Goal: Task Accomplishment & Management: Manage account settings

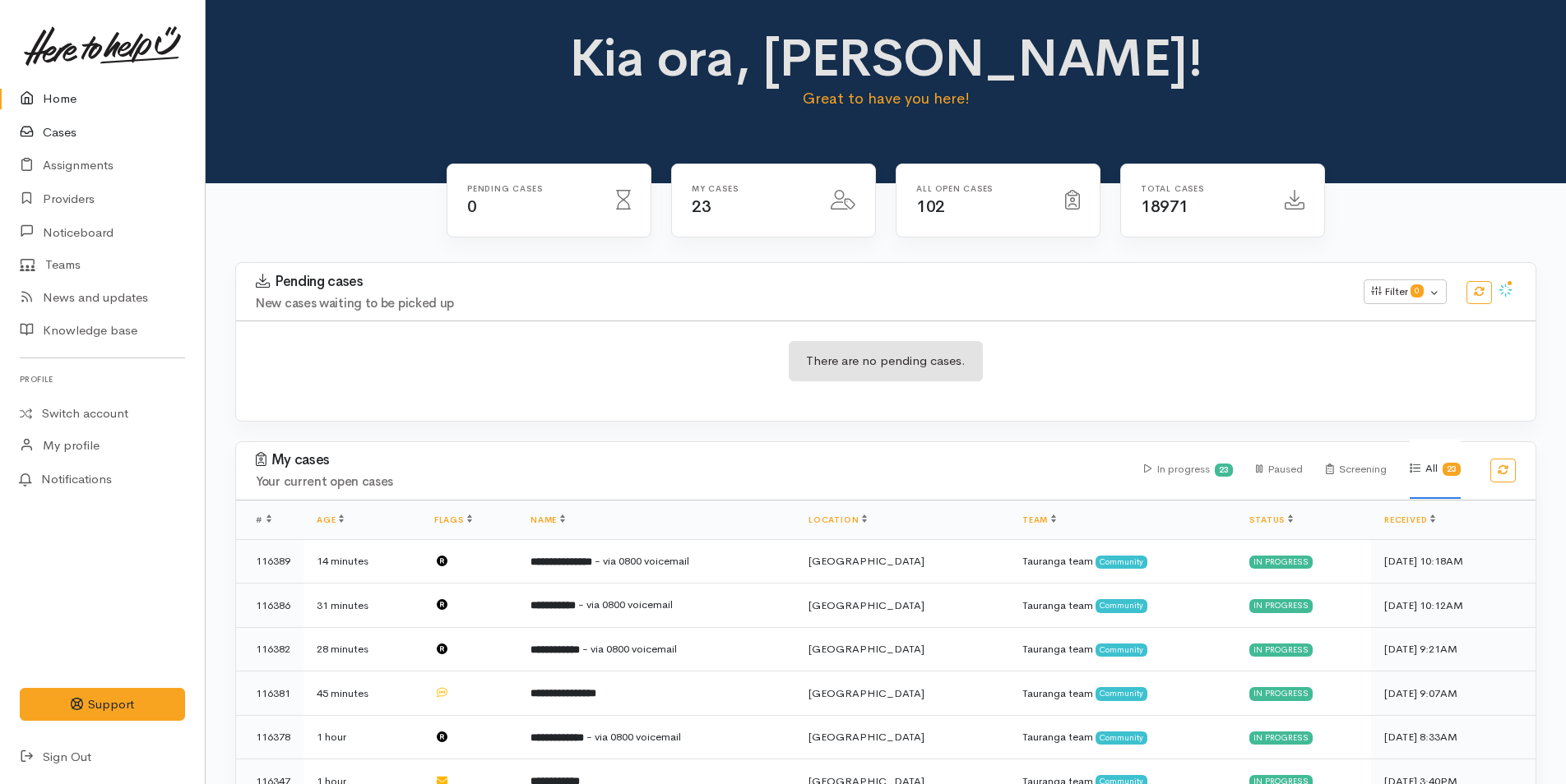
click at [55, 134] on link "Cases" at bounding box center [102, 133] width 205 height 34
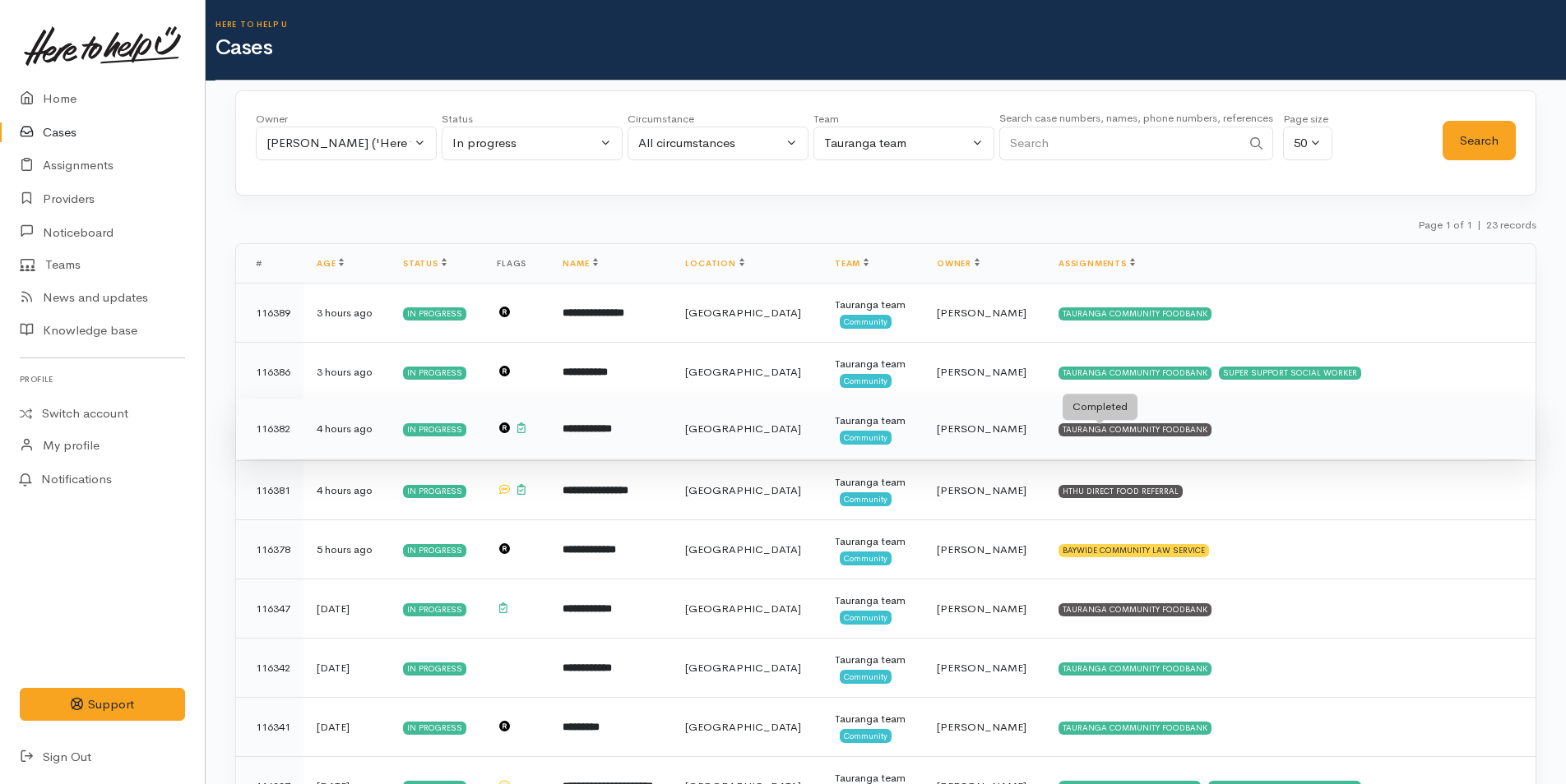
click at [1165, 427] on div "TAURANGA COMMUNITY FOODBANK" at bounding box center [1135, 430] width 153 height 13
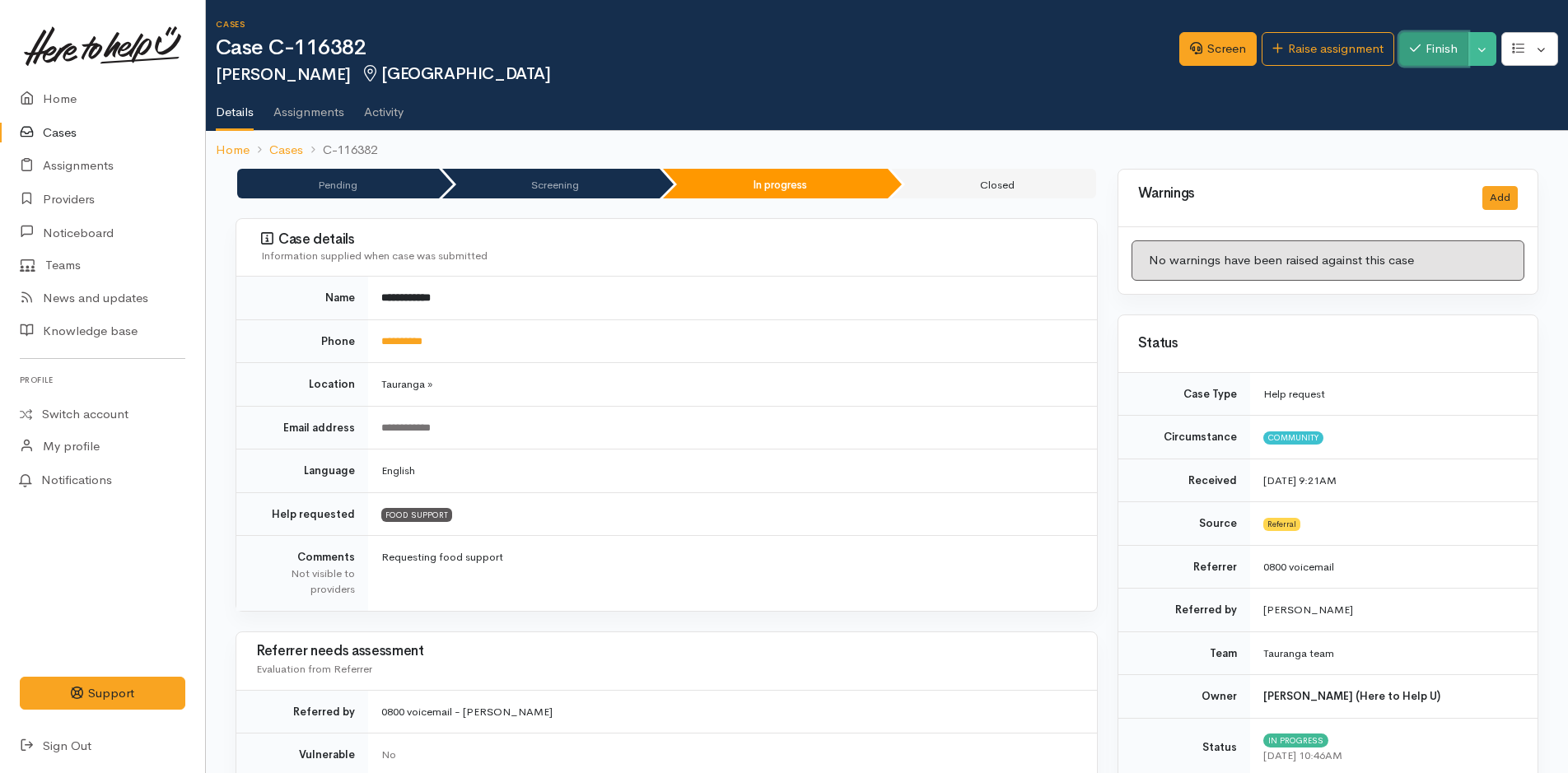
click at [1448, 42] on button "Finish" at bounding box center [1433, 49] width 69 height 34
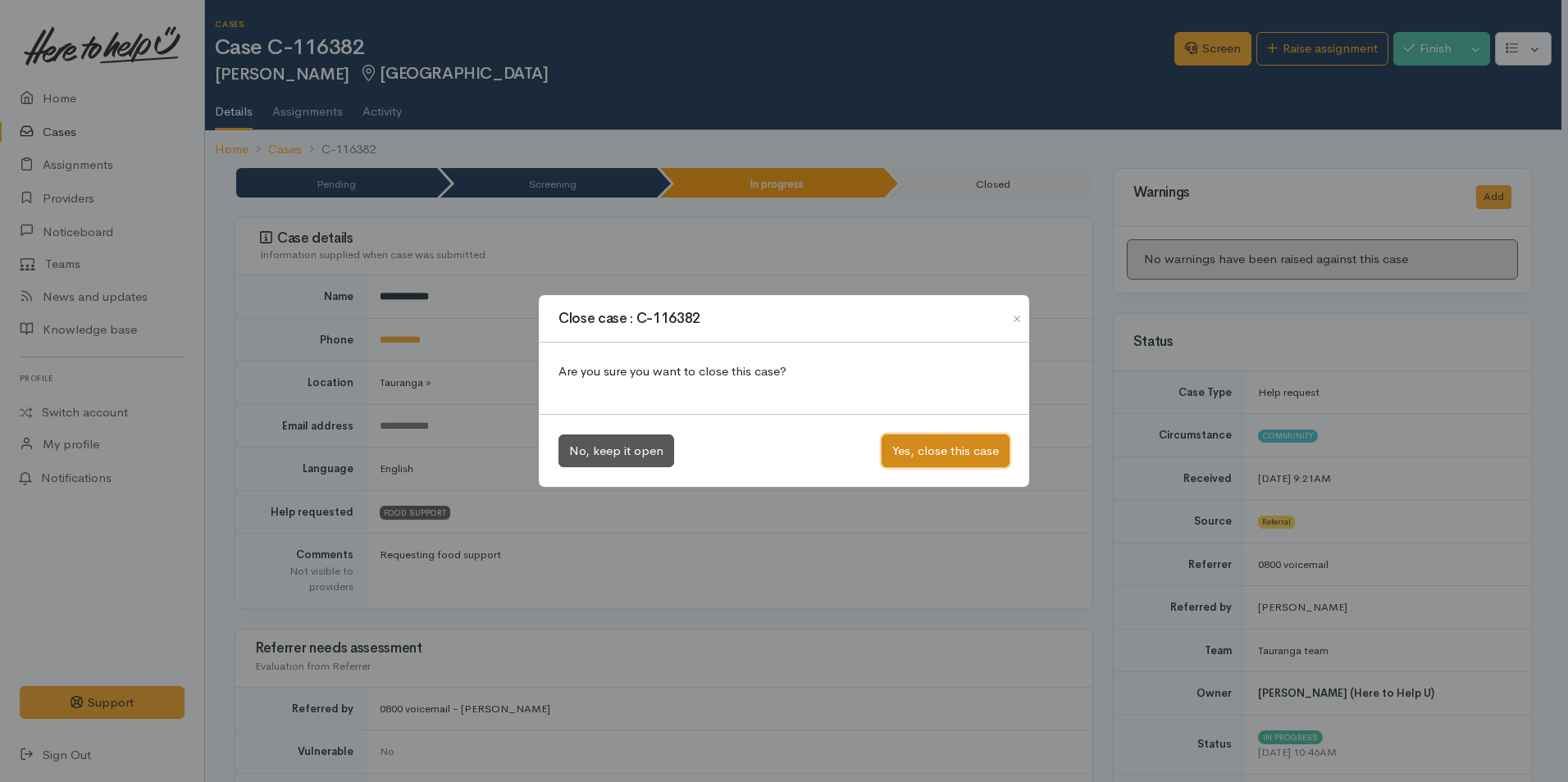
click at [930, 457] on button "Yes, close this case" at bounding box center [945, 451] width 128 height 34
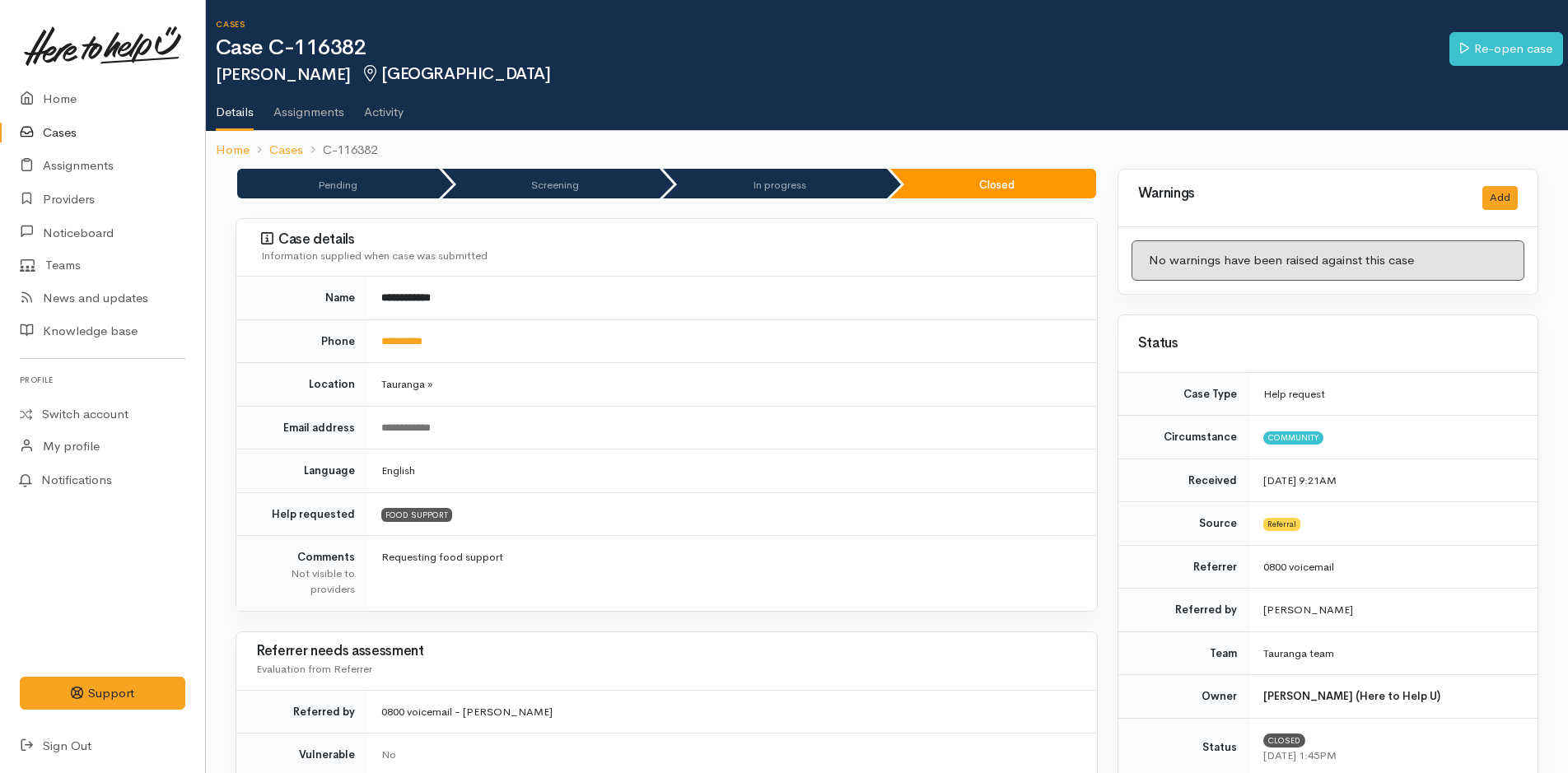
click at [58, 131] on link "Cases" at bounding box center [103, 133] width 205 height 34
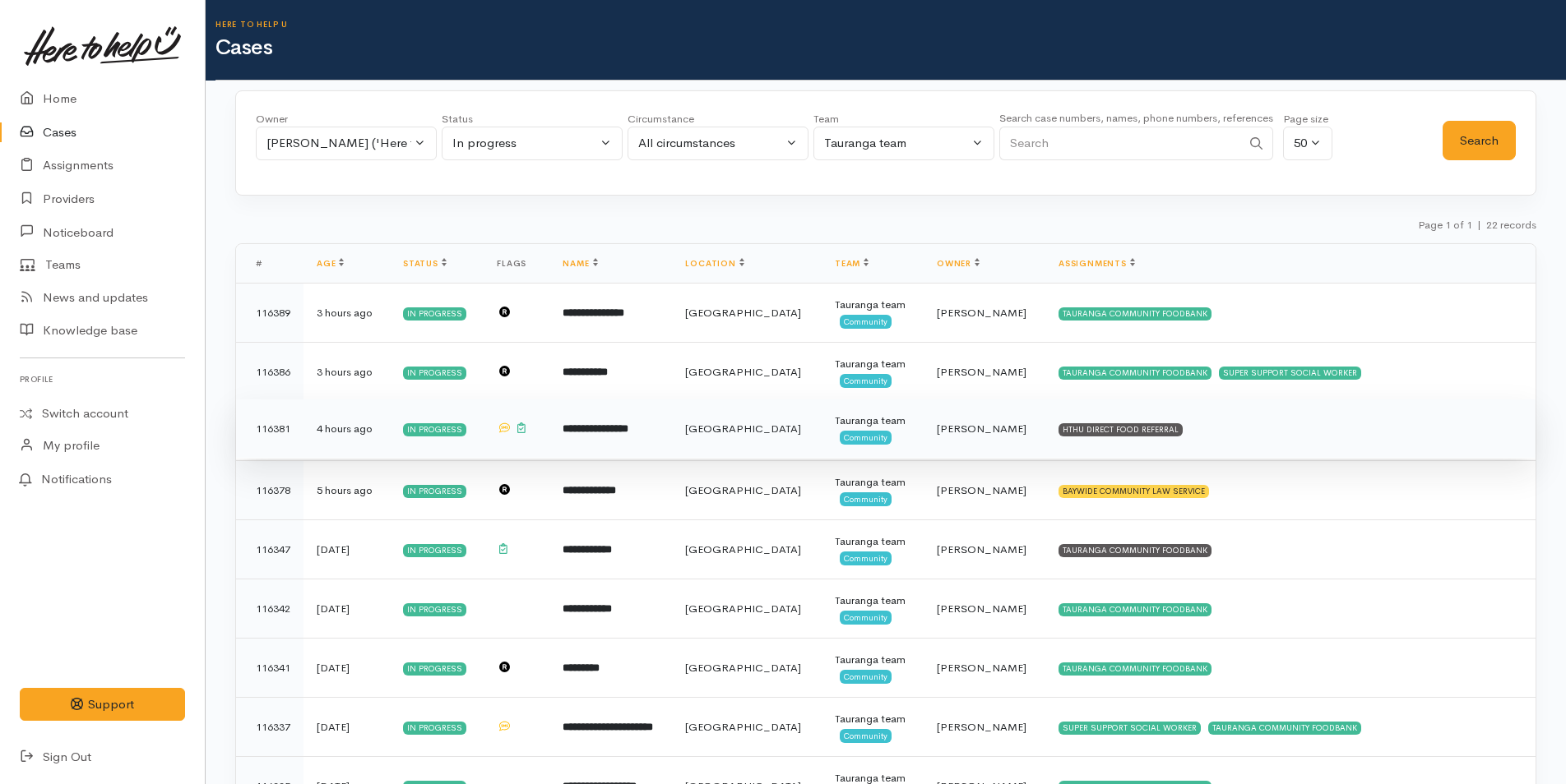
click at [1169, 425] on td "HTHU DIRECT FOOD REFERRAL" at bounding box center [1290, 429] width 490 height 59
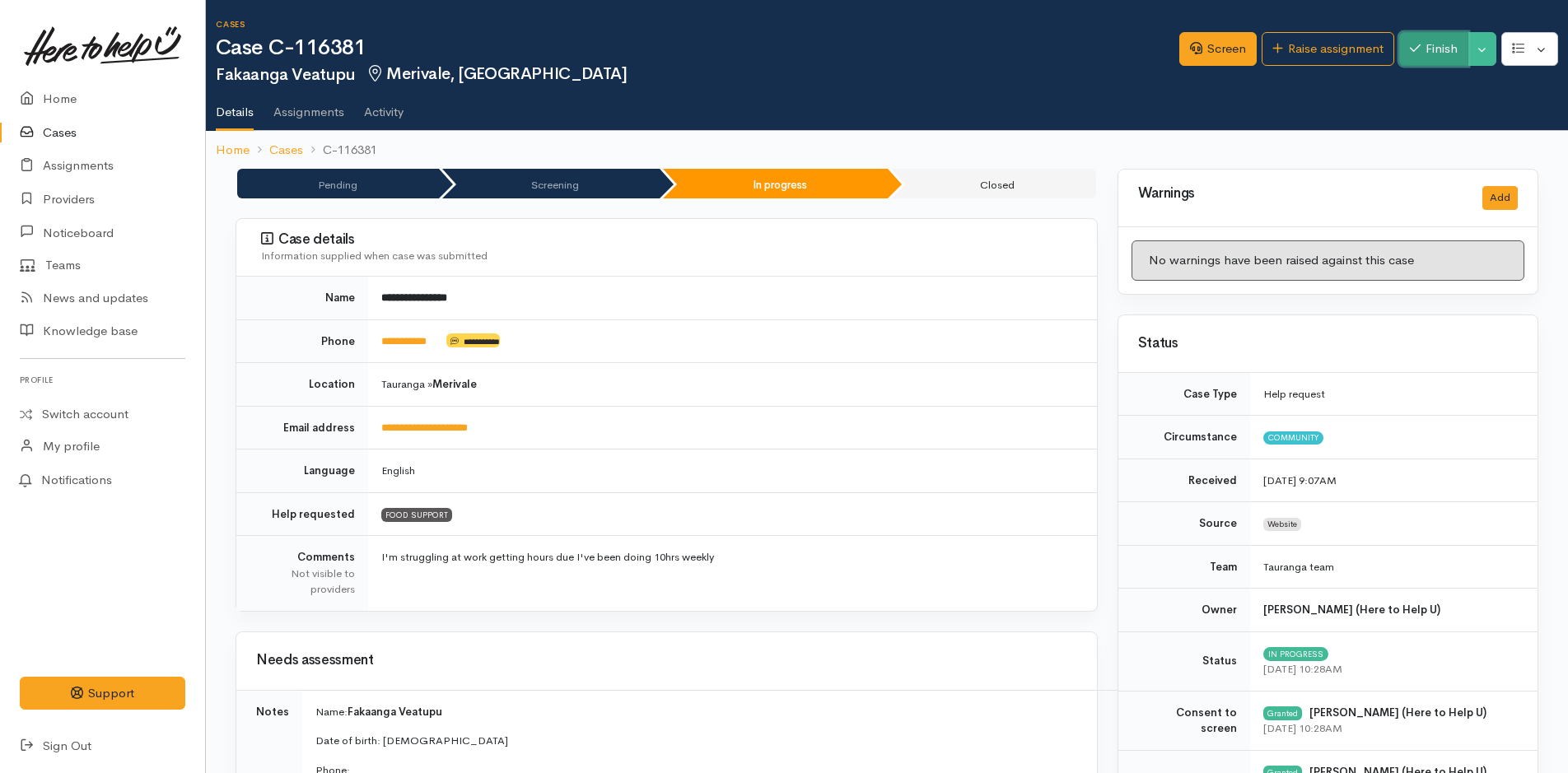
click at [1438, 48] on button "Finish" at bounding box center [1433, 49] width 69 height 34
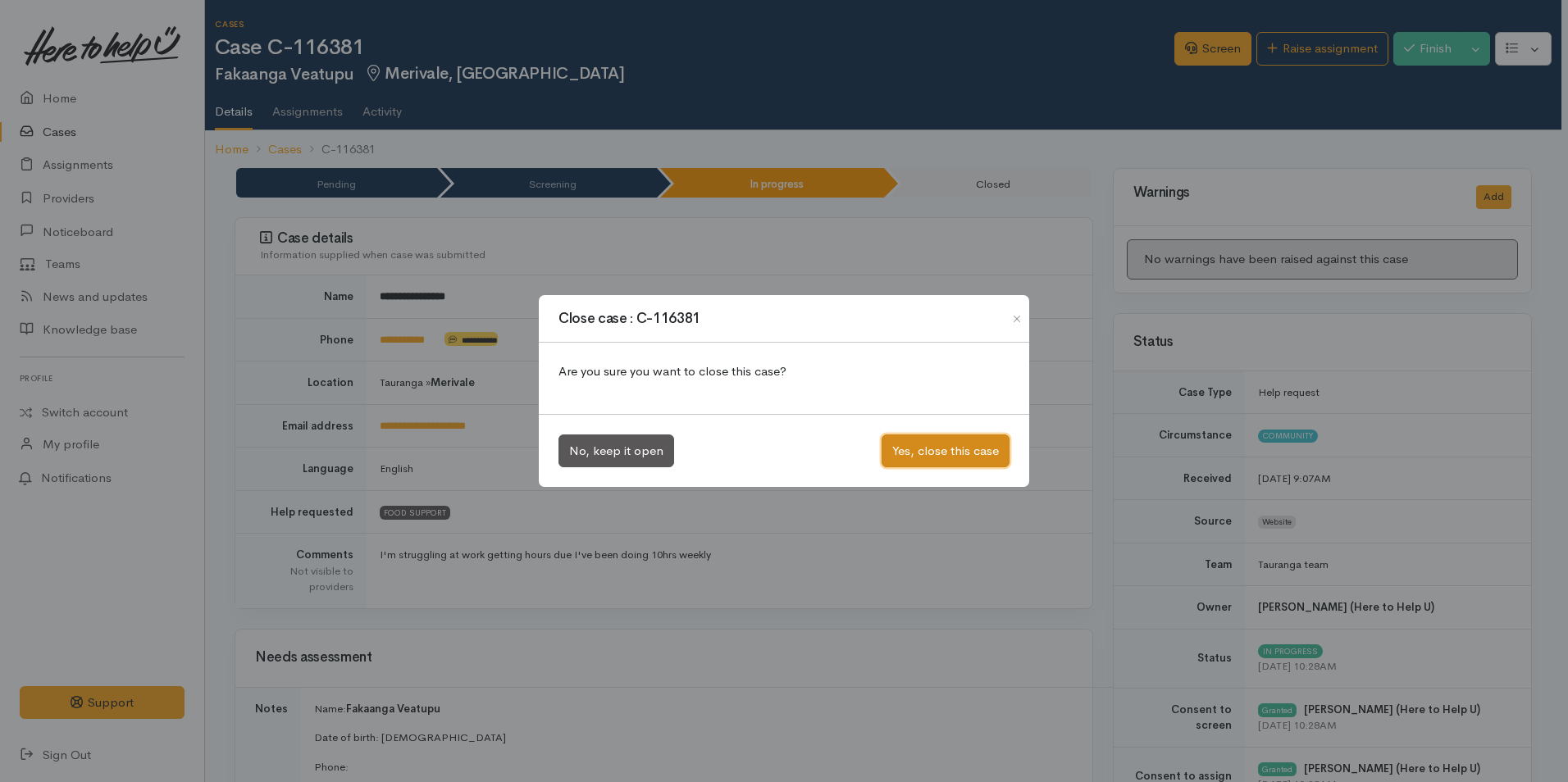
click at [915, 451] on button "Yes, close this case" at bounding box center [945, 451] width 128 height 34
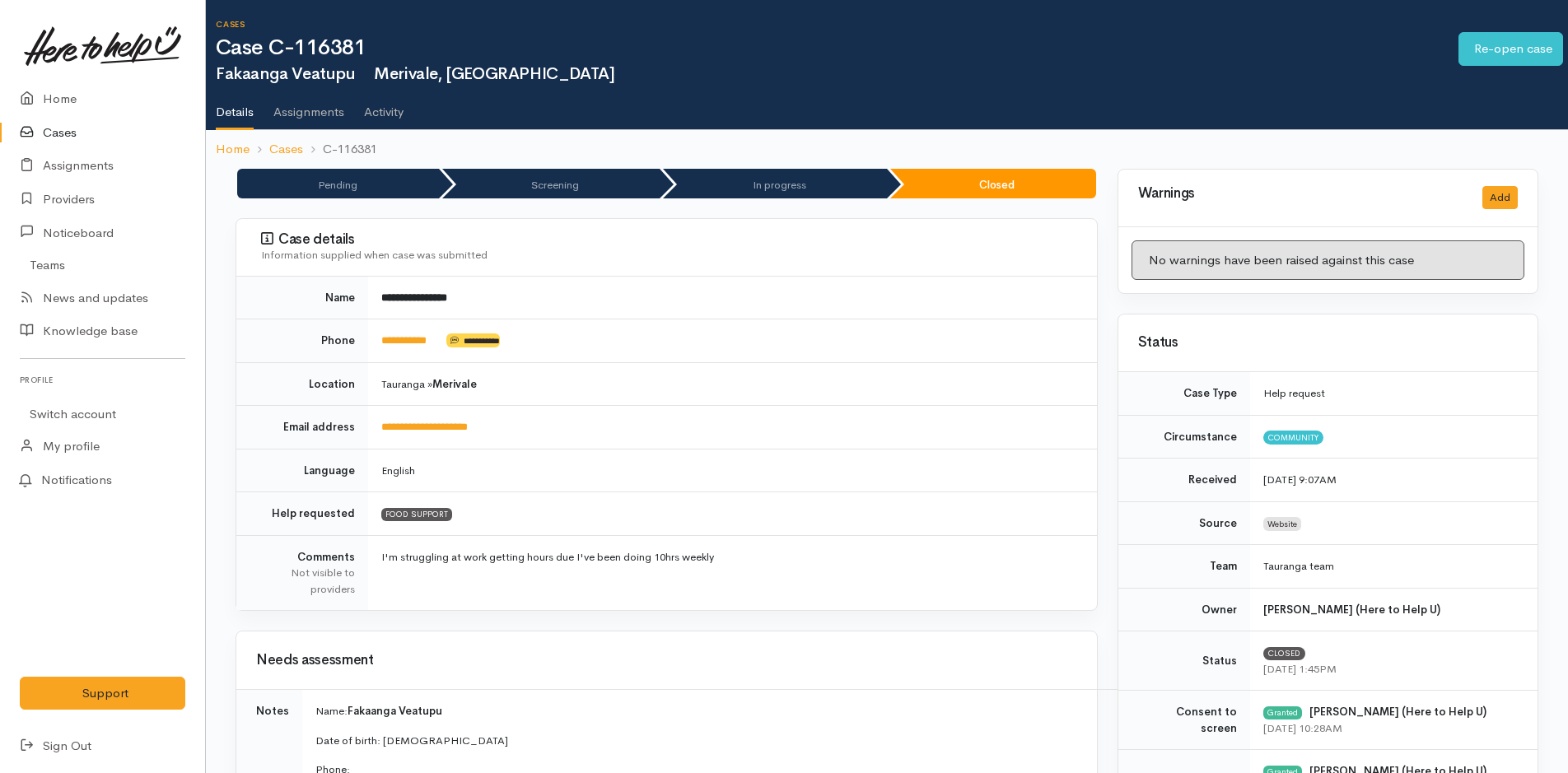
click at [64, 131] on link "Cases" at bounding box center [103, 133] width 205 height 34
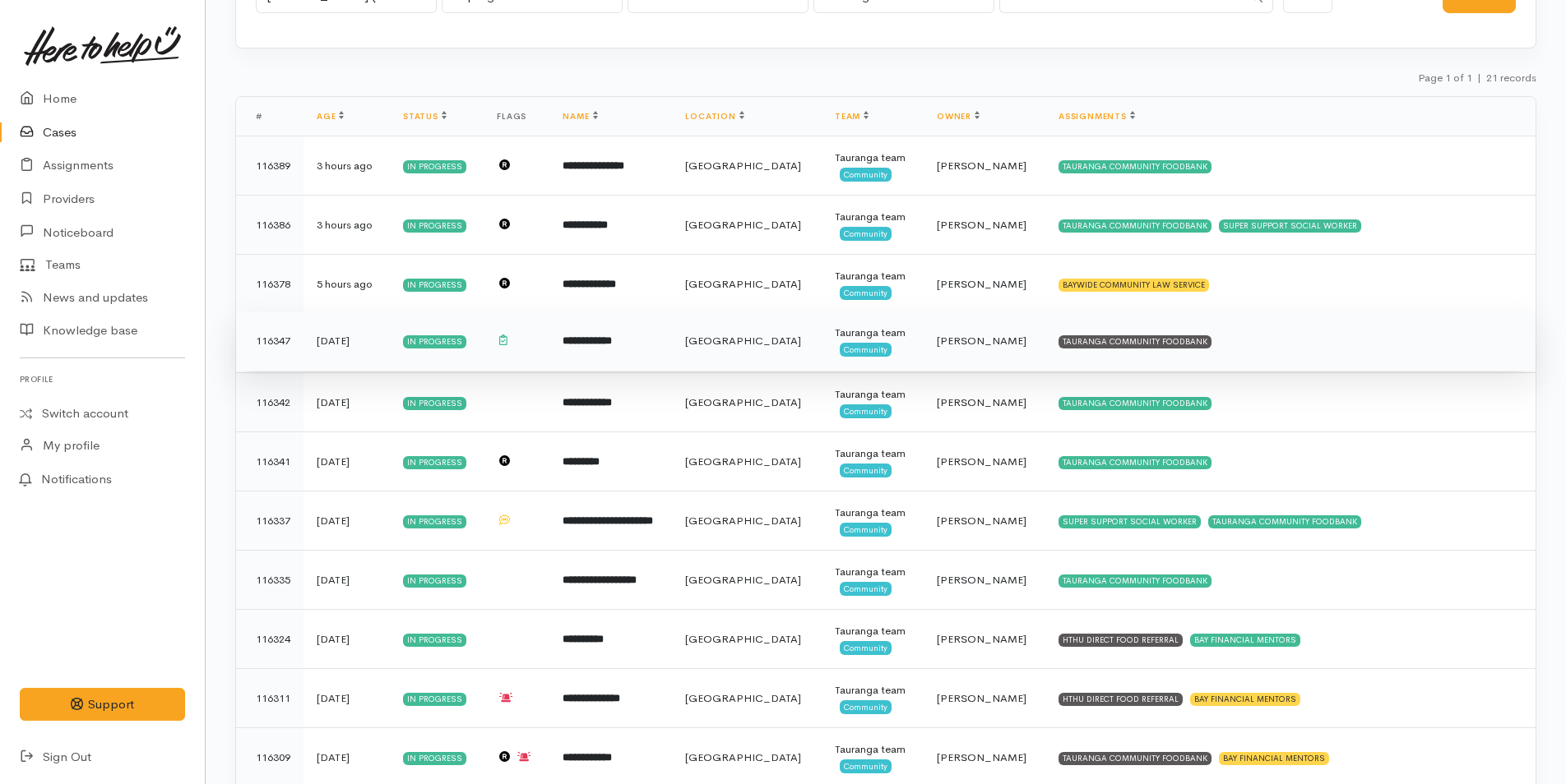
scroll to position [164, 0]
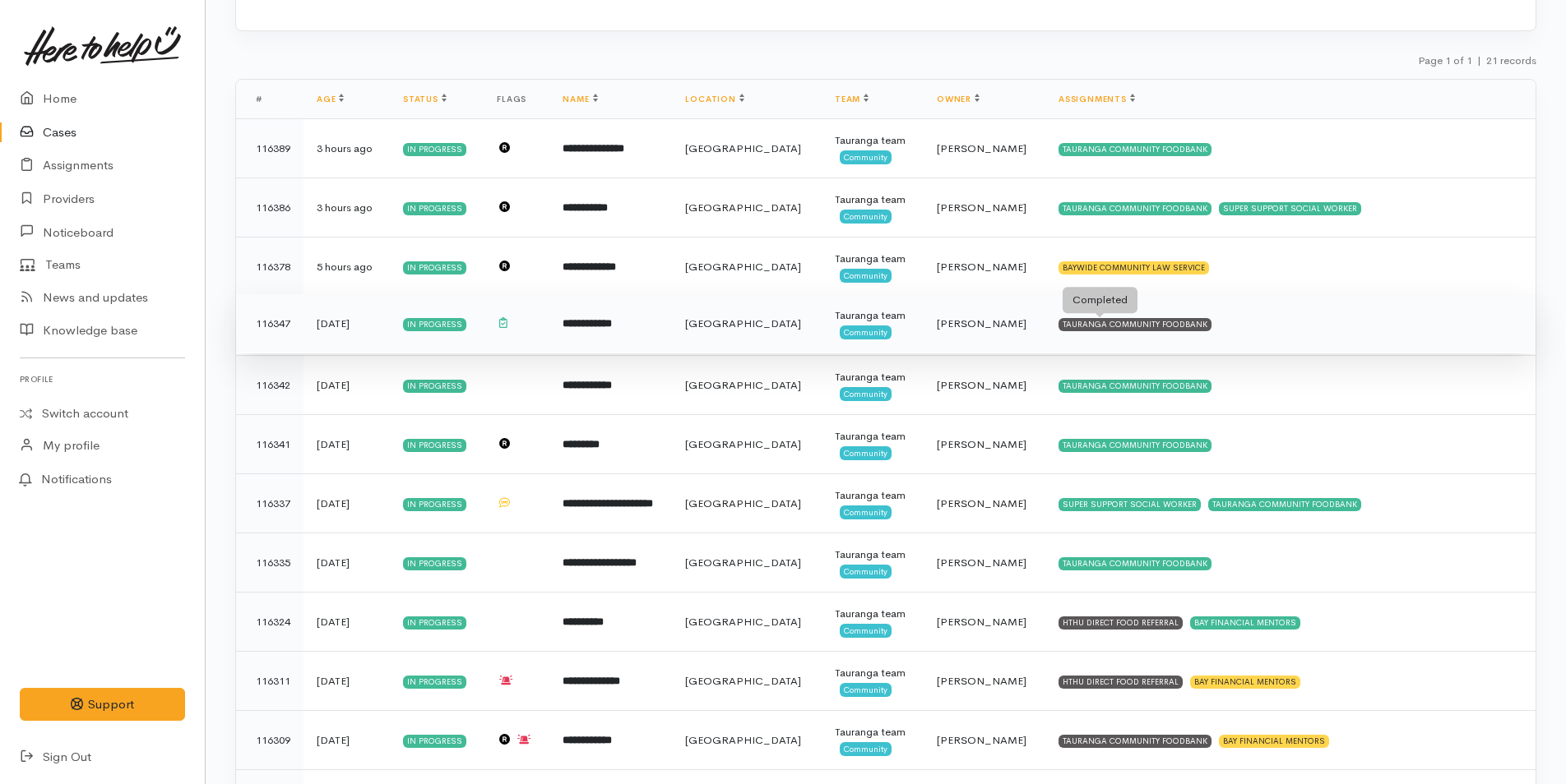
click at [1116, 324] on div "TAURANGA COMMUNITY FOODBANK" at bounding box center [1135, 325] width 153 height 13
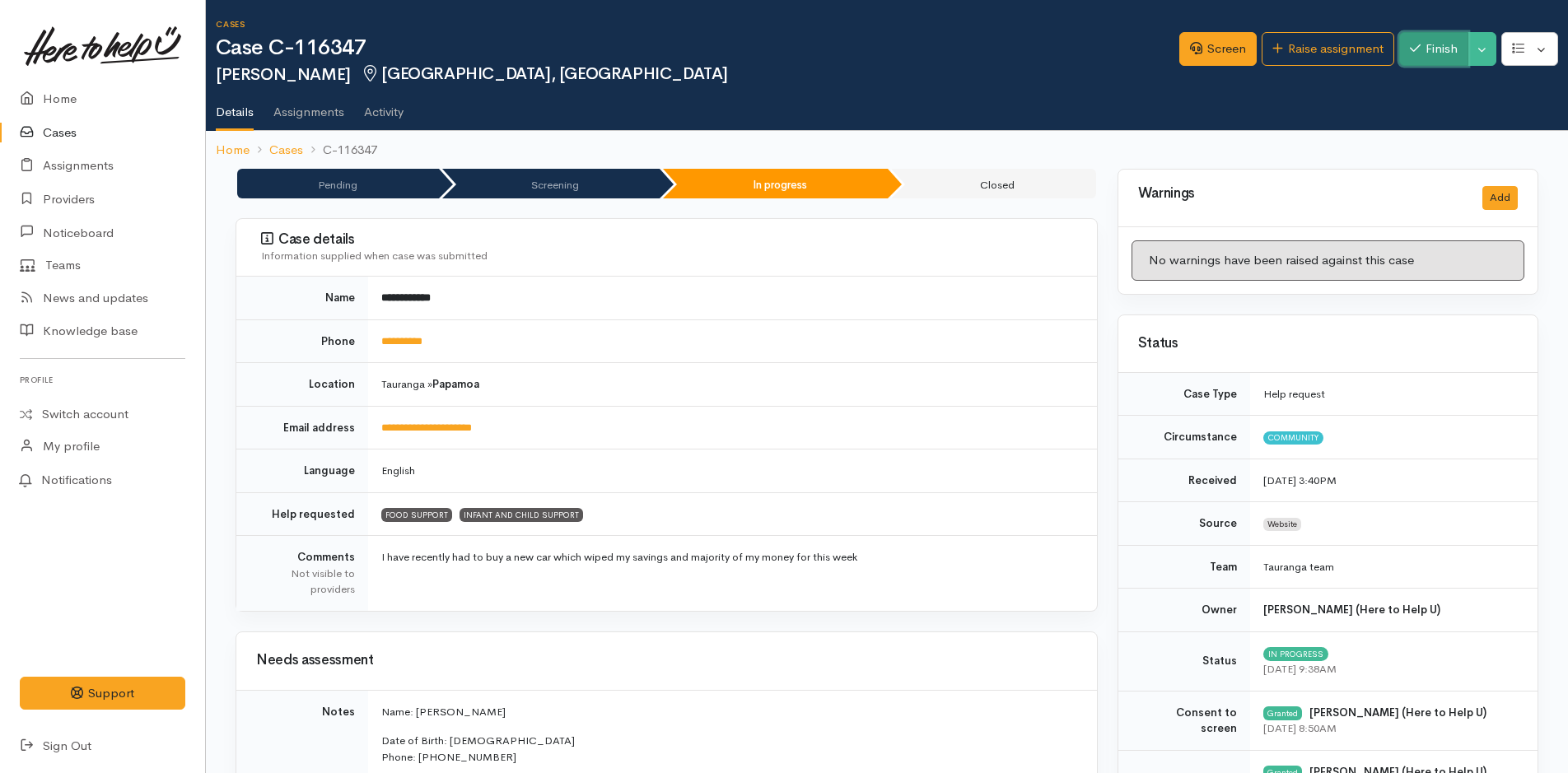
click at [1426, 43] on button "Finish" at bounding box center [1433, 49] width 69 height 34
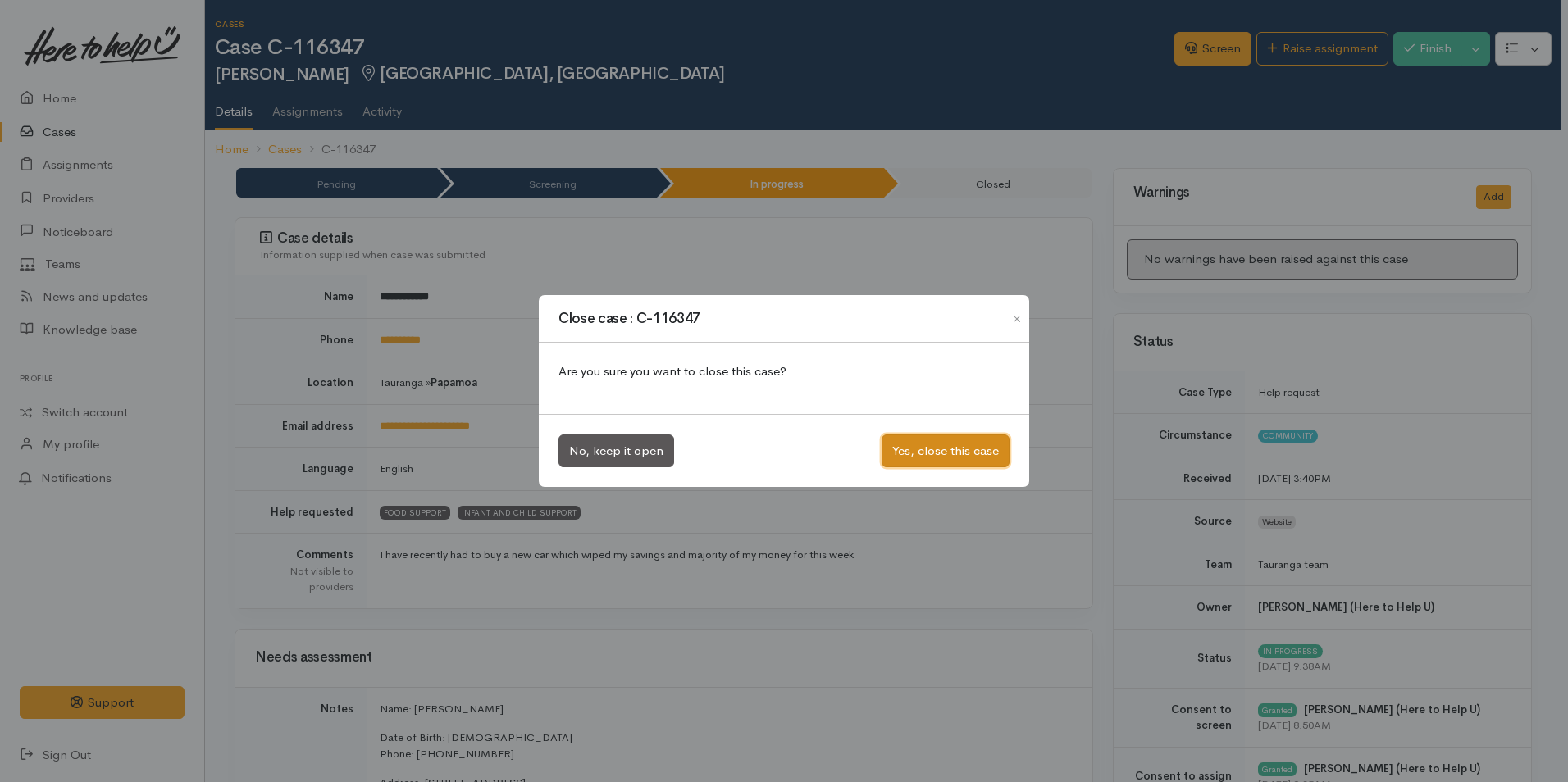
drag, startPoint x: 986, startPoint y: 448, endPoint x: 962, endPoint y: 438, distance: 26.0
click at [985, 448] on button "Yes, close this case" at bounding box center [945, 451] width 128 height 34
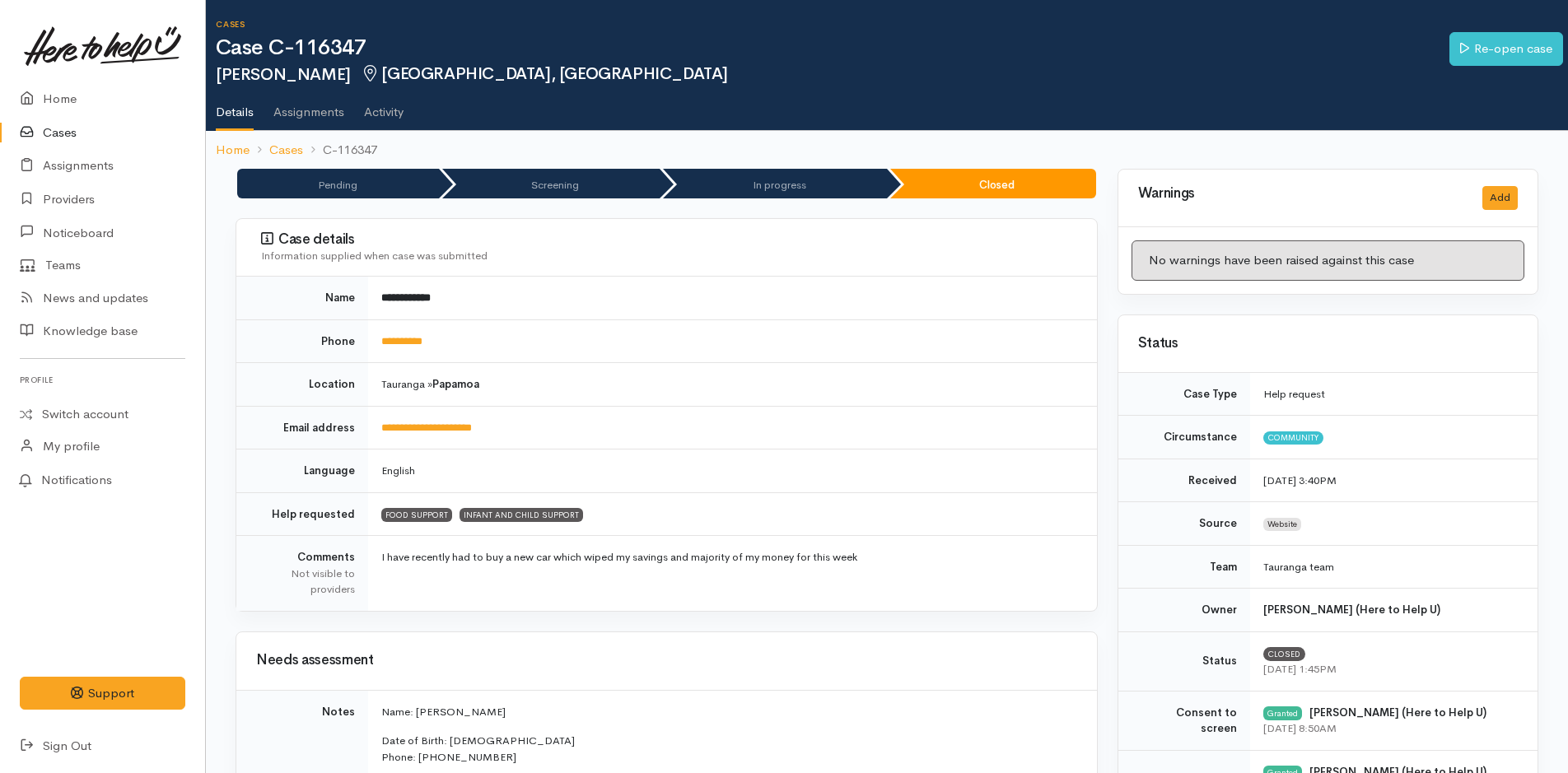
click at [57, 132] on link "Cases" at bounding box center [103, 133] width 205 height 34
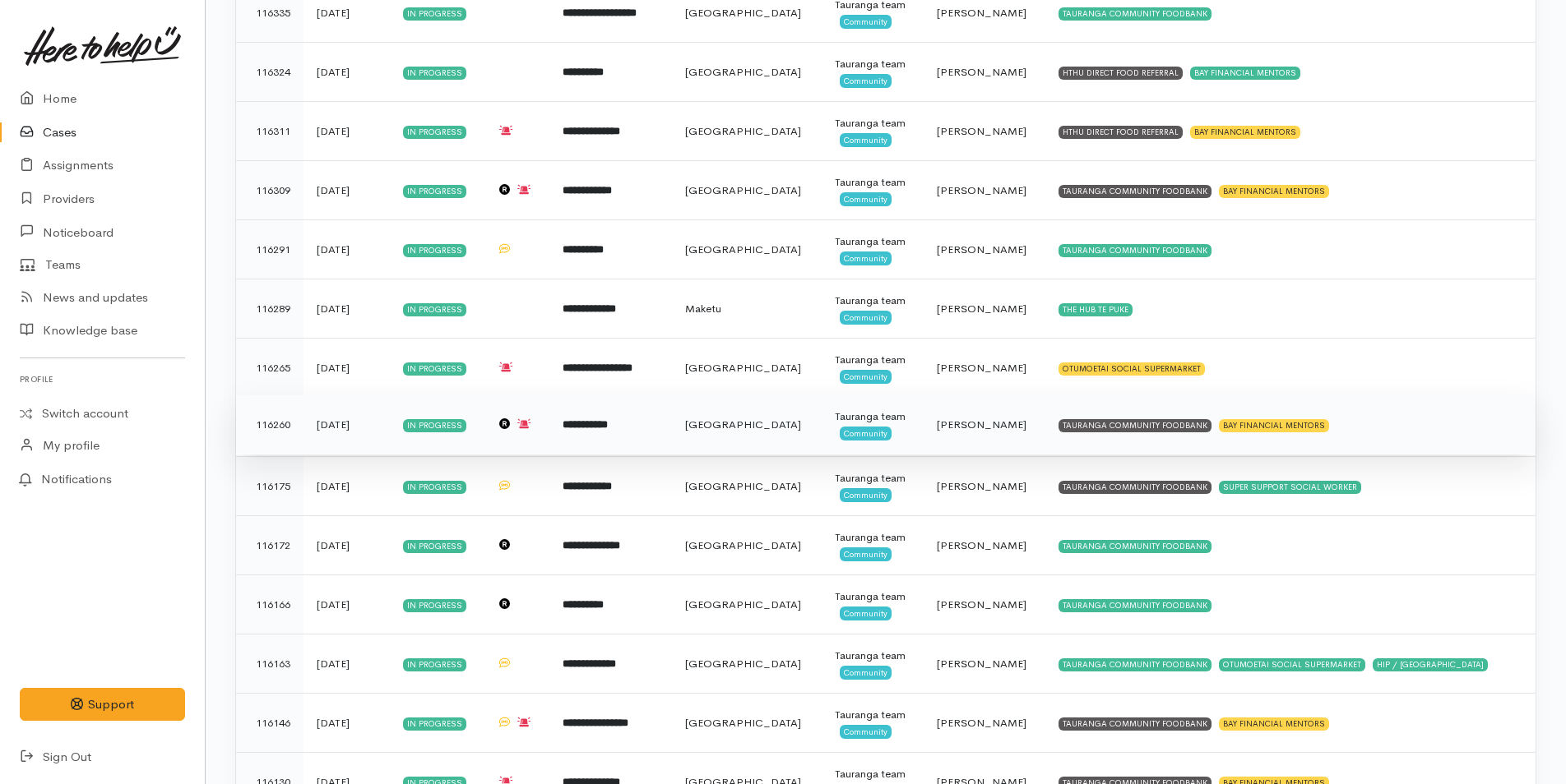
scroll to position [731, 0]
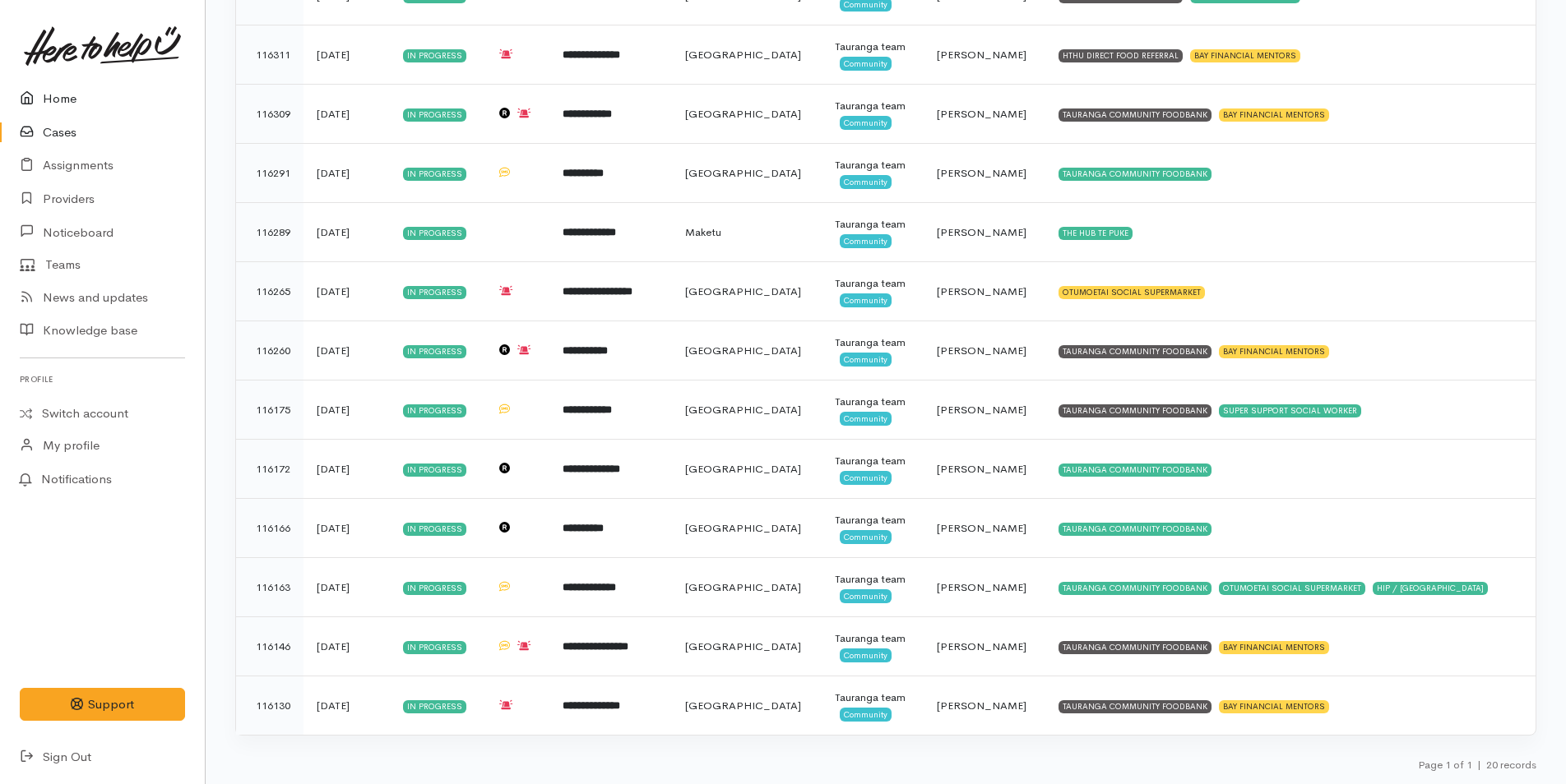
click at [66, 96] on link "Home" at bounding box center [102, 99] width 205 height 34
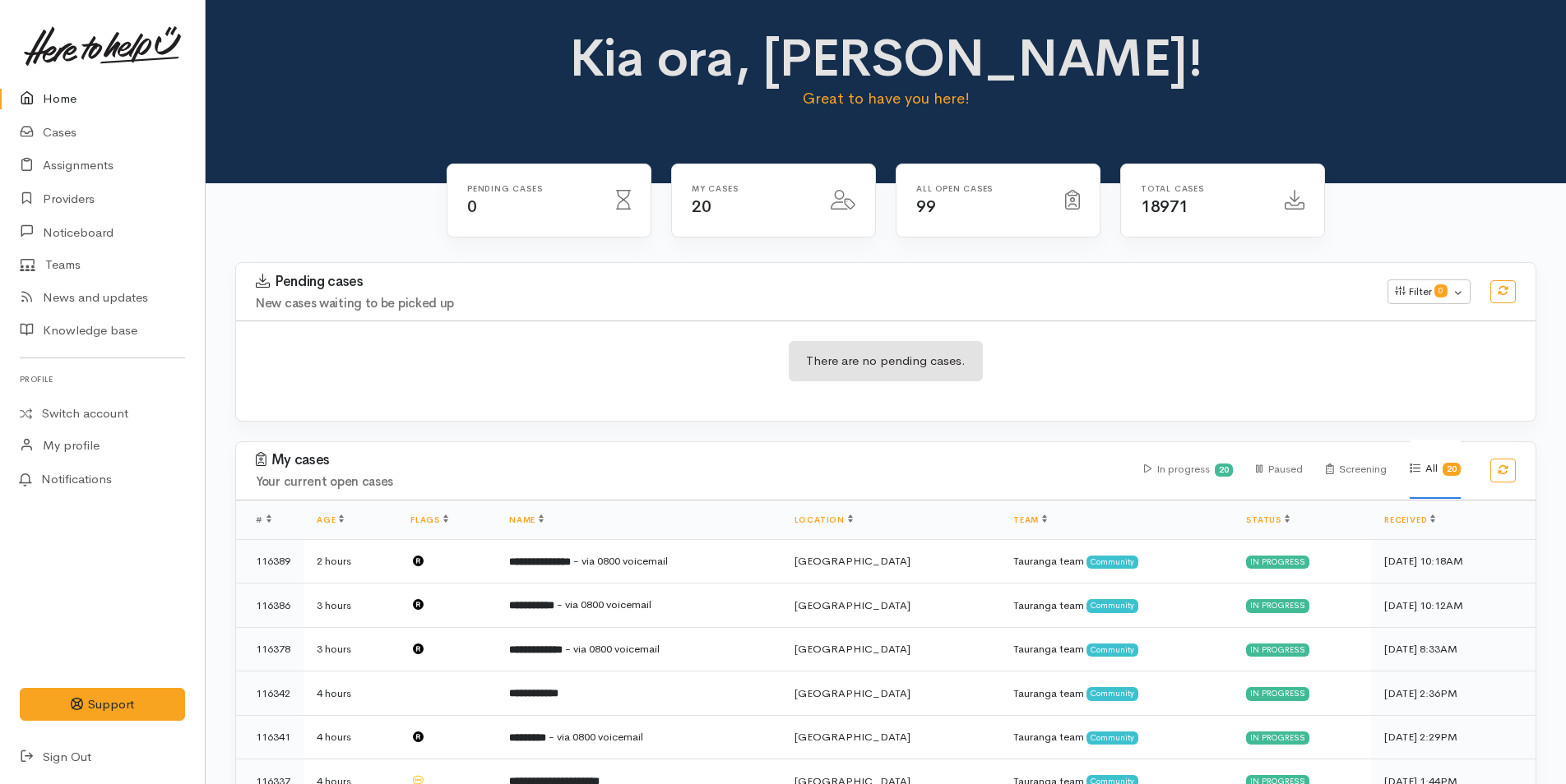
click at [67, 102] on link "Home" at bounding box center [102, 99] width 205 height 34
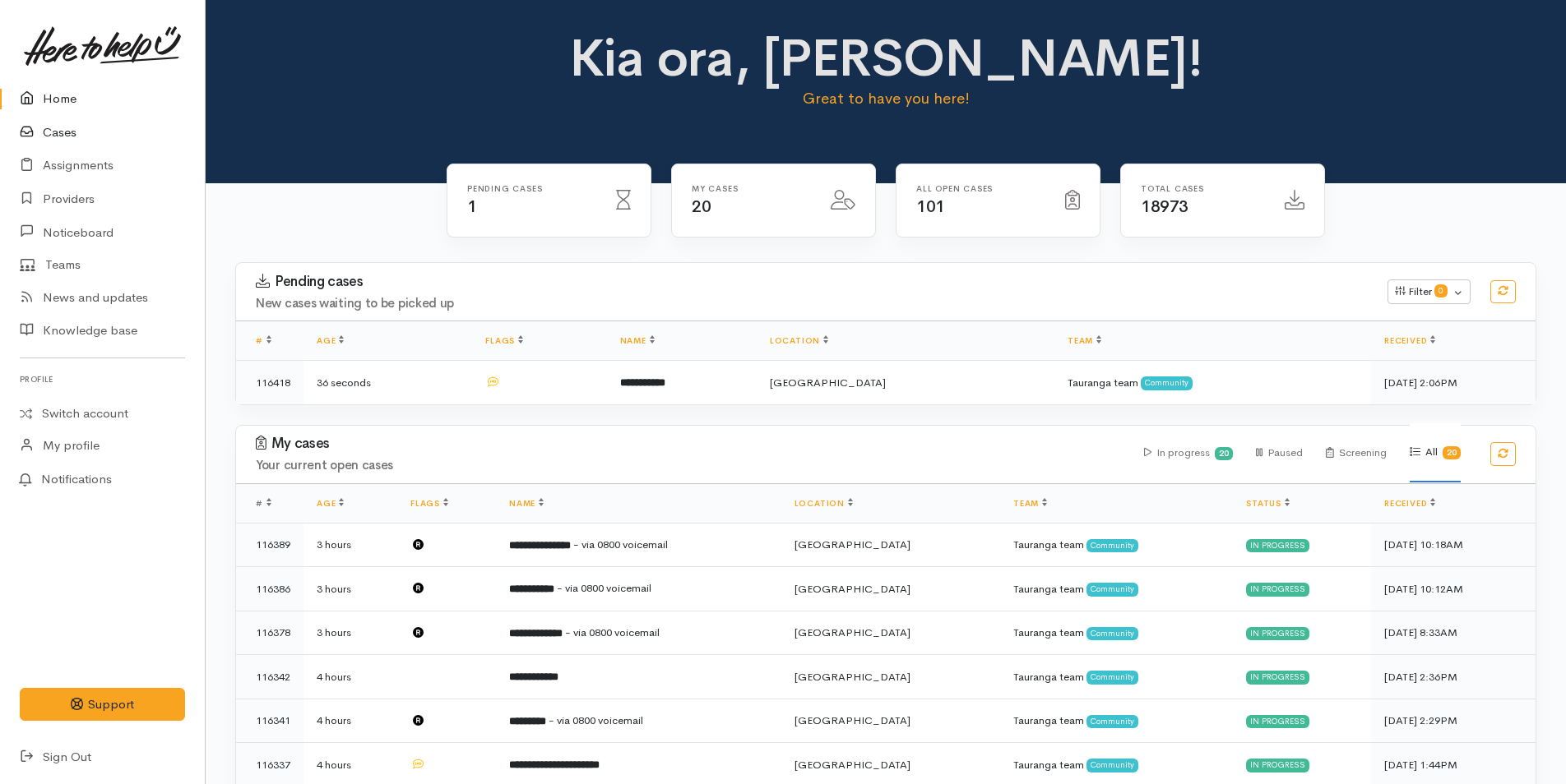
click at [60, 130] on link "Cases" at bounding box center [102, 133] width 205 height 34
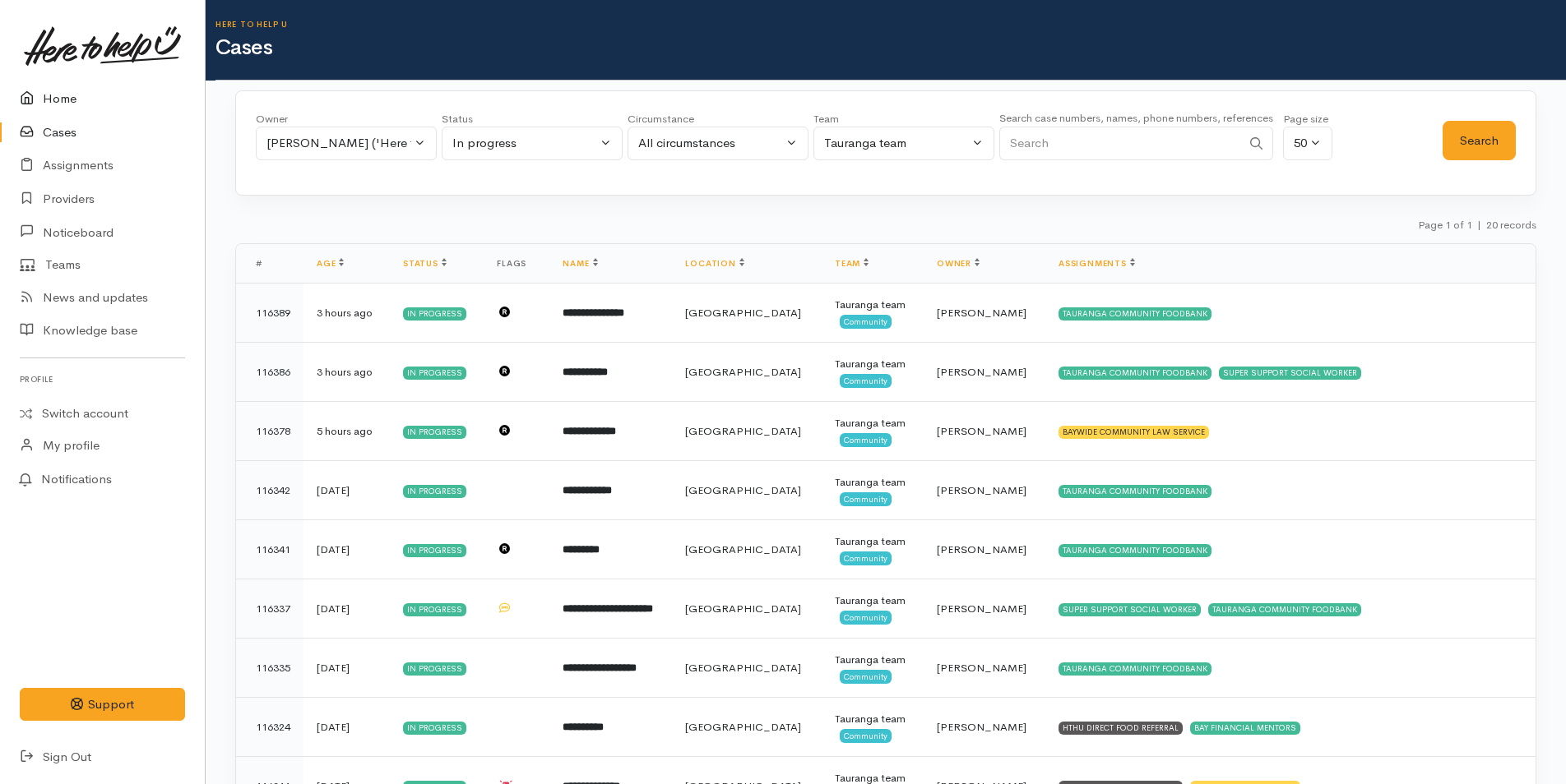
click at [69, 98] on link "Home" at bounding box center [102, 99] width 205 height 34
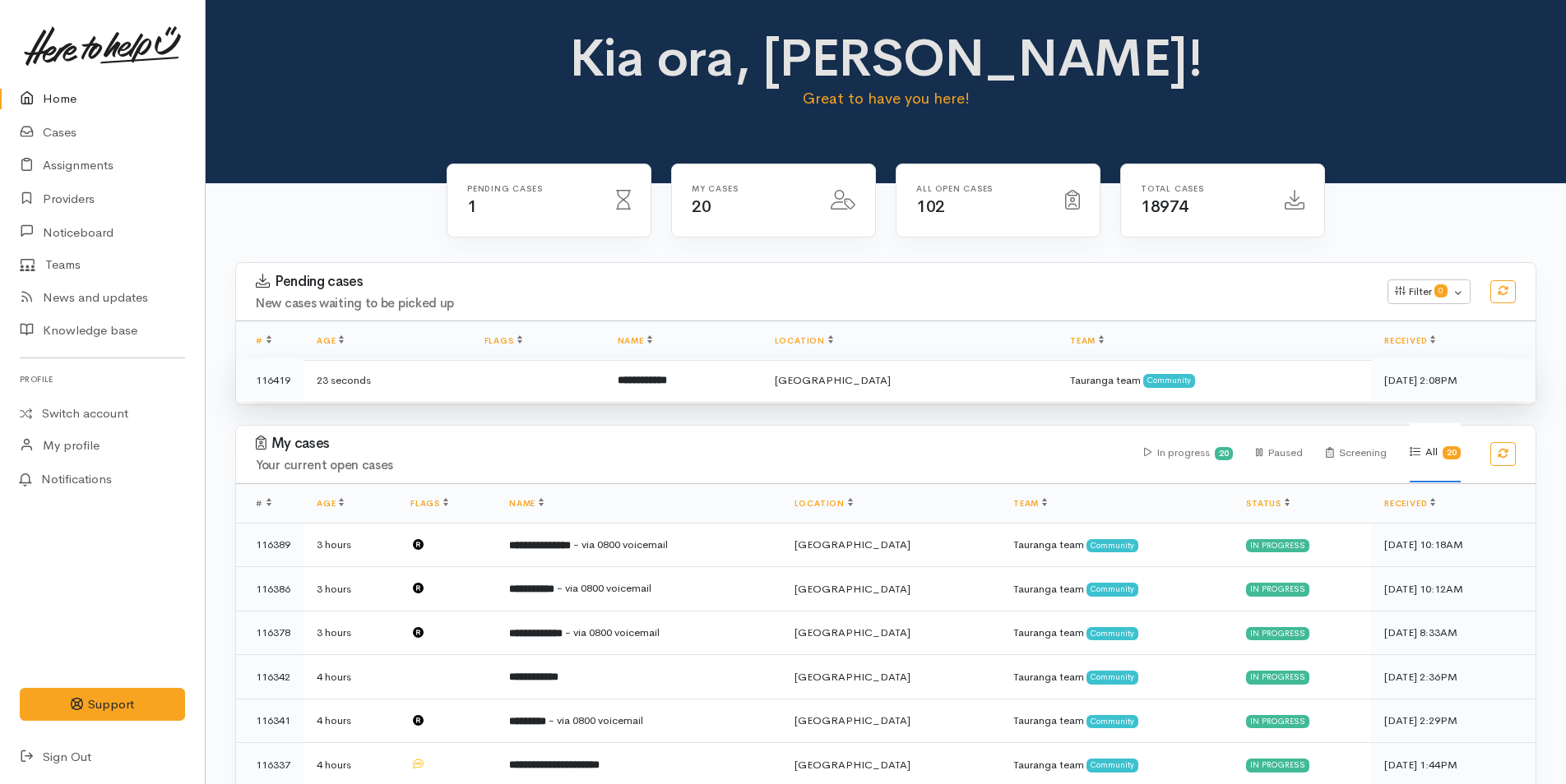
click at [667, 386] on b "**********" at bounding box center [641, 380] width 49 height 11
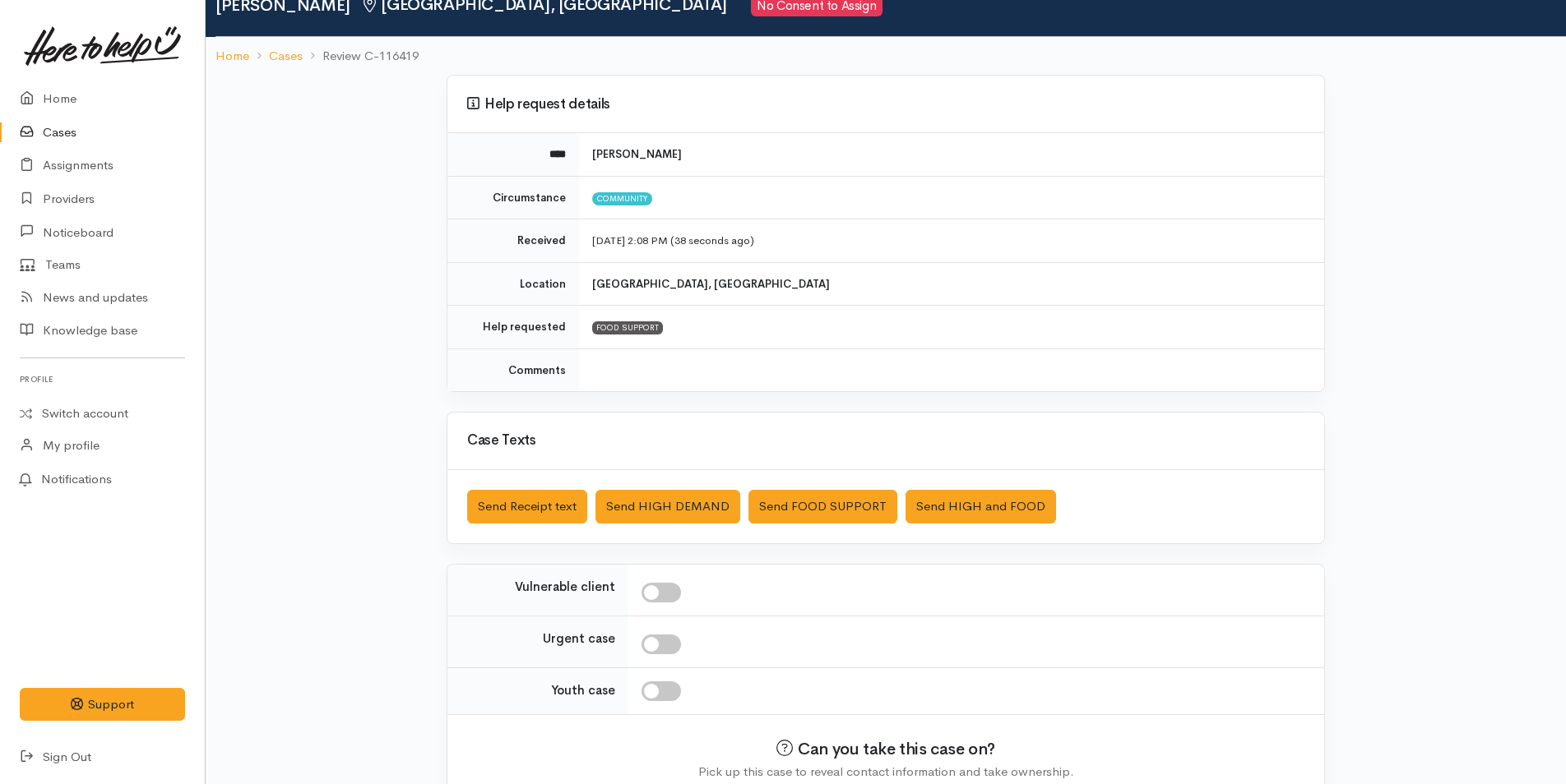
scroll to position [149, 0]
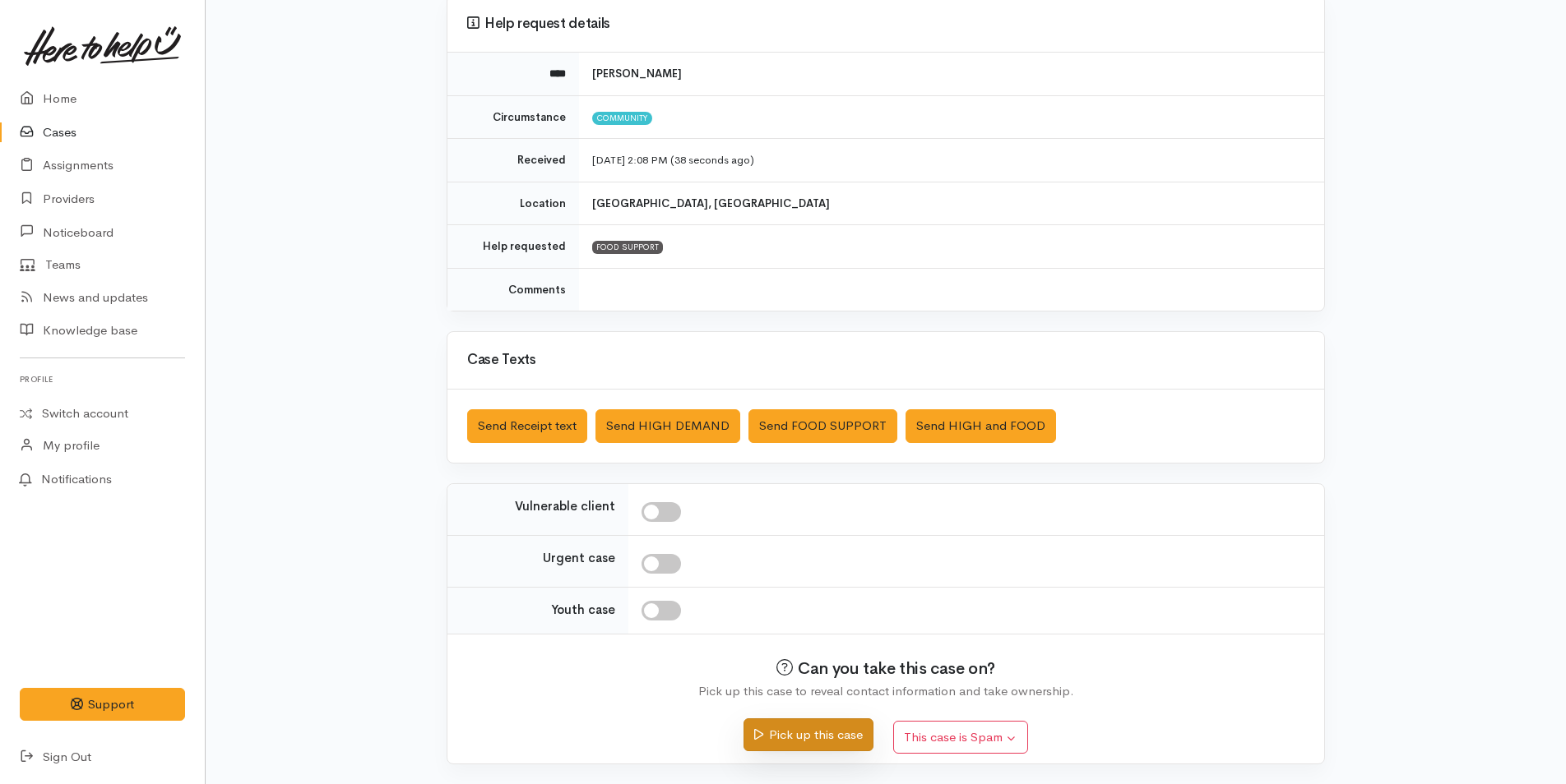
click at [864, 737] on button "Pick up this case" at bounding box center [808, 735] width 129 height 34
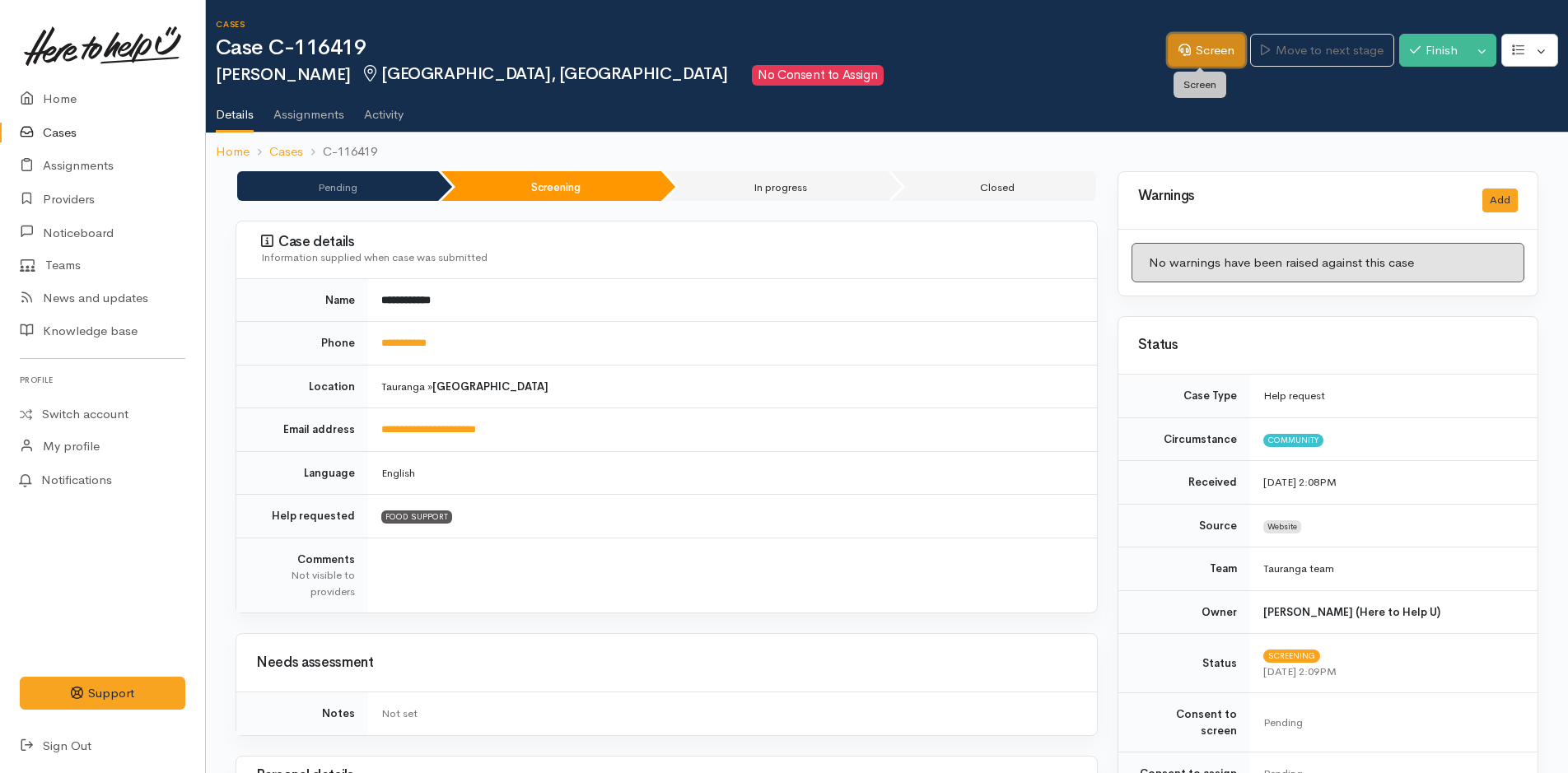
click at [1197, 43] on link "Screen" at bounding box center [1207, 51] width 78 height 34
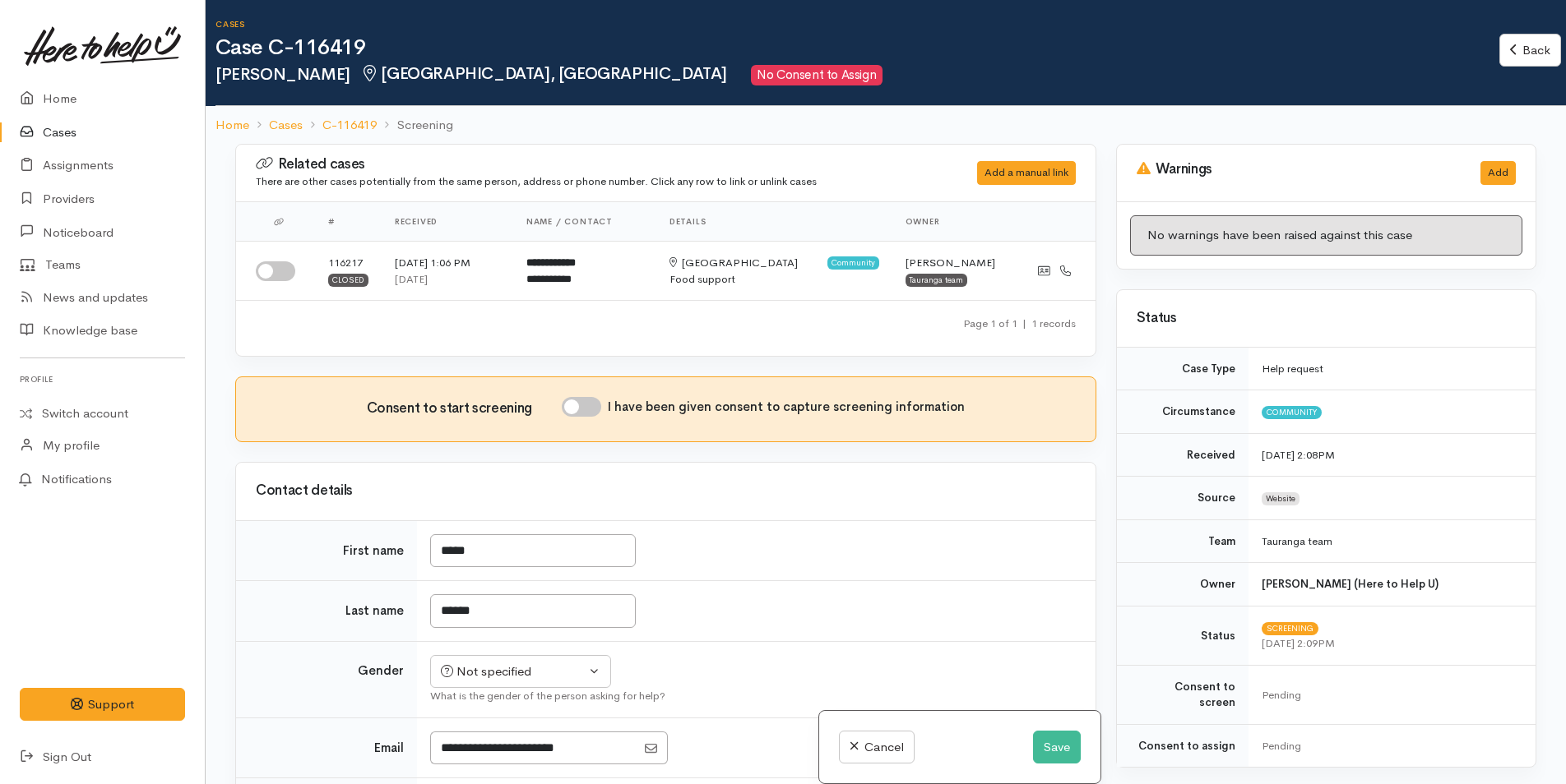
drag, startPoint x: 279, startPoint y: 274, endPoint x: 503, endPoint y: 303, distance: 225.9
click at [281, 274] on input "checkbox" at bounding box center [275, 270] width 40 height 19
checkbox input "true"
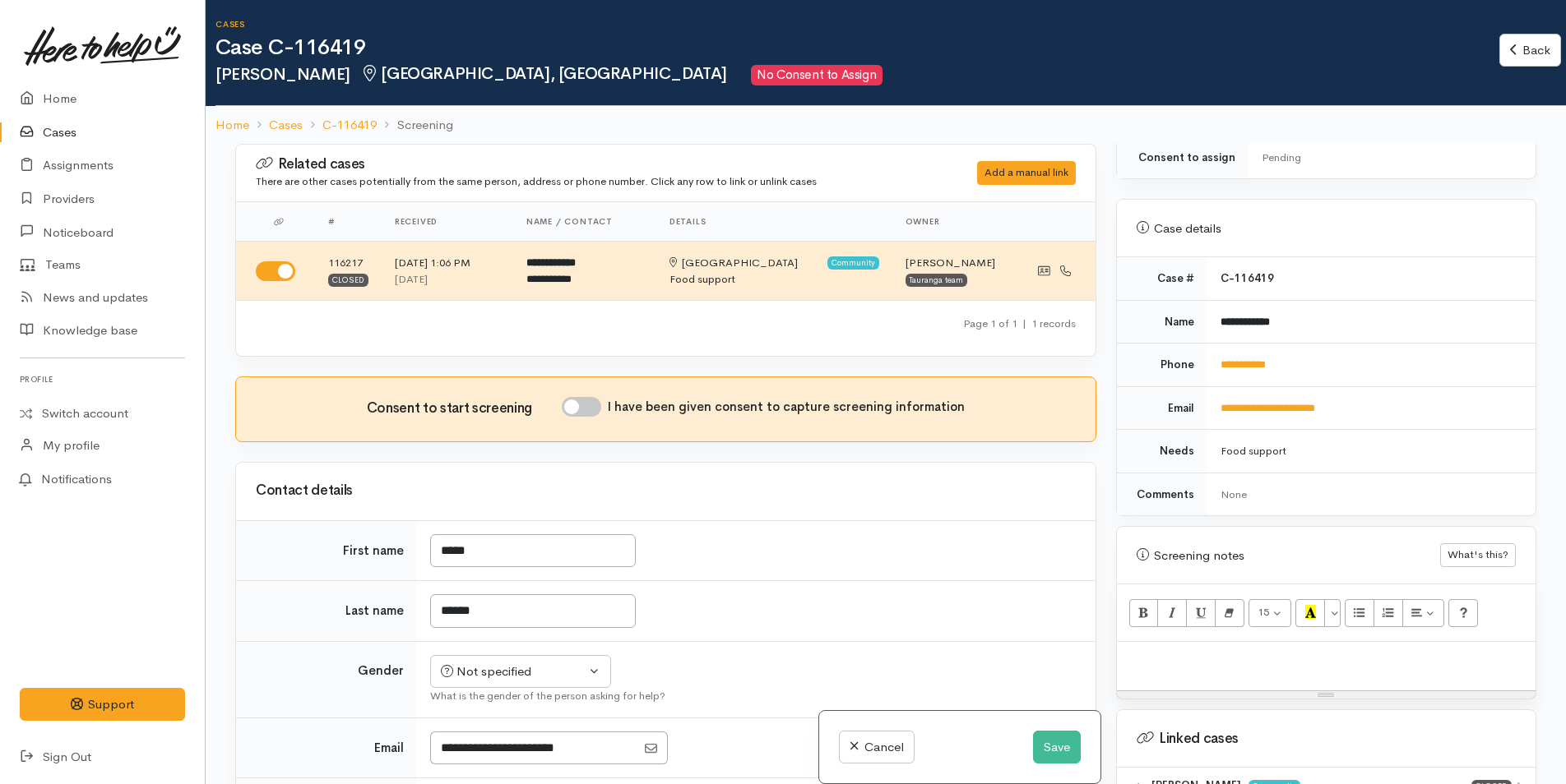
scroll to position [740, 0]
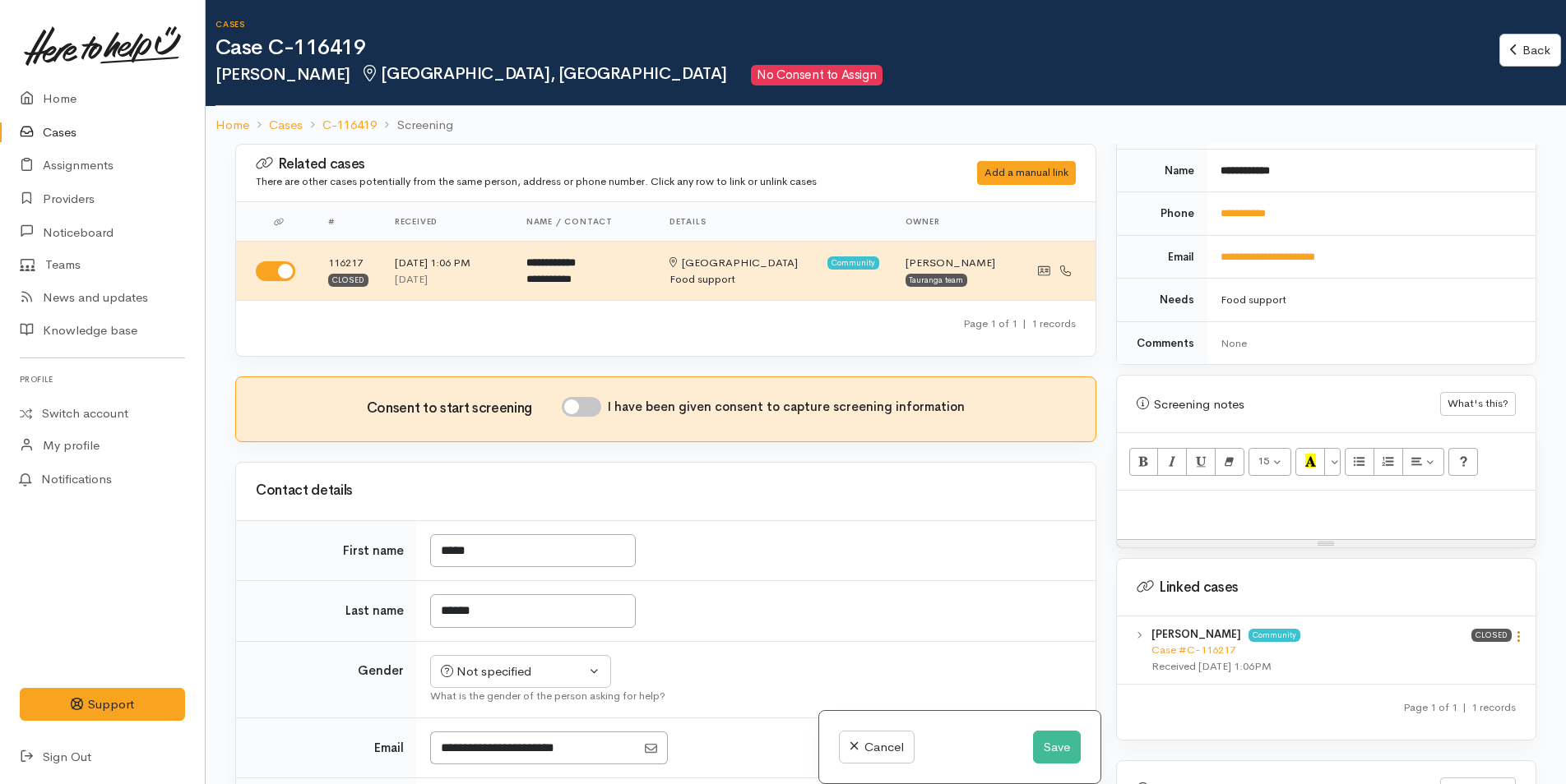
click at [1515, 630] on icon at bounding box center [1518, 636] width 14 height 14
click at [1449, 656] on link "View case" at bounding box center [1459, 669] width 130 height 26
click at [1265, 510] on div at bounding box center [1326, 515] width 419 height 49
paste div
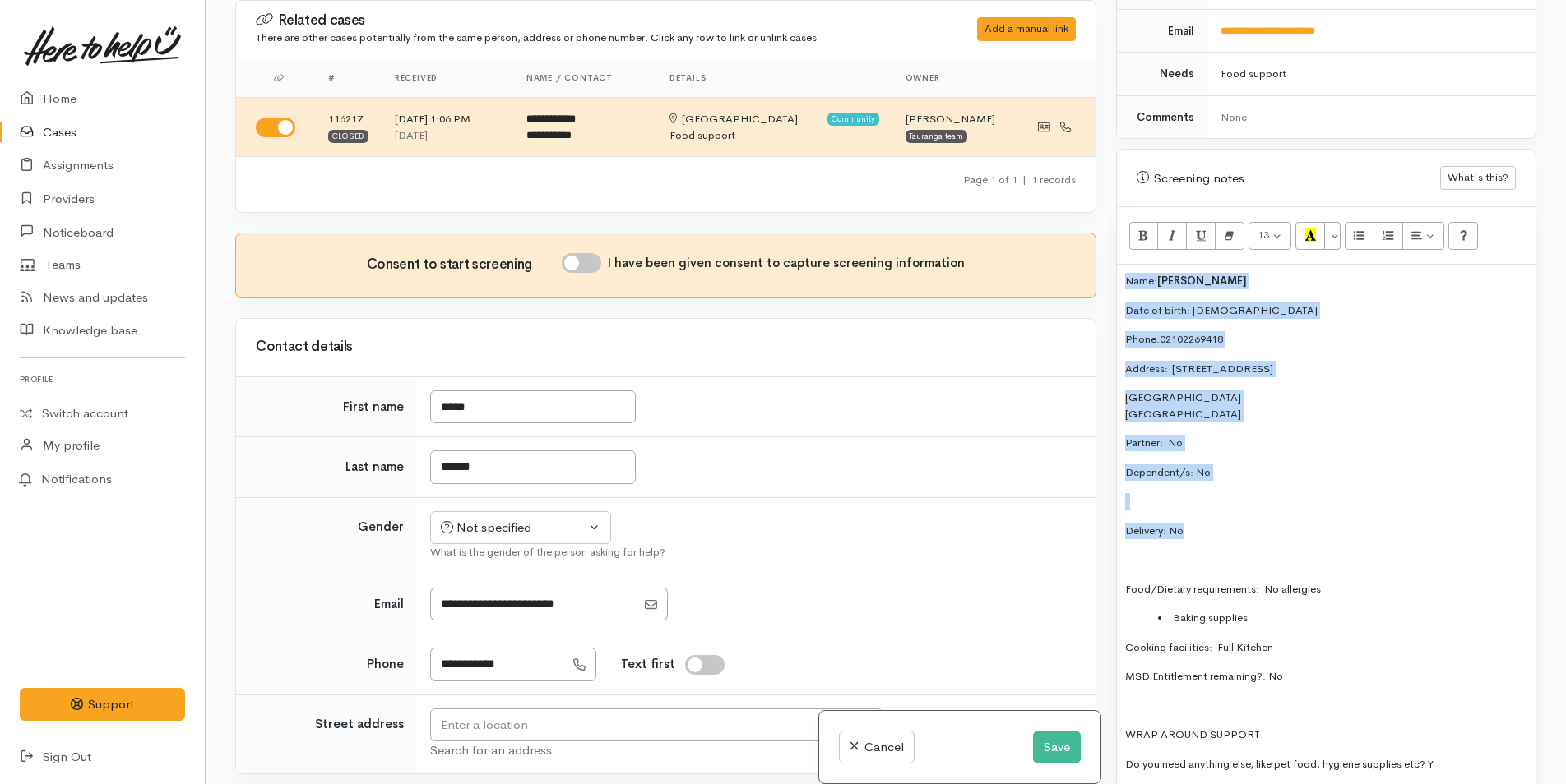
drag, startPoint x: 1198, startPoint y: 512, endPoint x: 1100, endPoint y: 266, distance: 264.8
click at [1100, 266] on div "Related cases There are other cases potentially from the same person, address o…" at bounding box center [885, 392] width 1321 height 784
copy div "Name: Joyce Blythe Date of birth: 24/2/44 Phone:  02102269418 Address:  1/362 D…"
click at [588, 255] on input "I have been given consent to capture screening information" at bounding box center [581, 262] width 40 height 19
checkbox input "true"
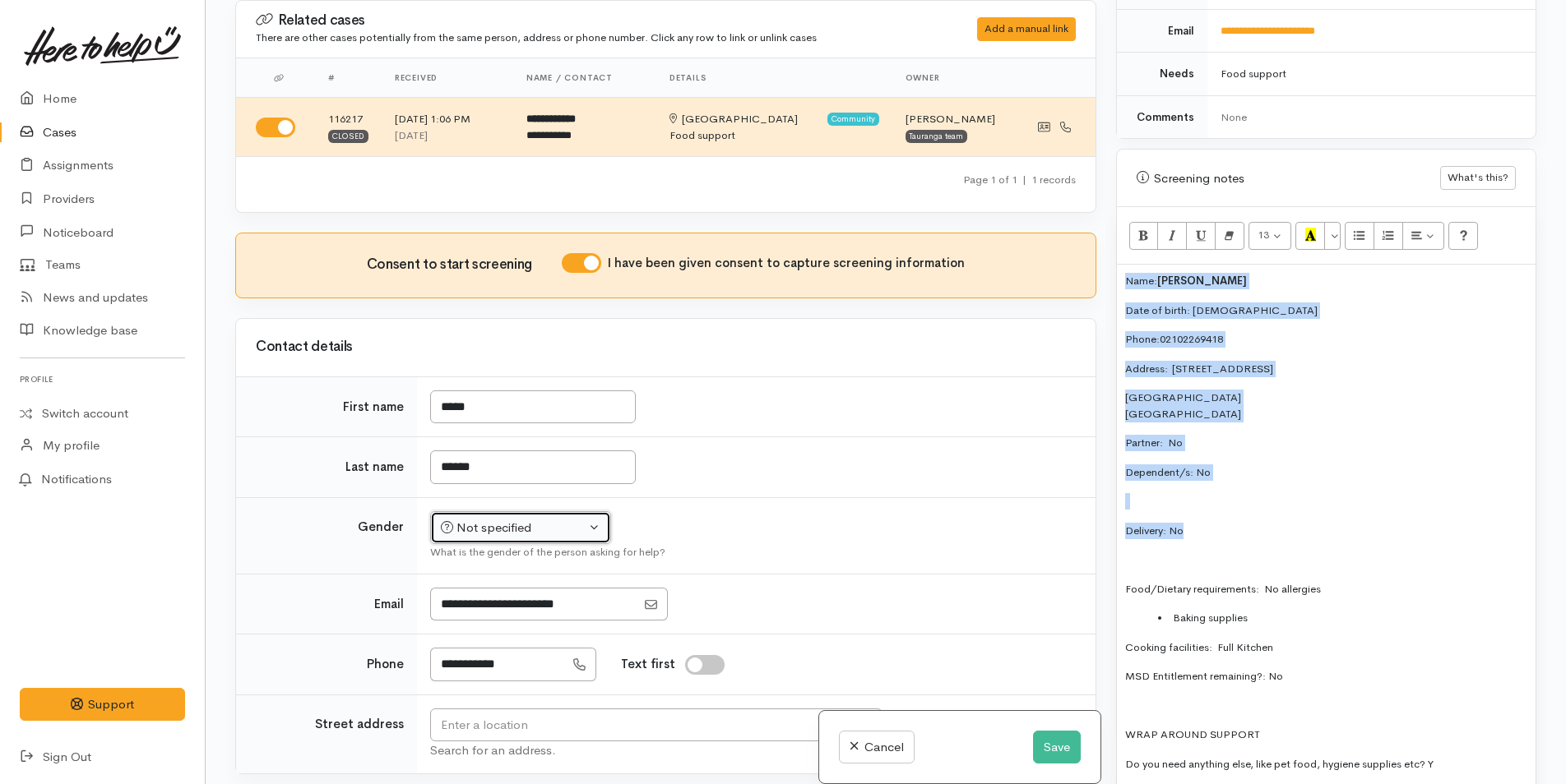
click at [518, 531] on div "Not specified" at bounding box center [513, 528] width 145 height 18
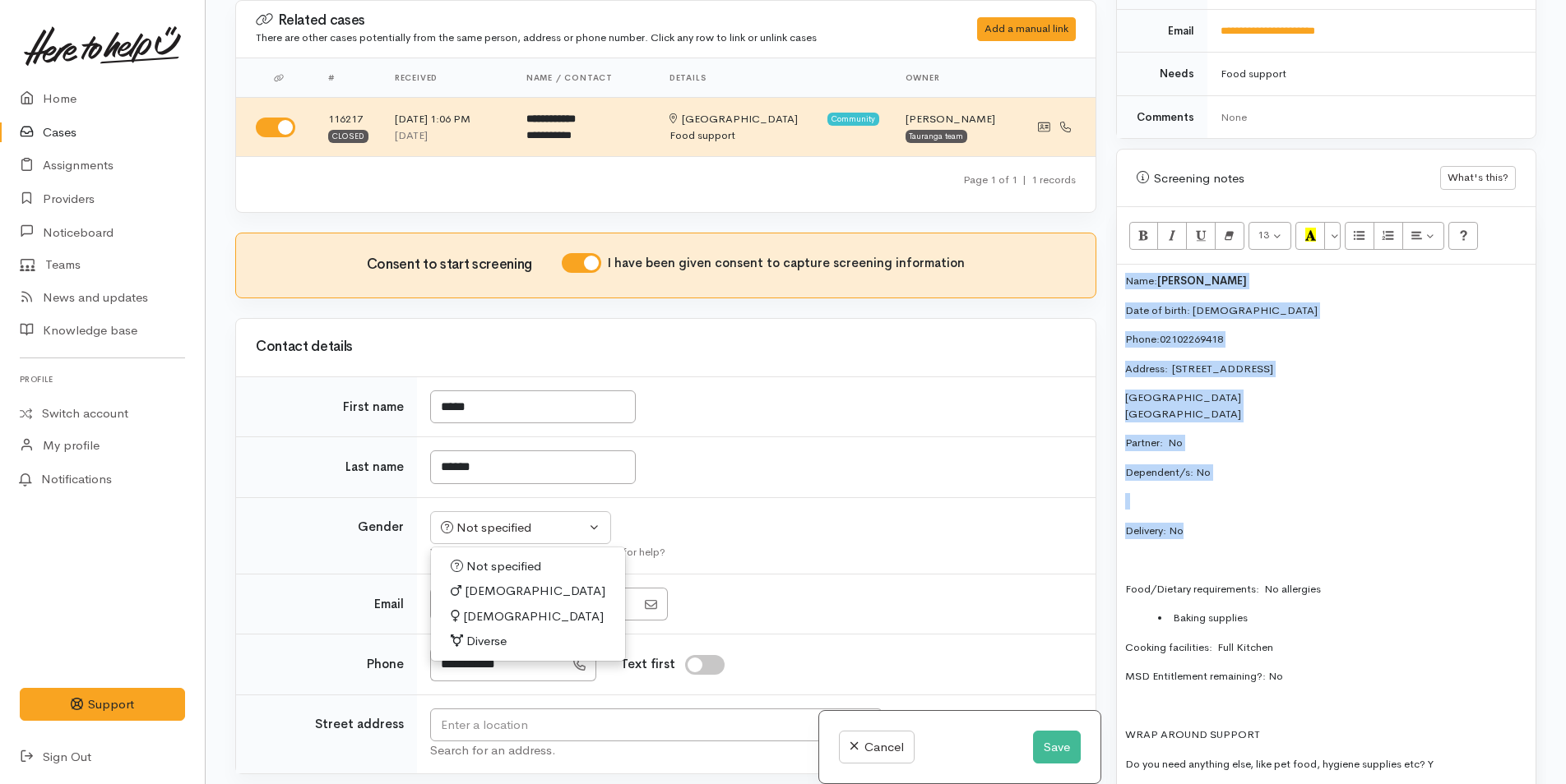
click at [485, 613] on span "Female" at bounding box center [533, 617] width 140 height 18
select select "Female"
click at [1379, 389] on p "Tauranga New Zealand" at bounding box center [1326, 405] width 402 height 32
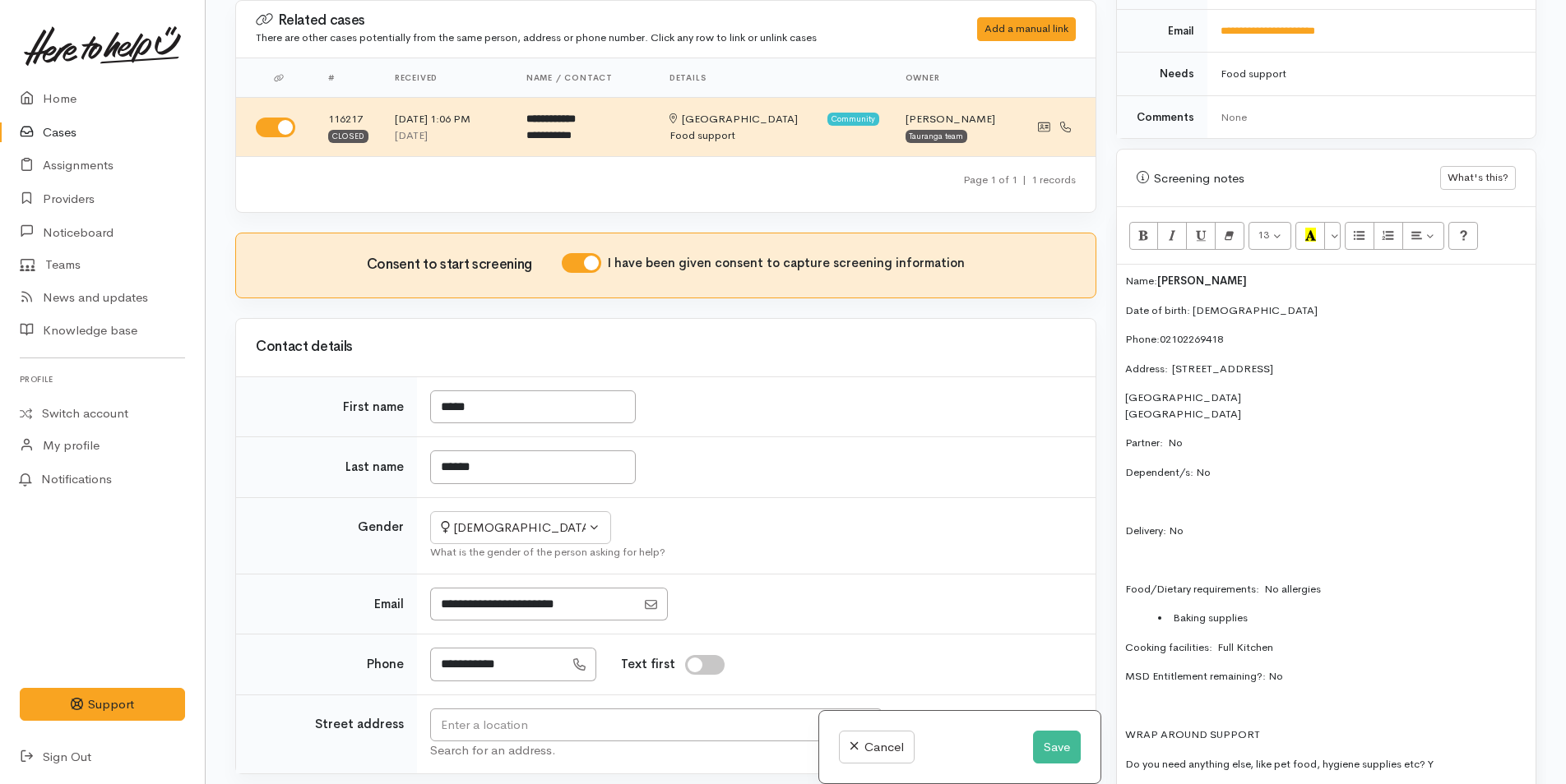
drag, startPoint x: 1321, startPoint y: 347, endPoint x: 1175, endPoint y: 353, distance: 146.1
click at [1175, 361] on p "Address:  1/362 Devonport Road" at bounding box center [1326, 369] width 402 height 17
copy p "1/362 Devonport Road"
click at [684, 724] on input "text" at bounding box center [656, 725] width 452 height 34
paste input "1/362 Devonport Road"
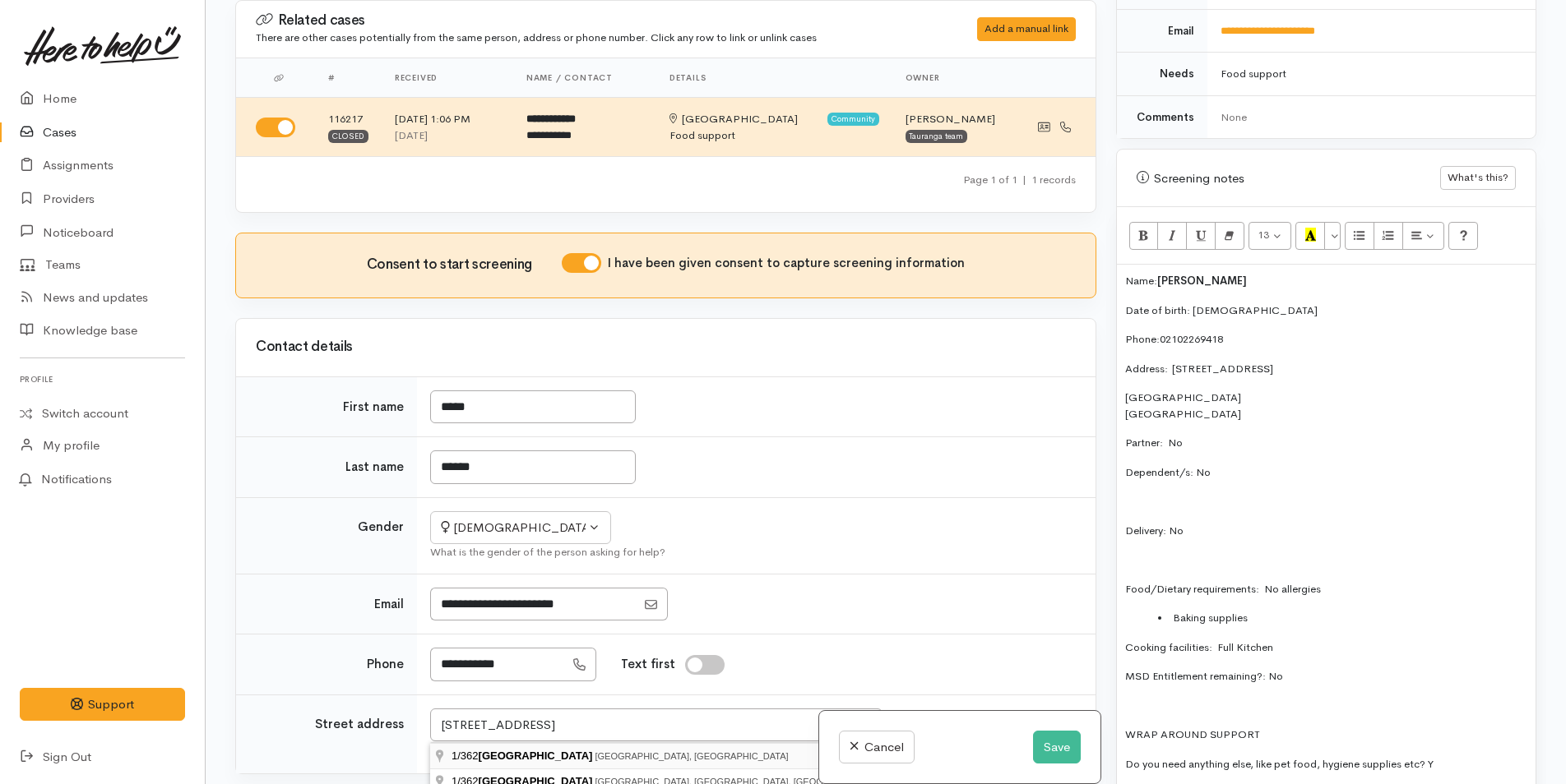
type input "1/362 Devonport Road, Tauranga, New Zealand"
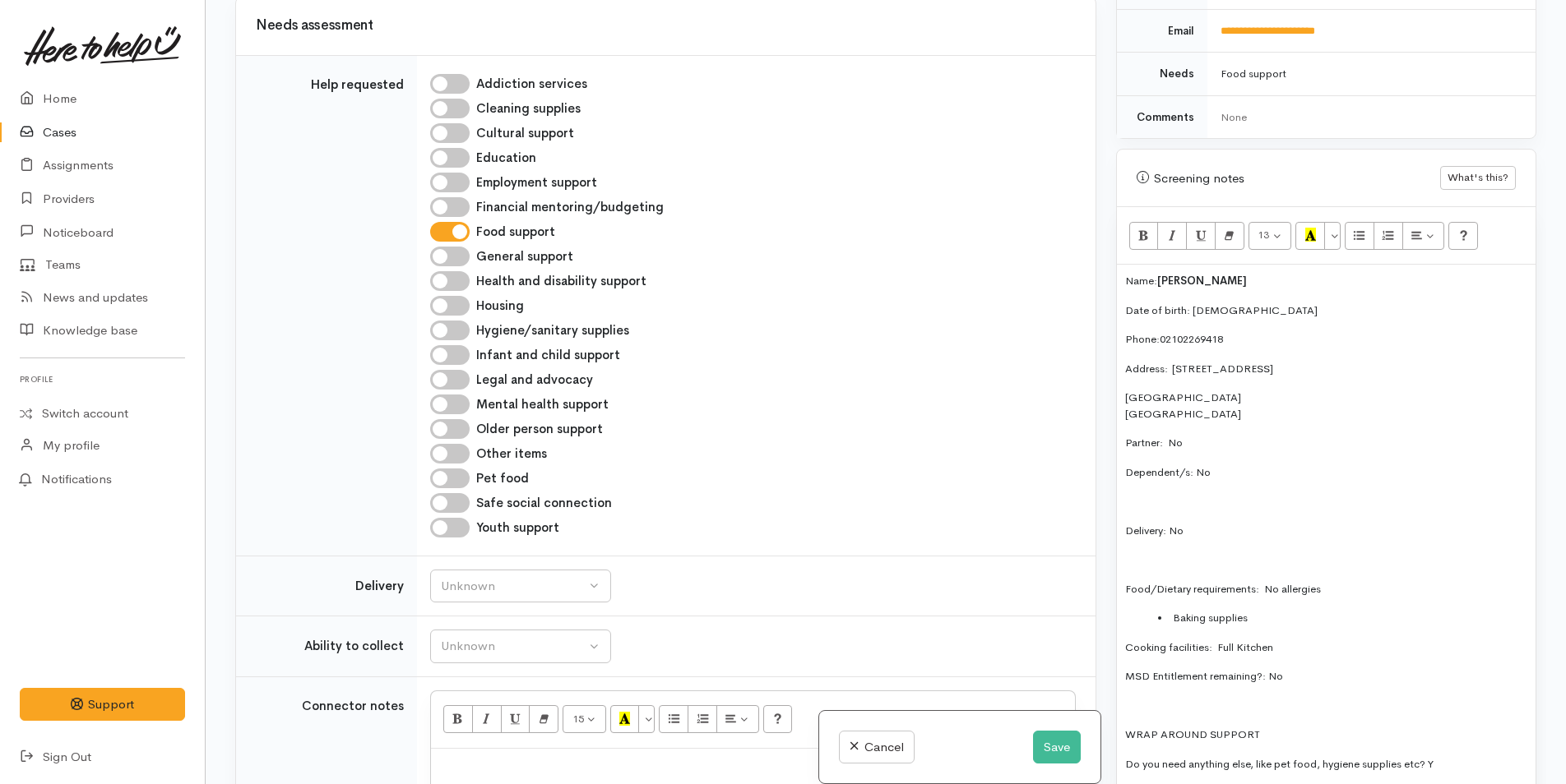
scroll to position [904, 0]
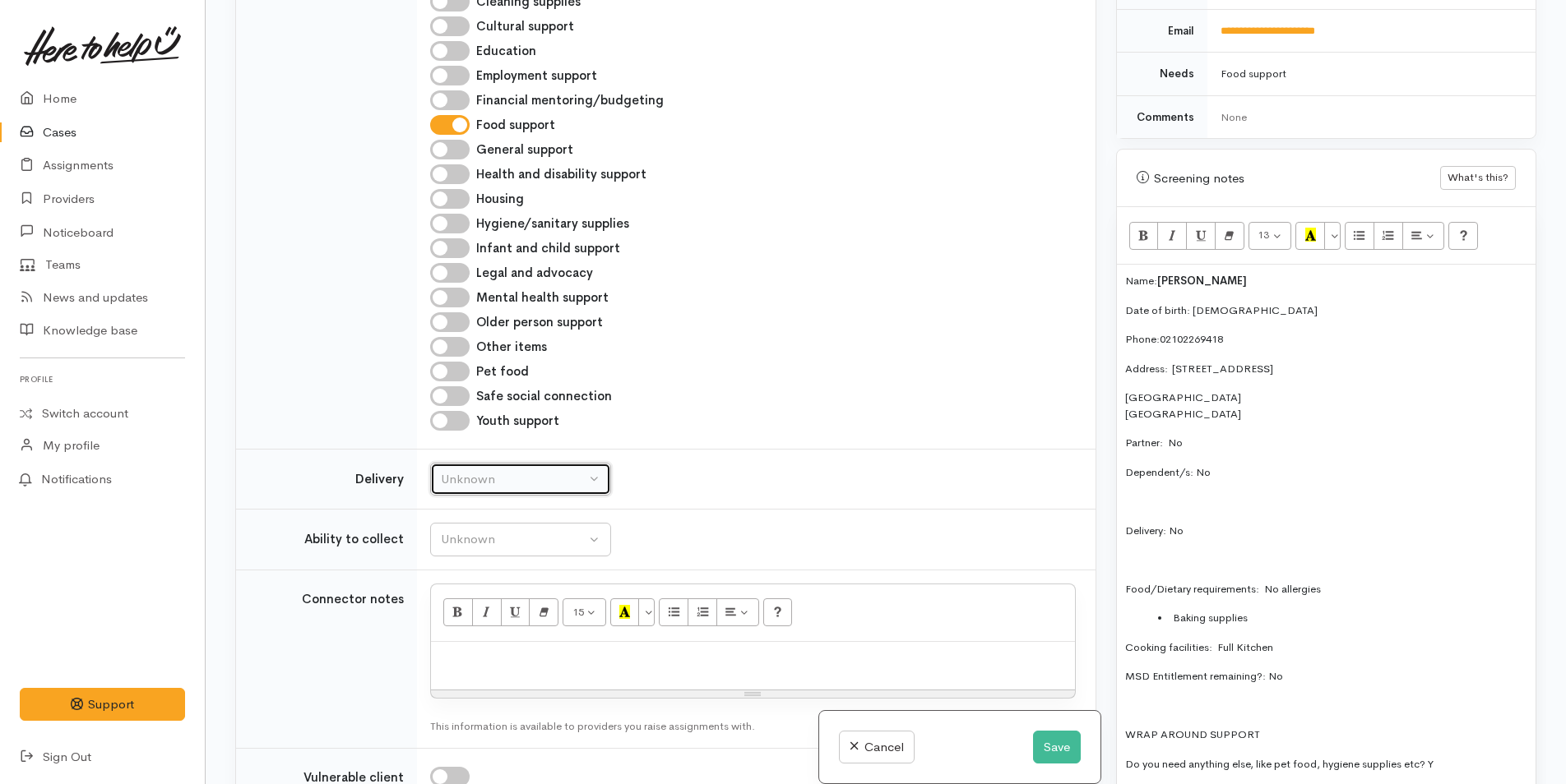
click at [489, 481] on div "Unknown" at bounding box center [513, 480] width 145 height 18
click at [469, 628] on link "No" at bounding box center [520, 634] width 179 height 26
select select "1"
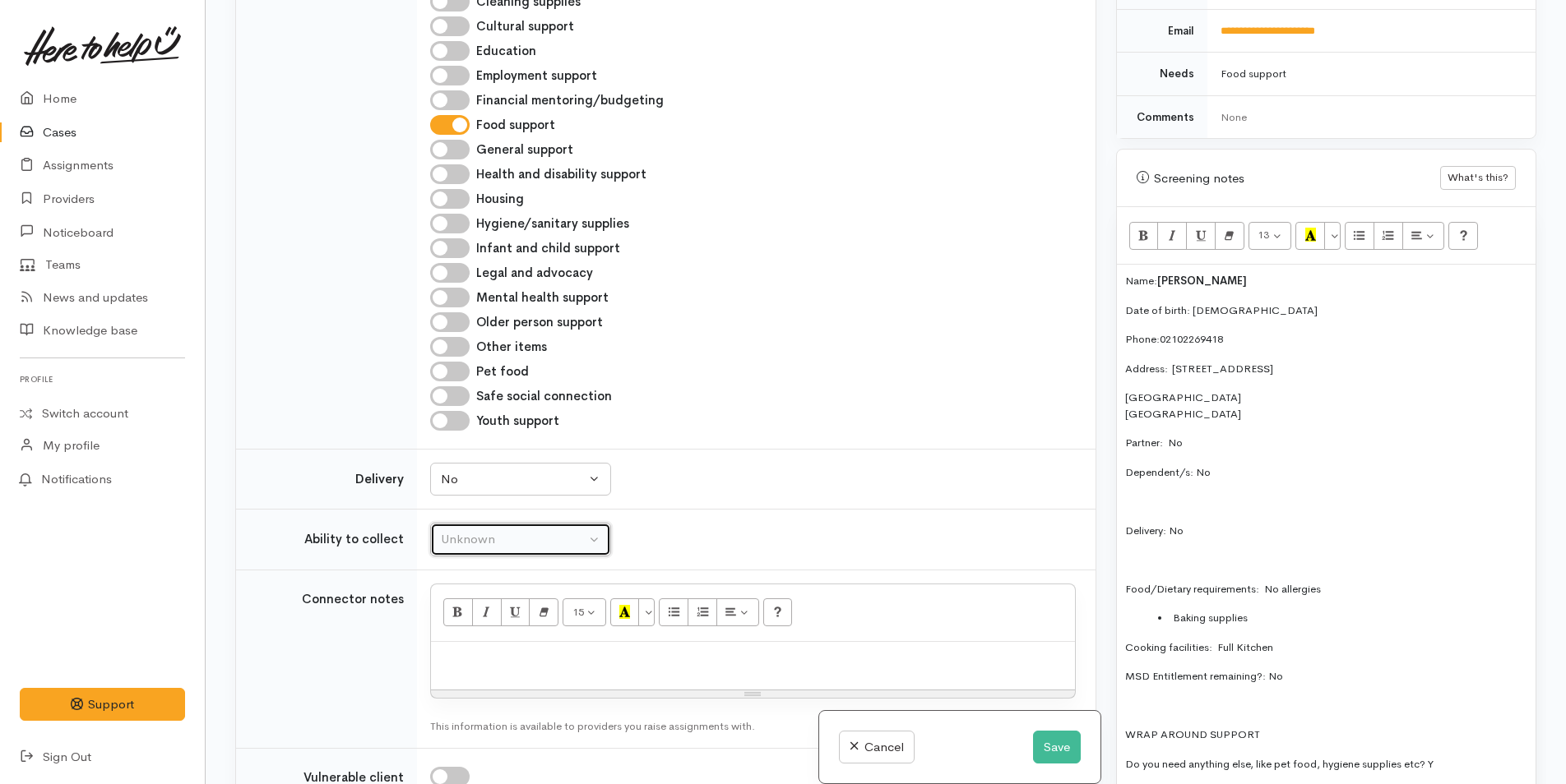
click at [489, 545] on div "Unknown" at bounding box center [513, 540] width 145 height 18
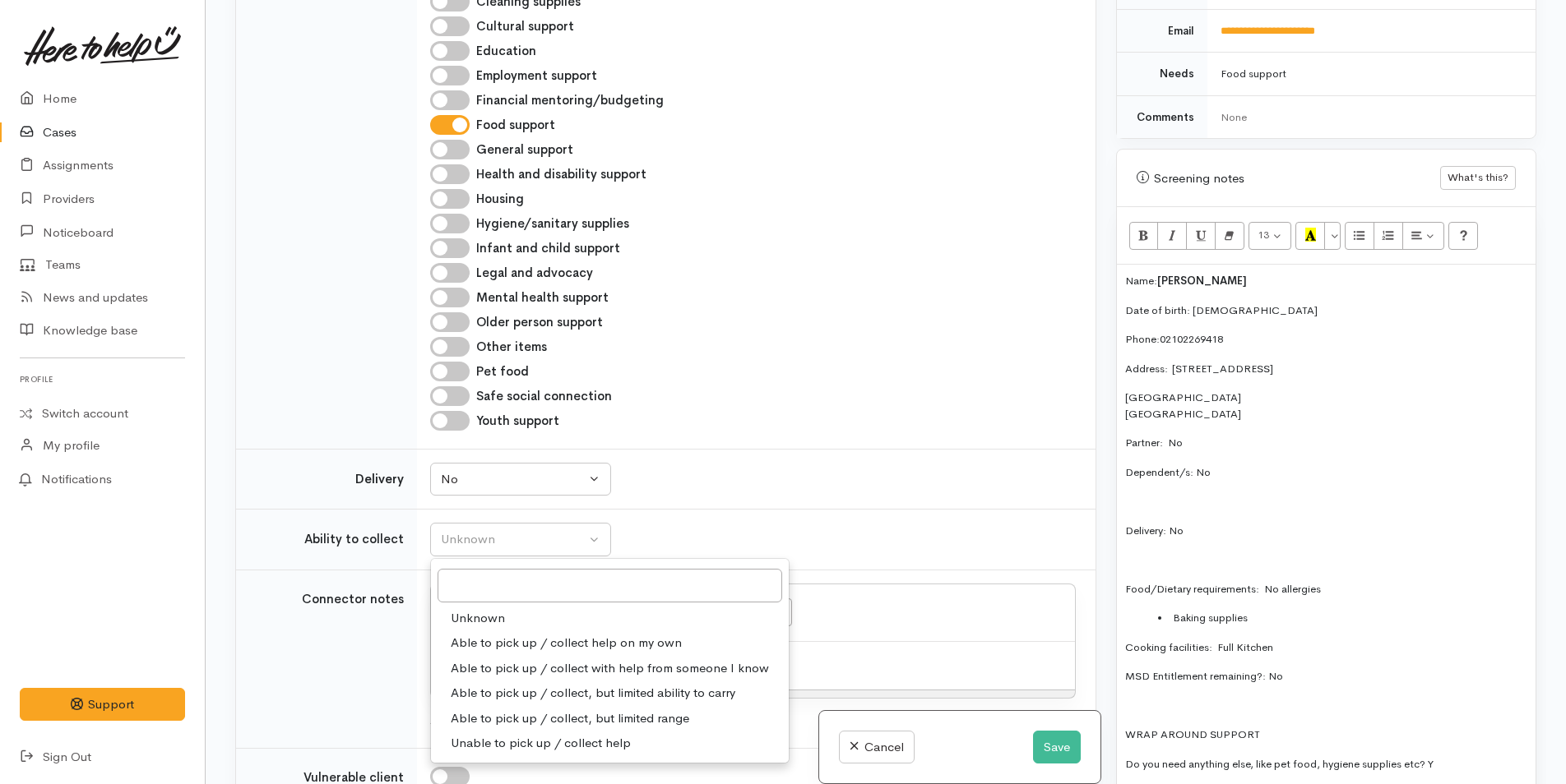
click at [510, 644] on span "Able to pick up / collect help on my own" at bounding box center [566, 643] width 231 height 18
select select "2"
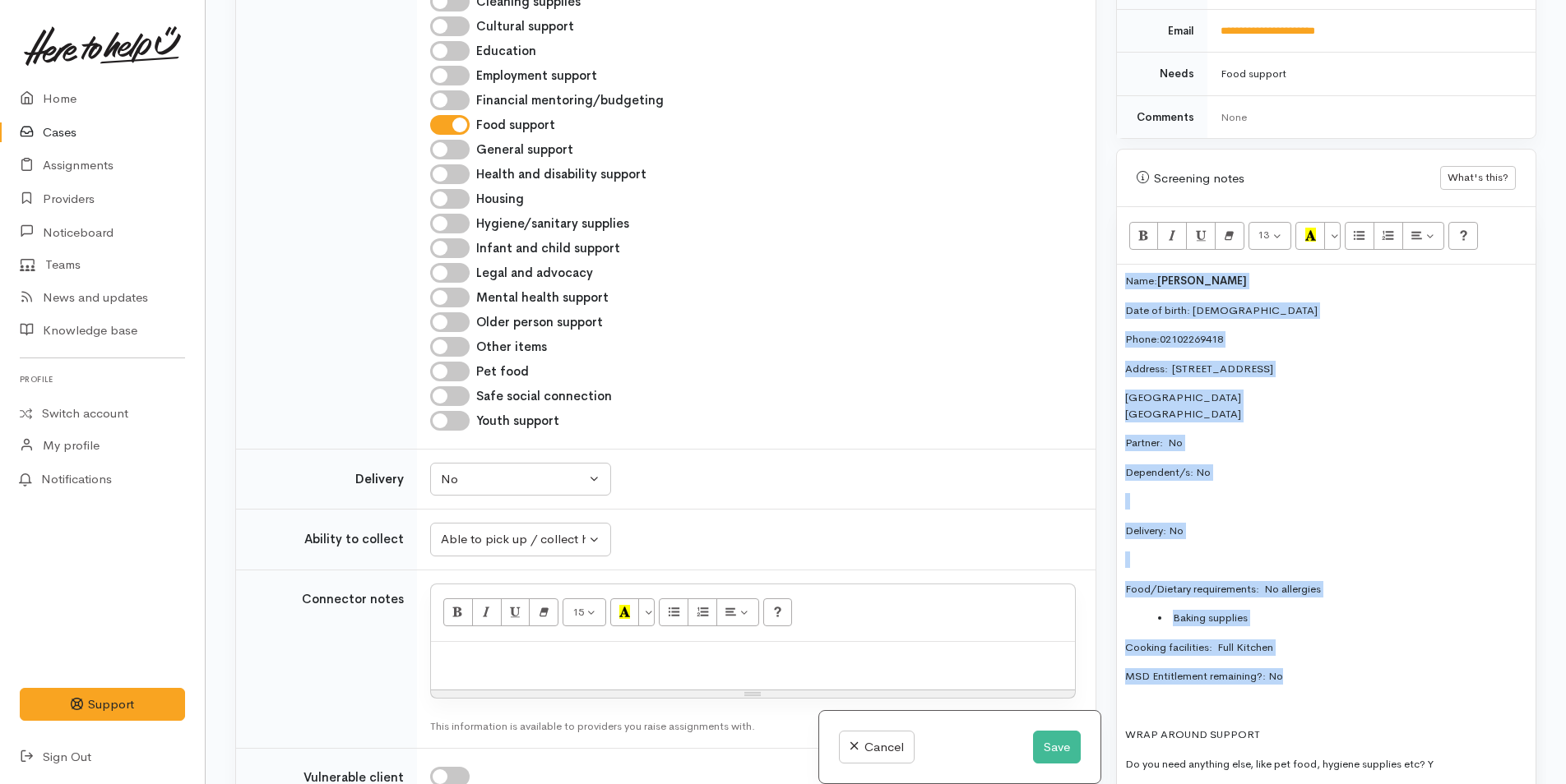
drag, startPoint x: 1327, startPoint y: 659, endPoint x: 1096, endPoint y: 200, distance: 513.9
click at [1096, 200] on div "Related cases There are other cases potentially from the same person, address o…" at bounding box center [885, 392] width 1321 height 784
copy div "Name: Joyce Blythe Date of birth: 24/2/44 Phone:  02102269418 Address:  1/362 D…"
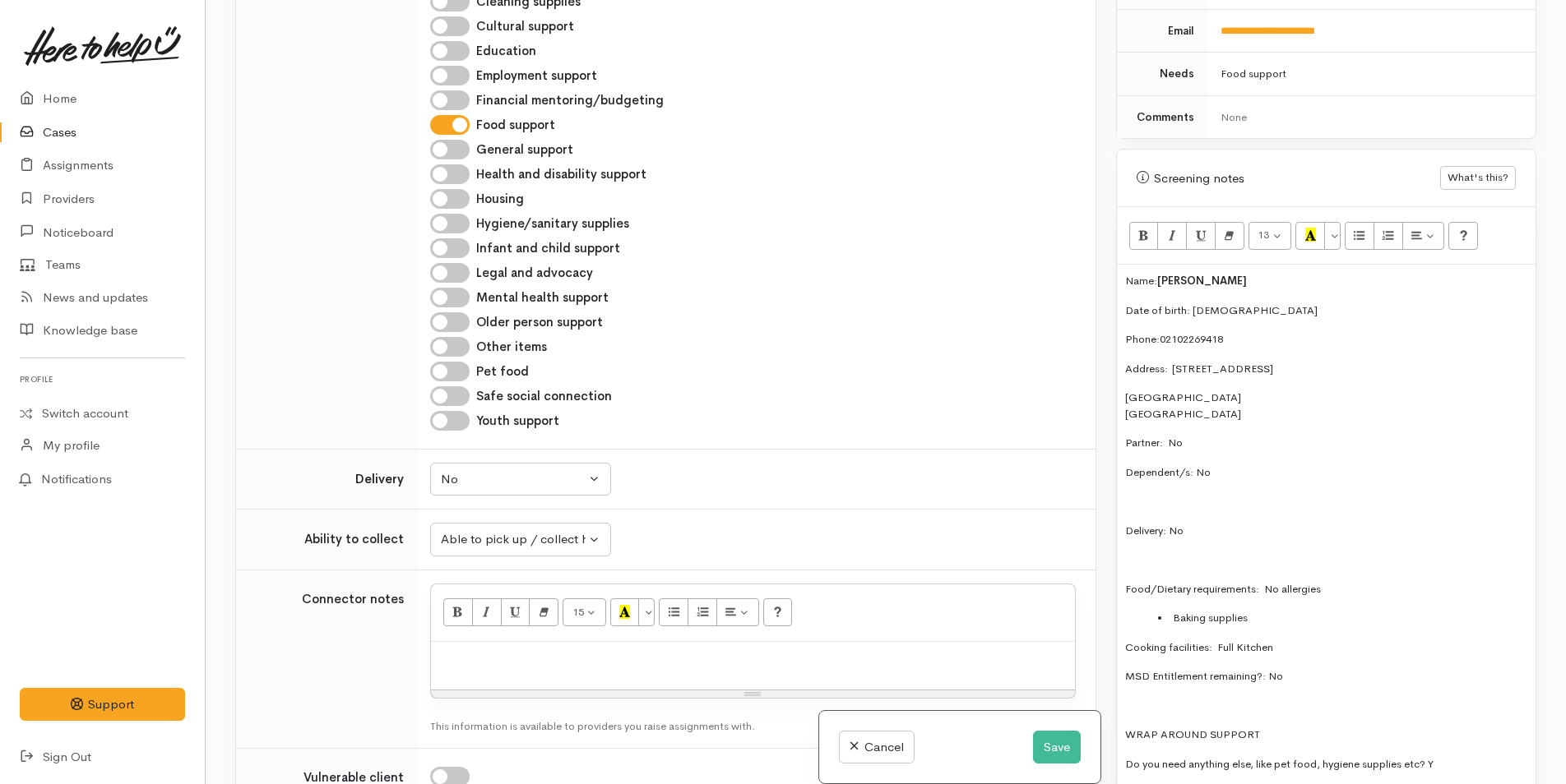
click at [503, 657] on p at bounding box center [753, 659] width 628 height 18
paste div
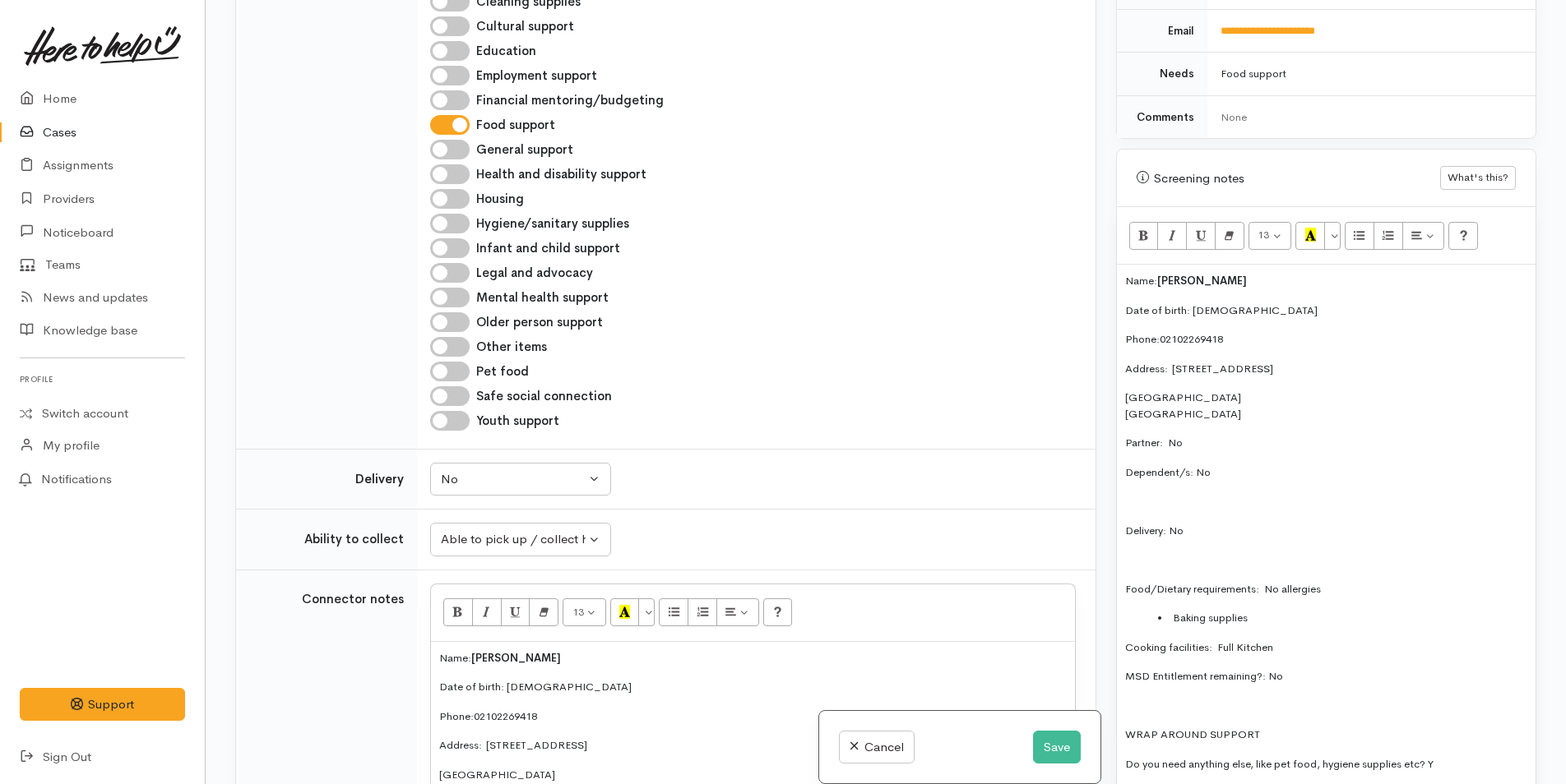
scroll to position [1181, 0]
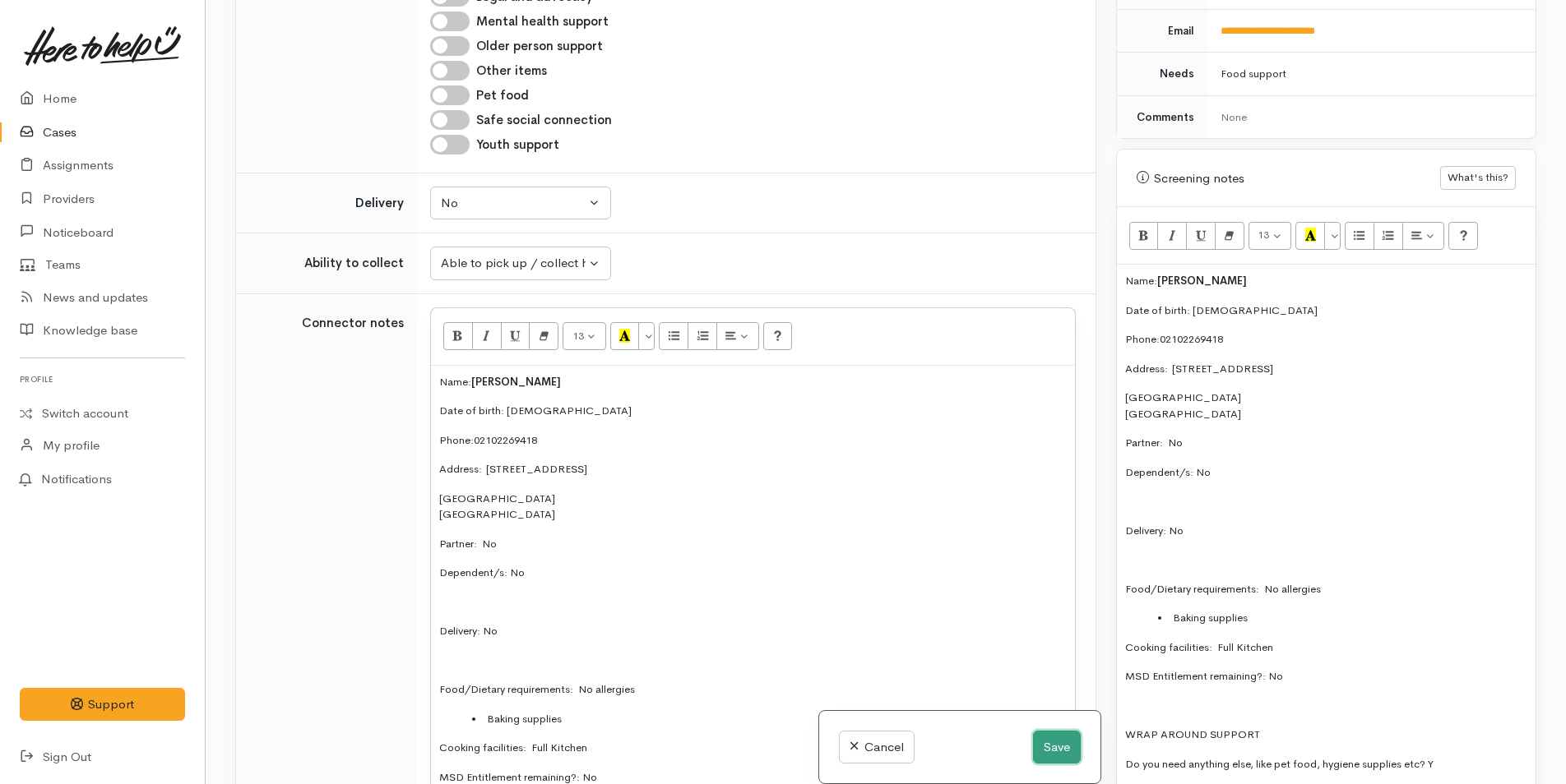
click at [1052, 744] on button "Save" at bounding box center [1057, 747] width 48 height 34
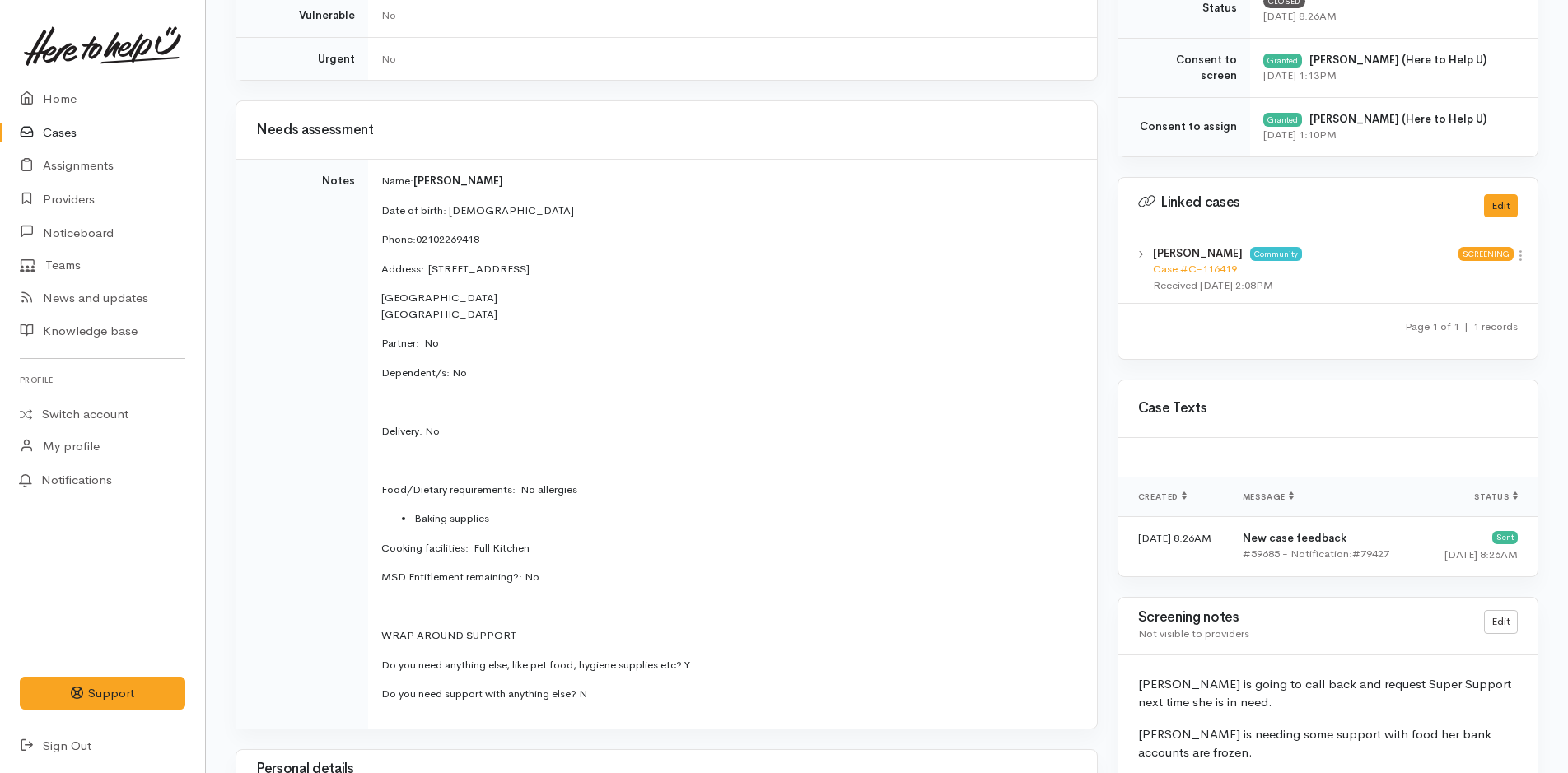
scroll to position [741, 0]
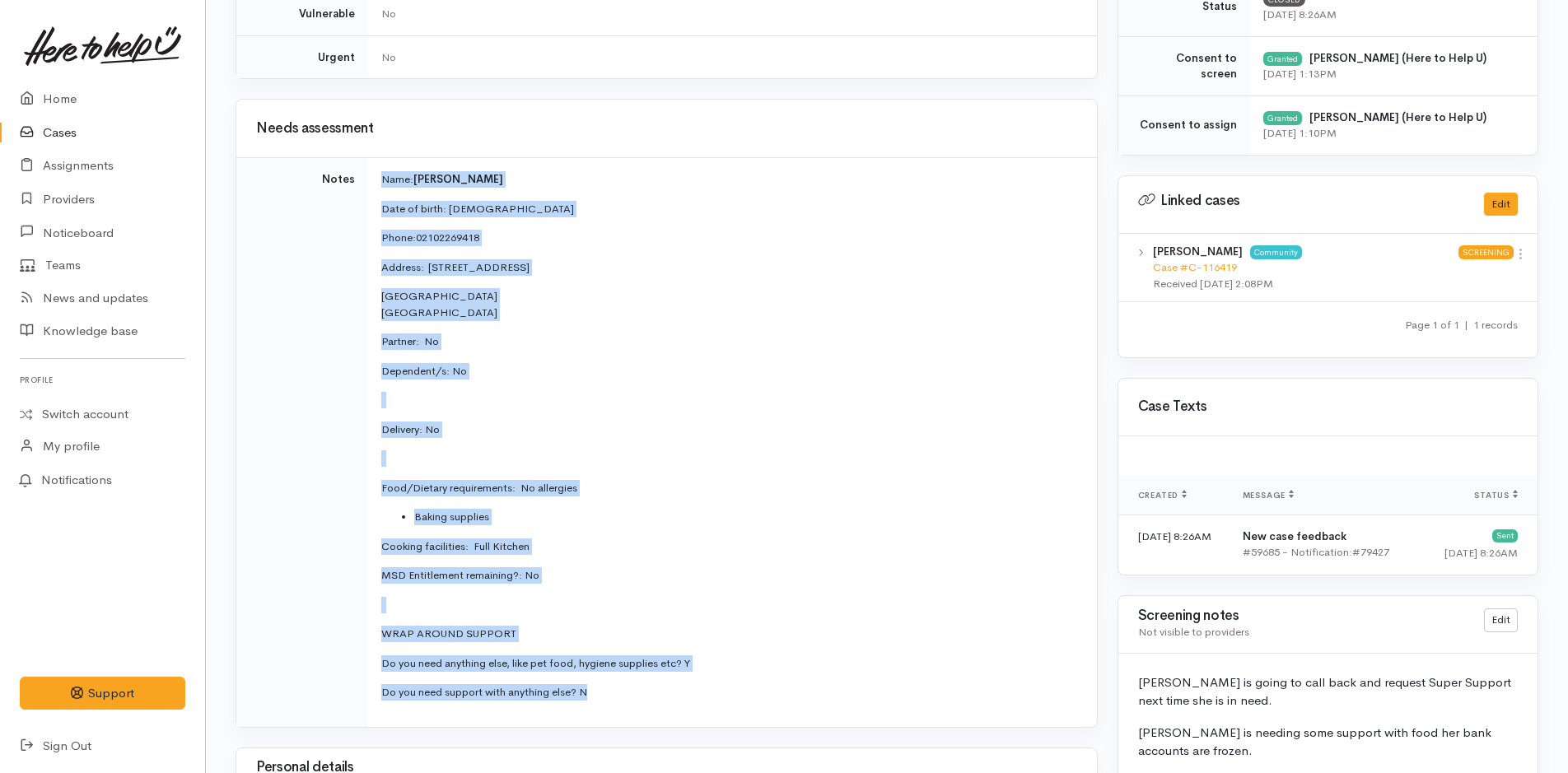
drag, startPoint x: 608, startPoint y: 699, endPoint x: 381, endPoint y: 170, distance: 575.6
click at [381, 170] on td "Name: Joyce Blythe Date of birth: 24/2/44 Phone:  02102269418 Address:  1/362 D…" at bounding box center [732, 442] width 729 height 569
copy td "Name: Joyce Blythe Date of birth: 24/2/44 Phone:  02102269418 Address:  1/362 D…"
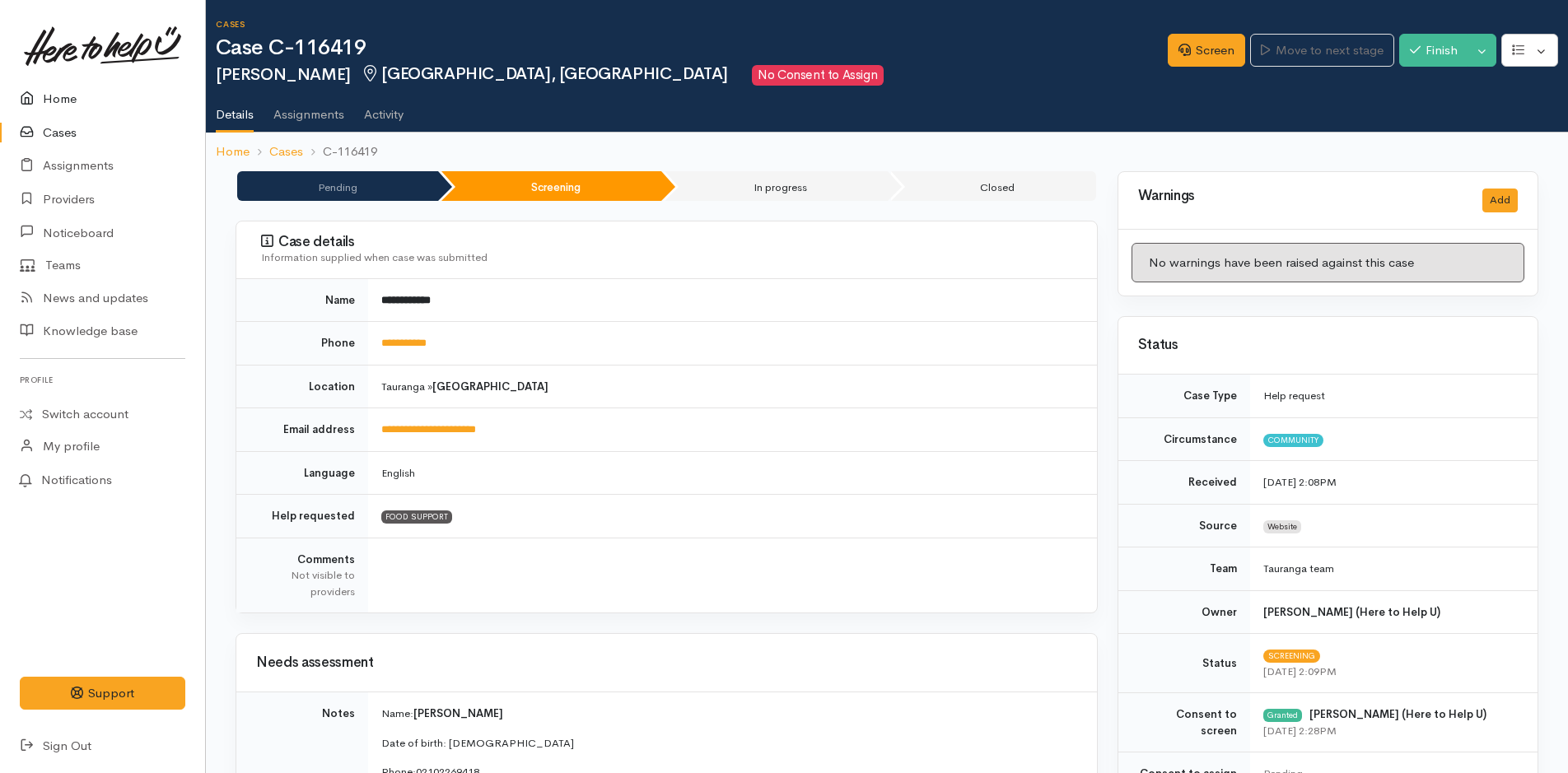
click at [67, 99] on link "Home" at bounding box center [103, 99] width 205 height 34
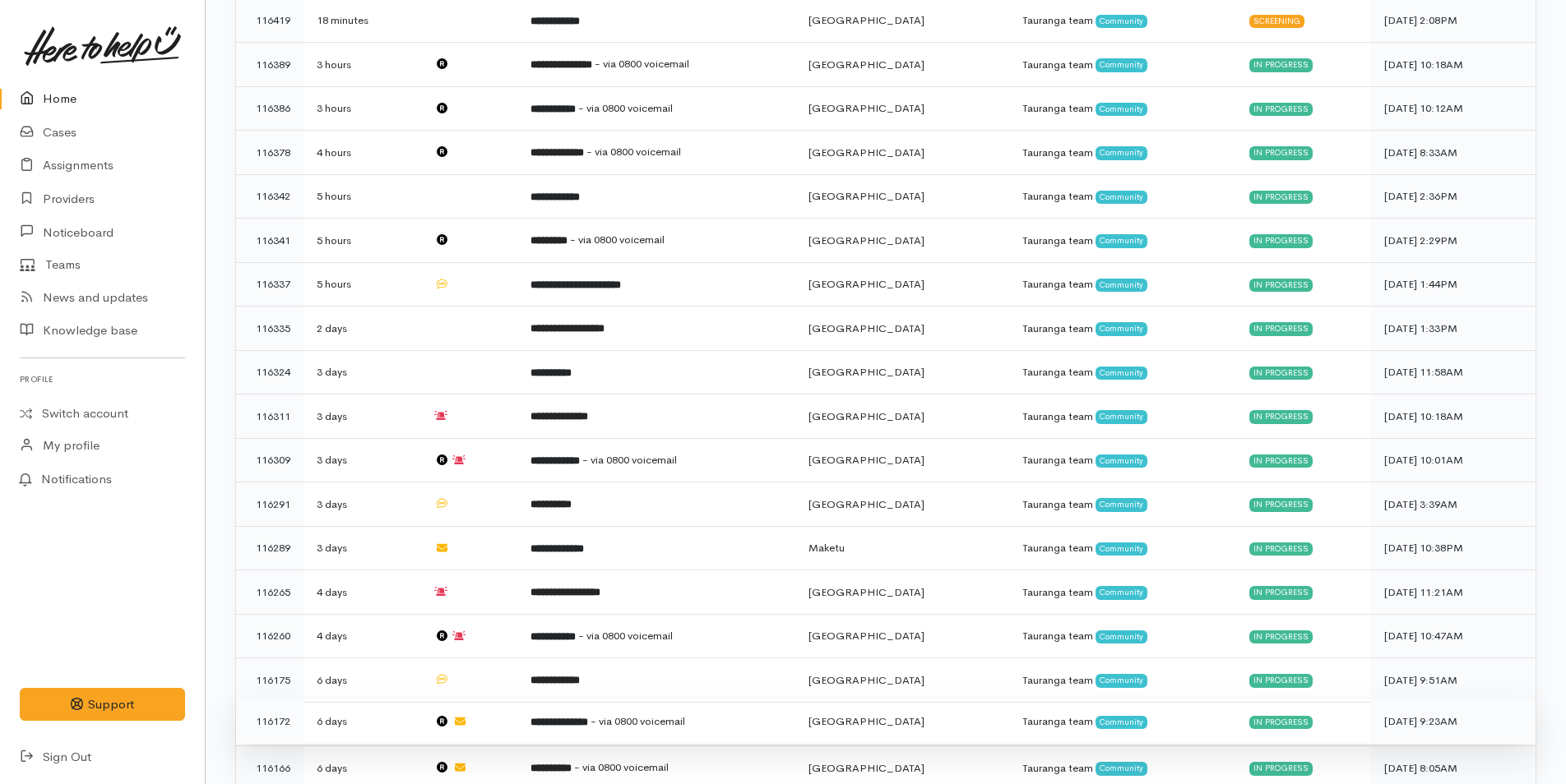
scroll to position [378, 0]
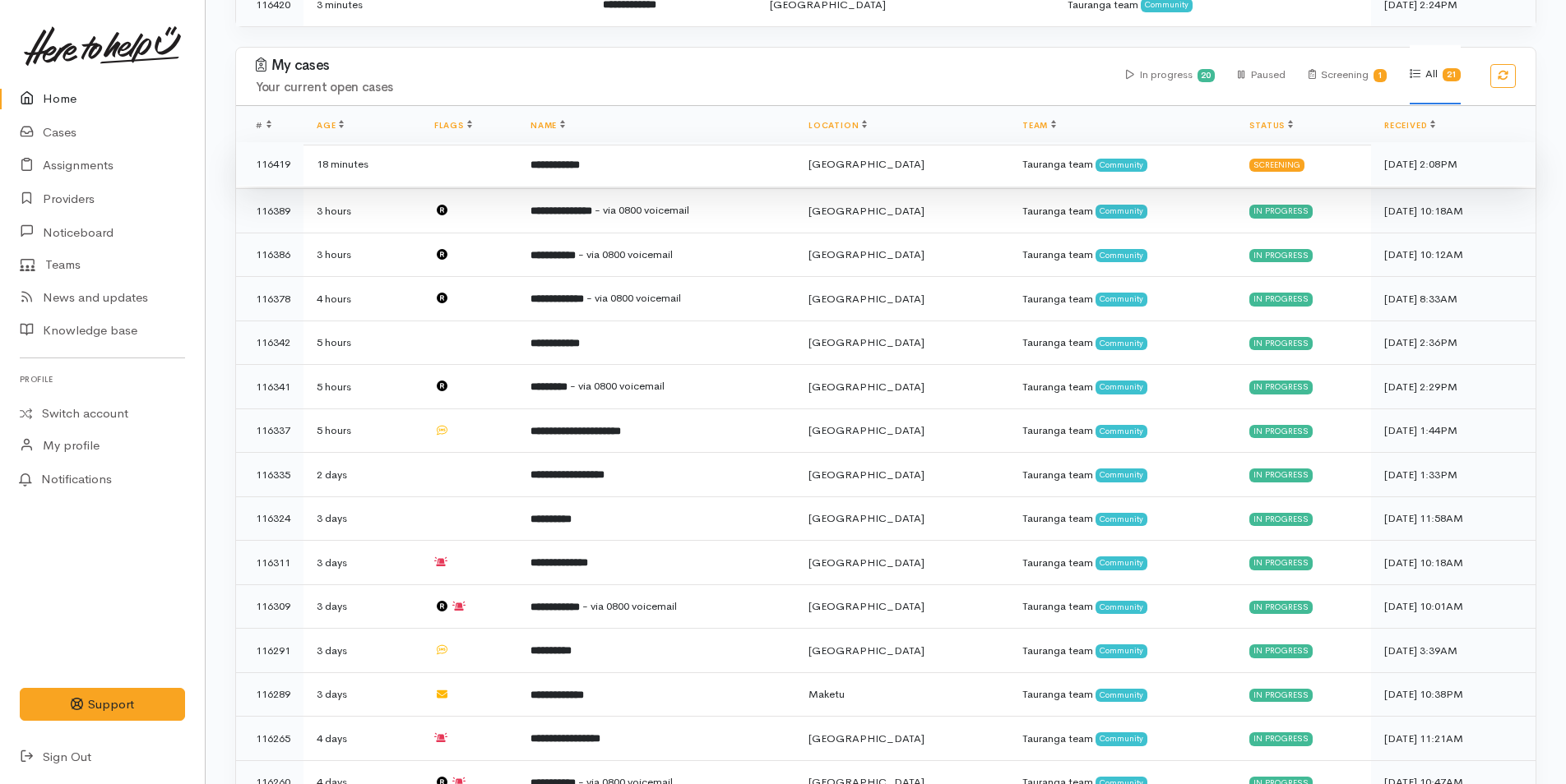
click at [668, 148] on td "**********" at bounding box center [656, 164] width 278 height 44
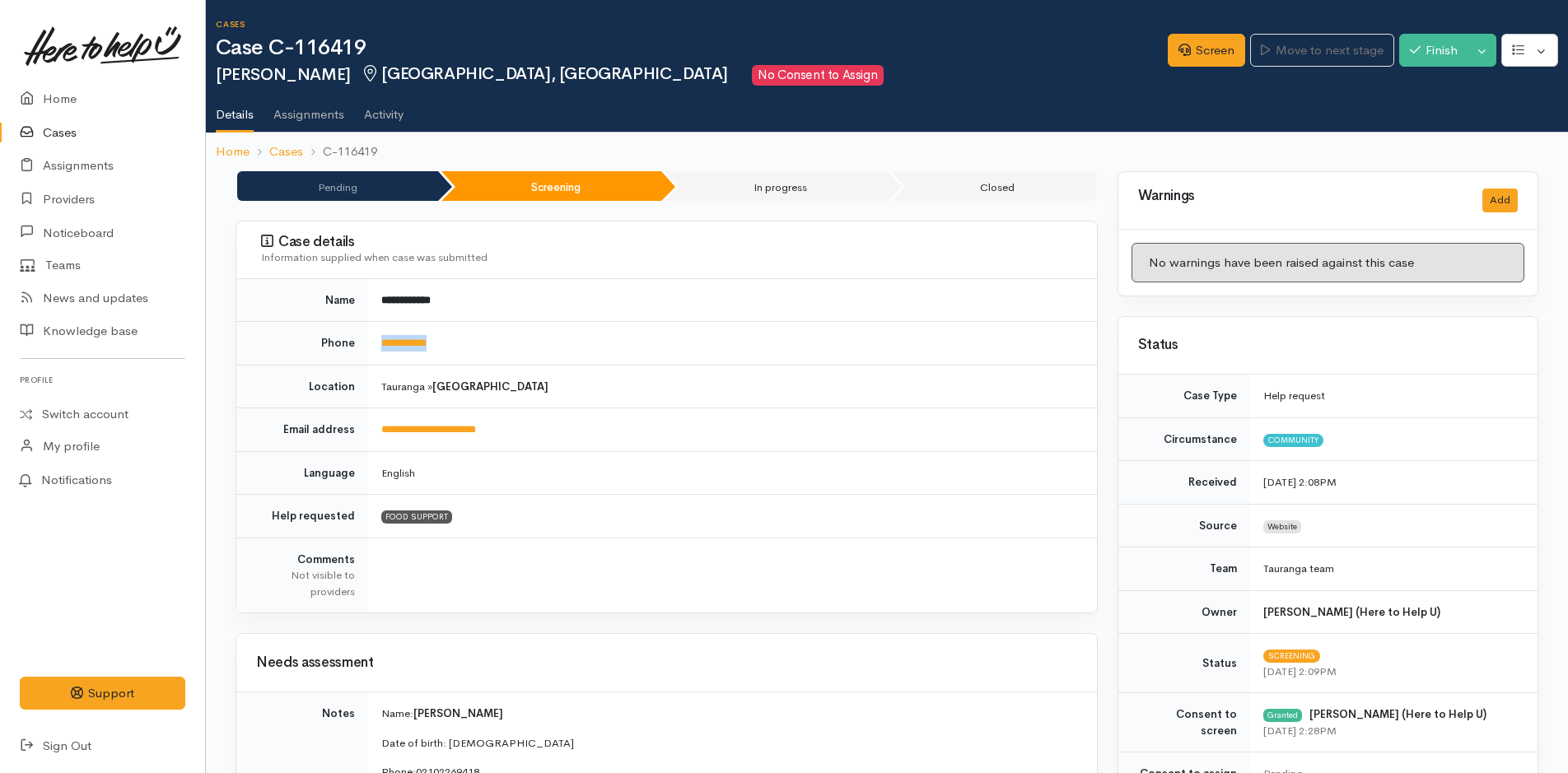
drag, startPoint x: 480, startPoint y: 326, endPoint x: 355, endPoint y: 339, distance: 125.7
click at [355, 339] on tr "**********" at bounding box center [666, 343] width 860 height 43
copy tr "**********"
click at [1195, 50] on link "Screen" at bounding box center [1207, 51] width 78 height 34
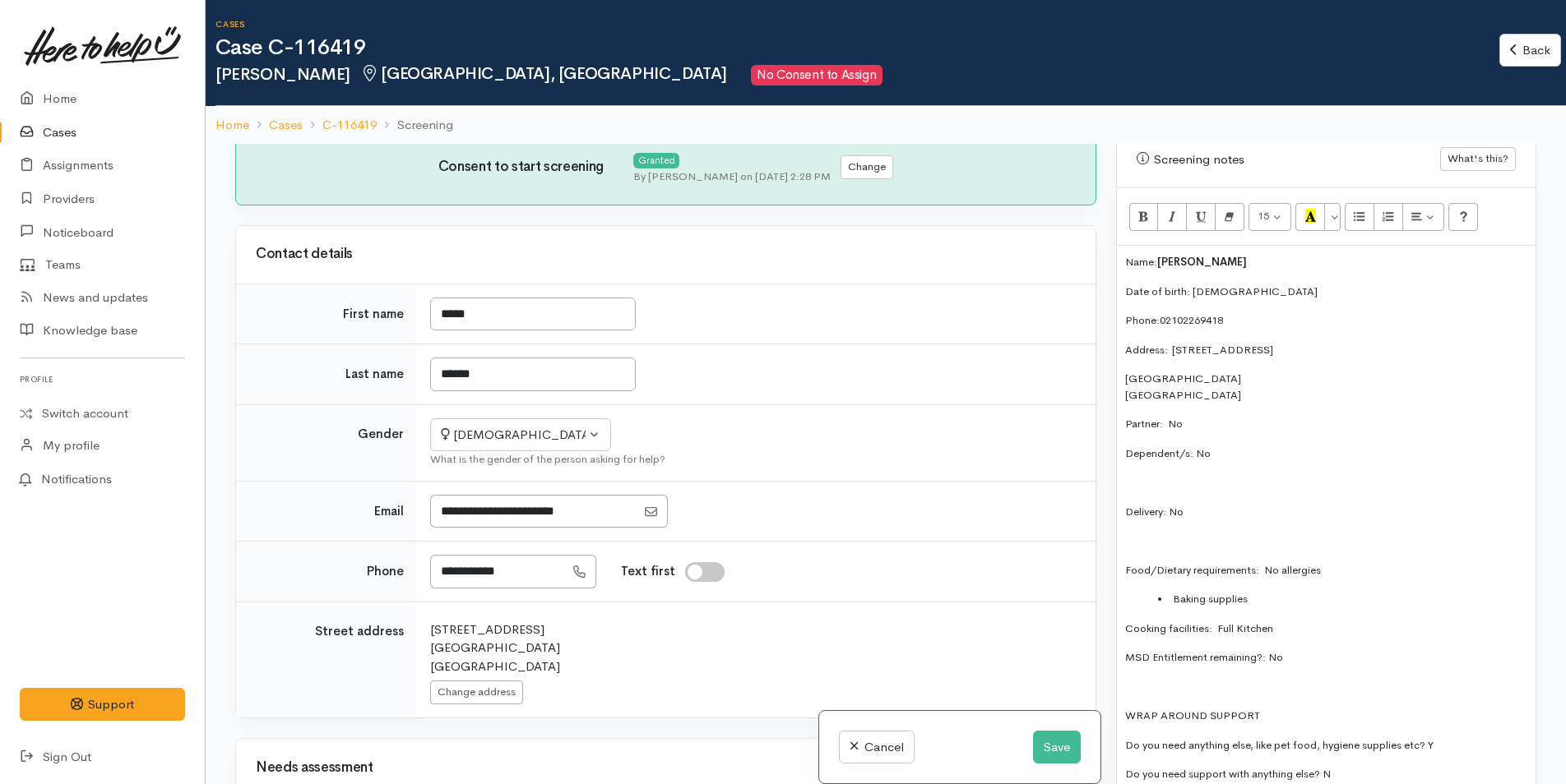
scroll to position [986, 0]
drag, startPoint x: 1209, startPoint y: 519, endPoint x: 1188, endPoint y: 473, distance: 50.6
click at [1188, 473] on div "Name: Joyce Blythe Date of birth: 24/2/44 Phone:  02102269418 Address:  1/362 D…" at bounding box center [1326, 523] width 419 height 558
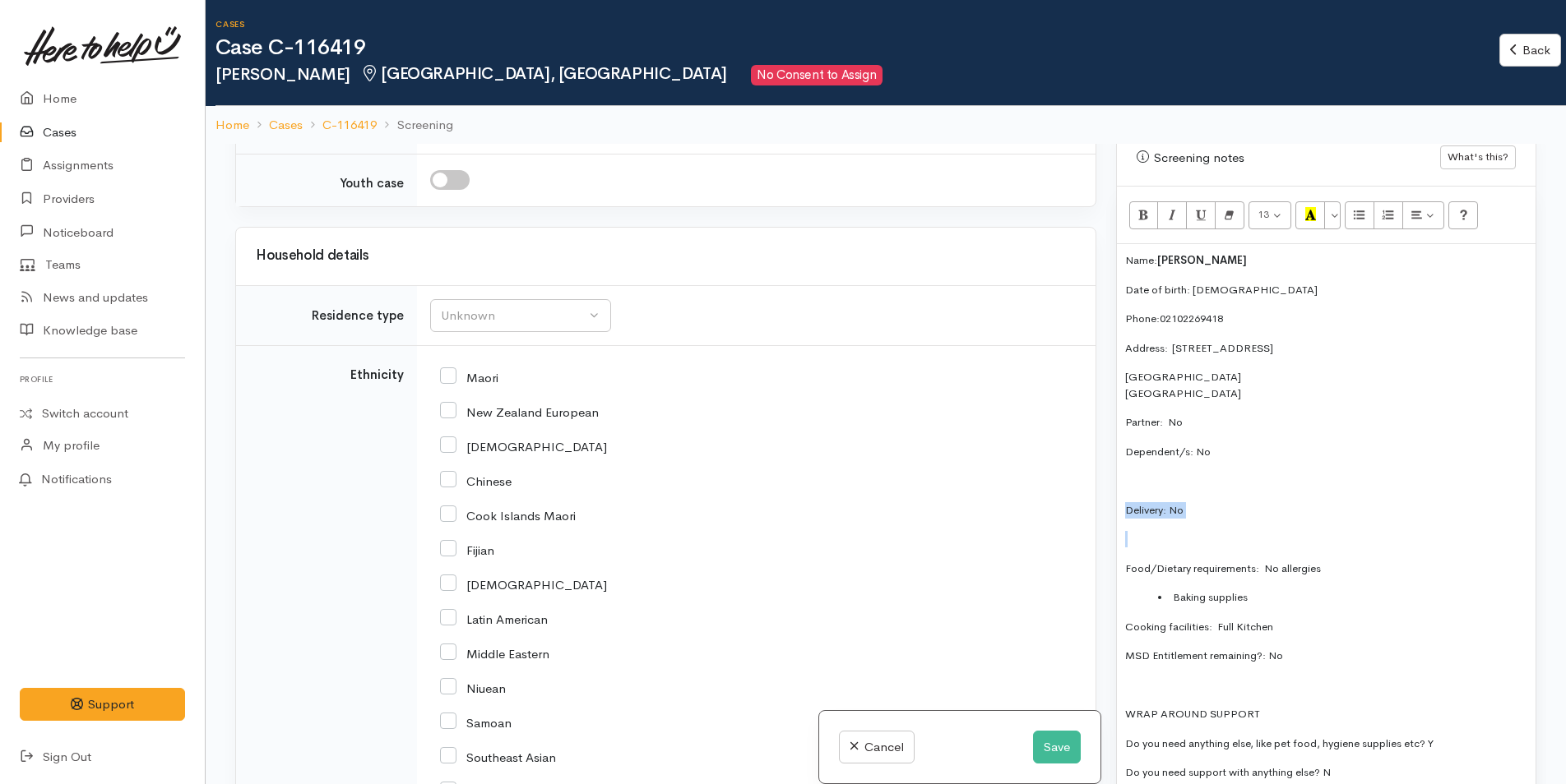
scroll to position [2219, 0]
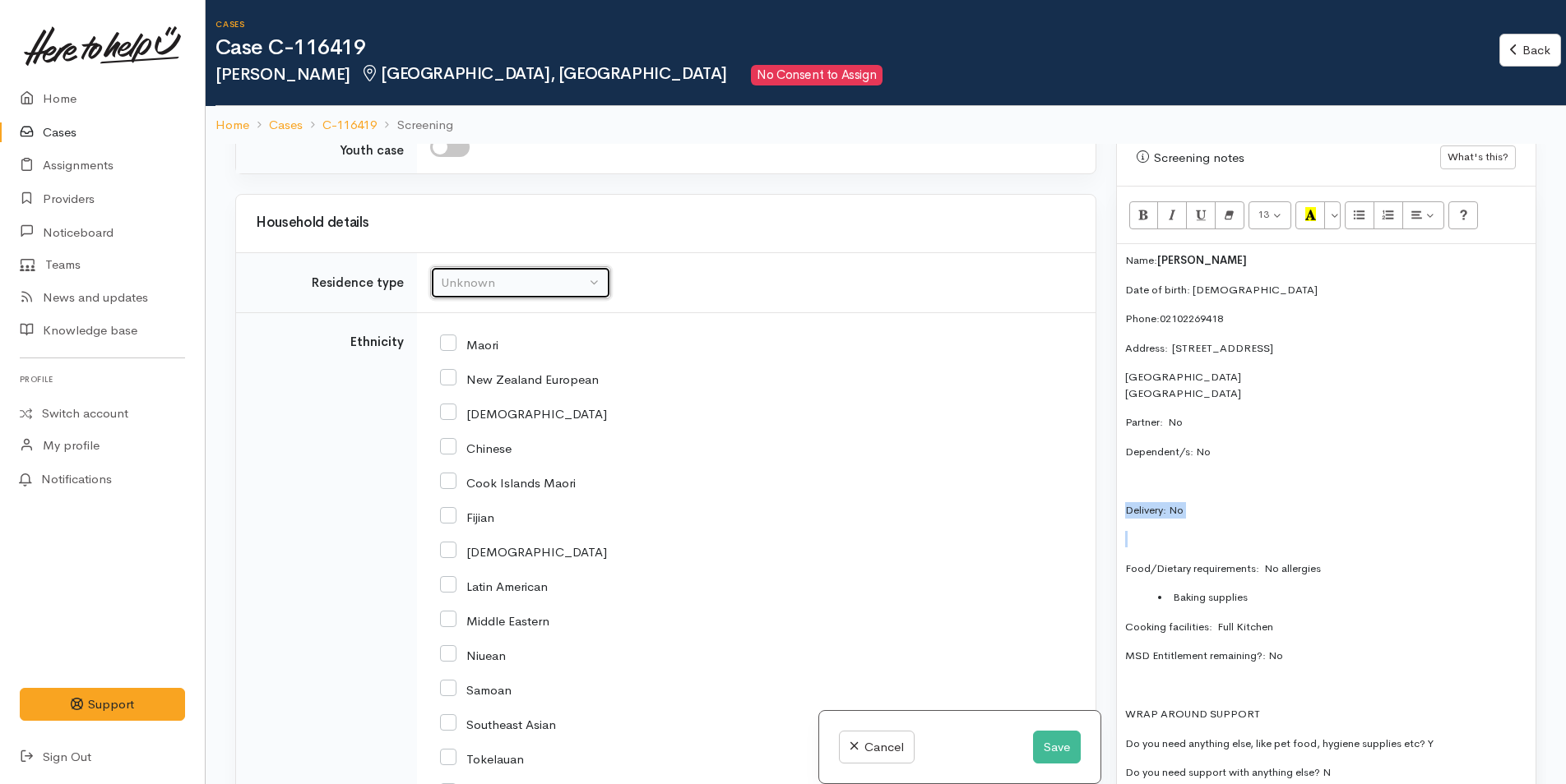
click at [487, 284] on div "Unknown" at bounding box center [513, 283] width 145 height 18
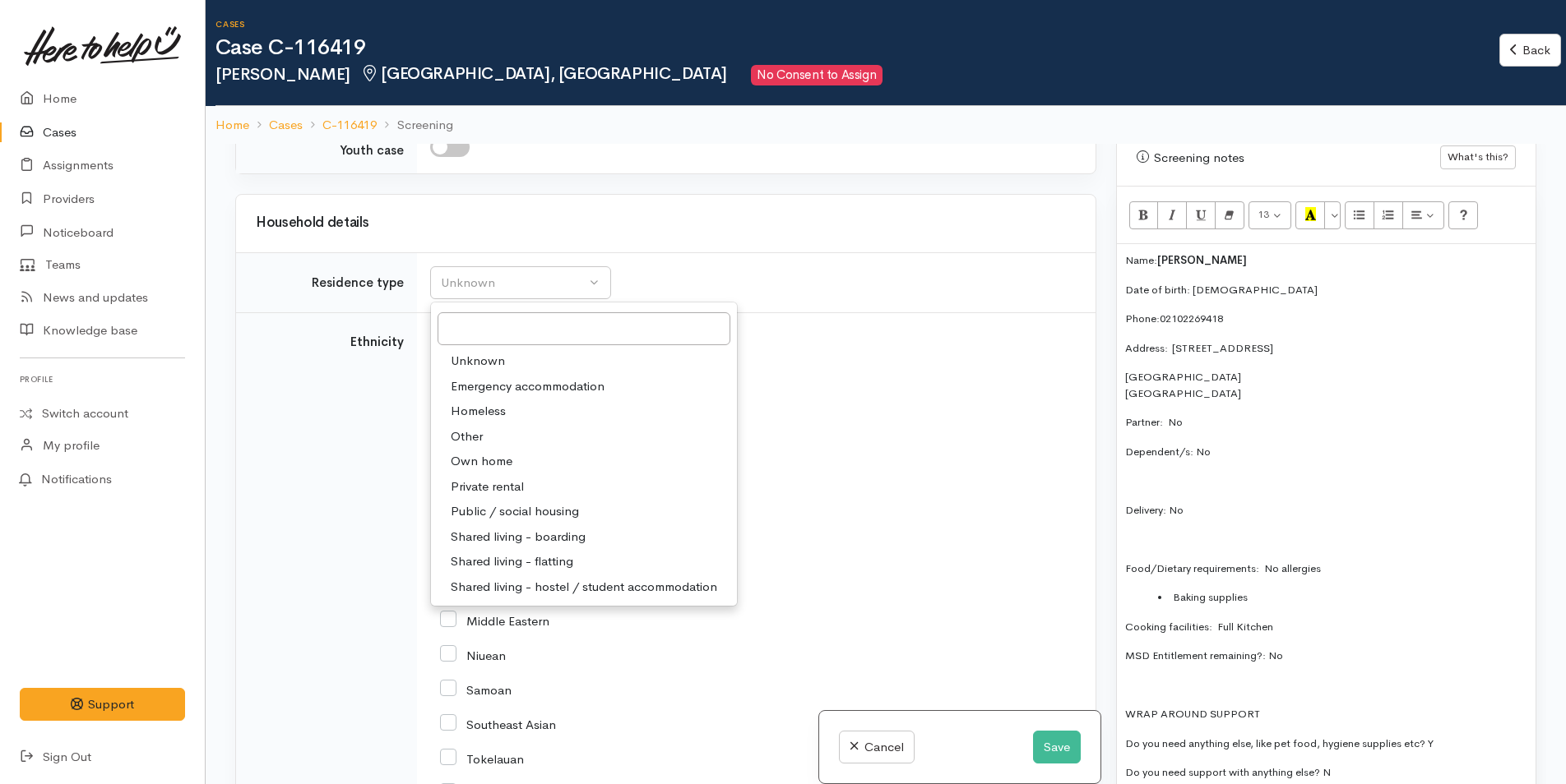
click at [508, 484] on span "Private rental" at bounding box center [486, 487] width 73 height 18
select select "2"
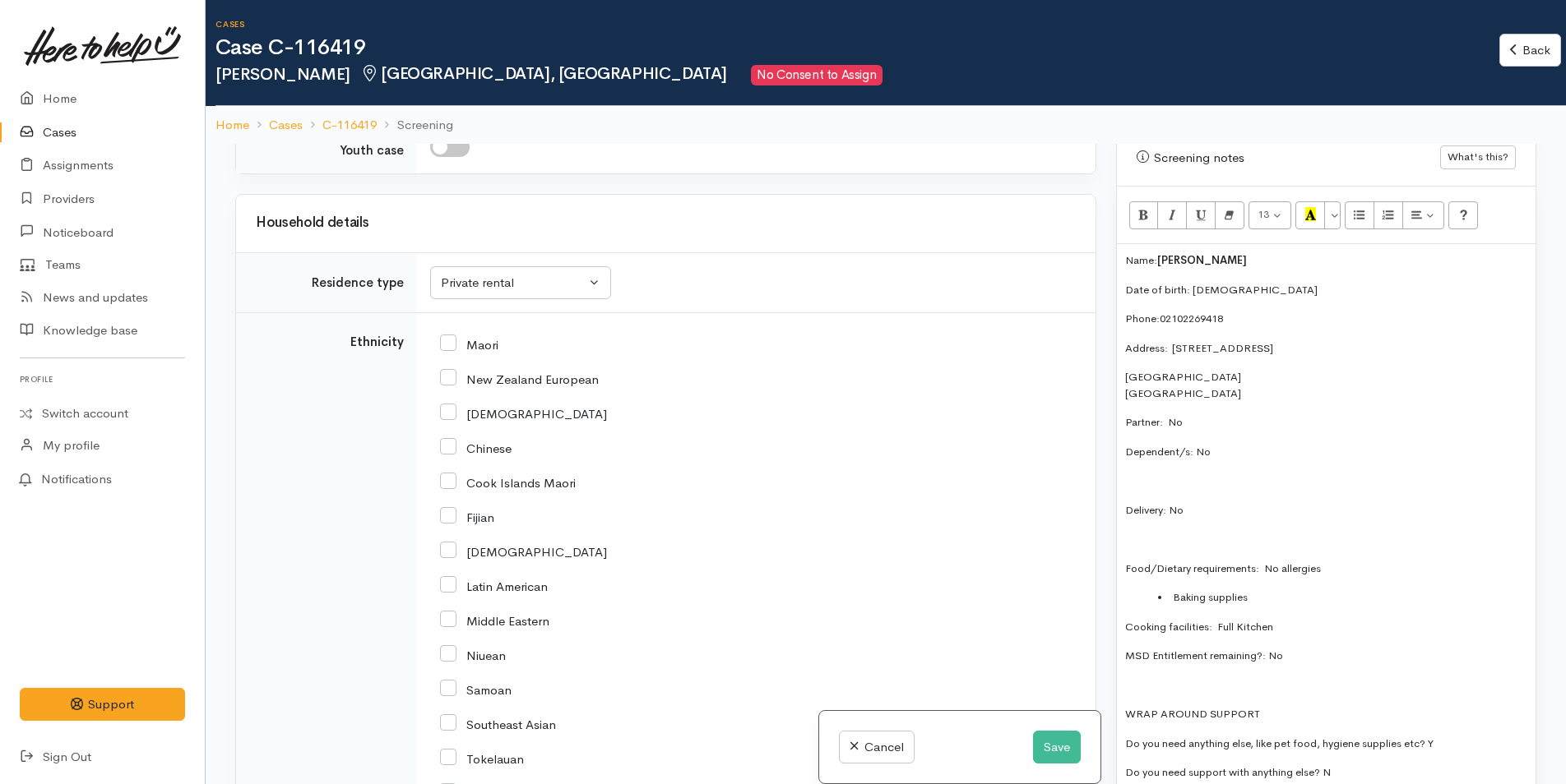
click at [483, 377] on input "New Zealand European" at bounding box center [520, 378] width 159 height 15
checkbox input "true"
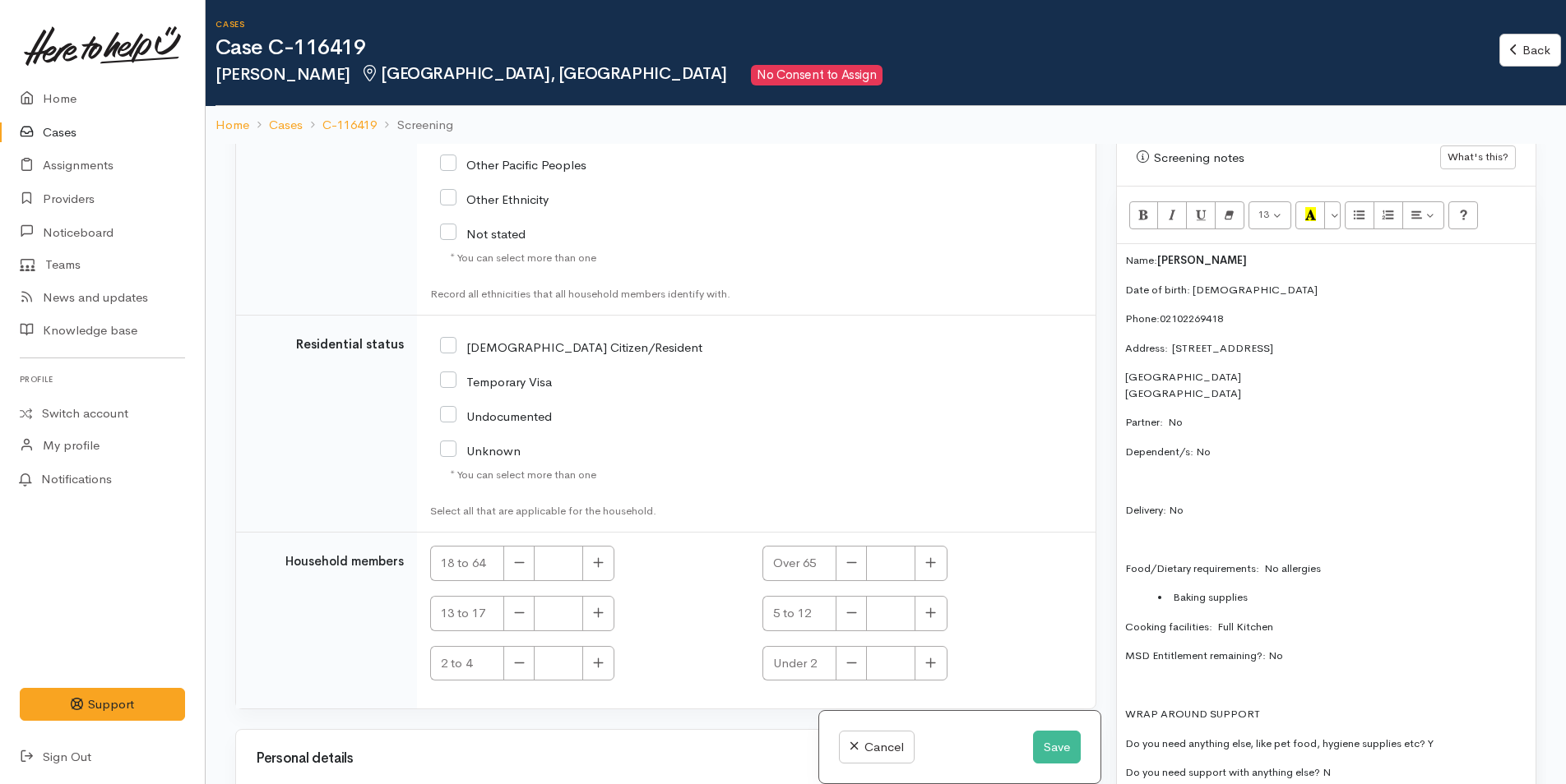
scroll to position [2959, 0]
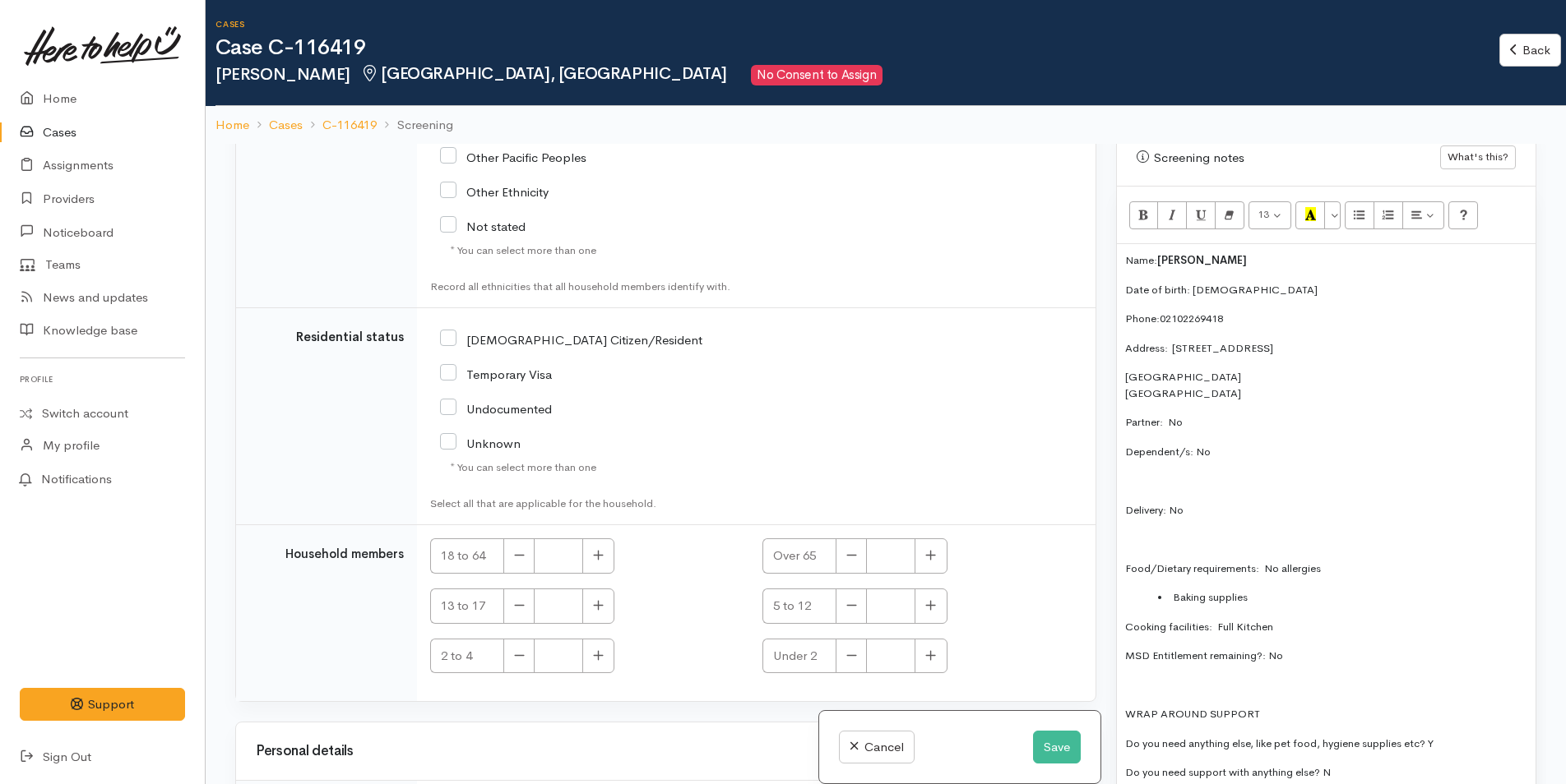
click at [449, 341] on input "NZ Citizen/Resident" at bounding box center [571, 339] width 262 height 15
checkbox input "true"
click at [601, 554] on icon "button" at bounding box center [599, 554] width 11 height 12
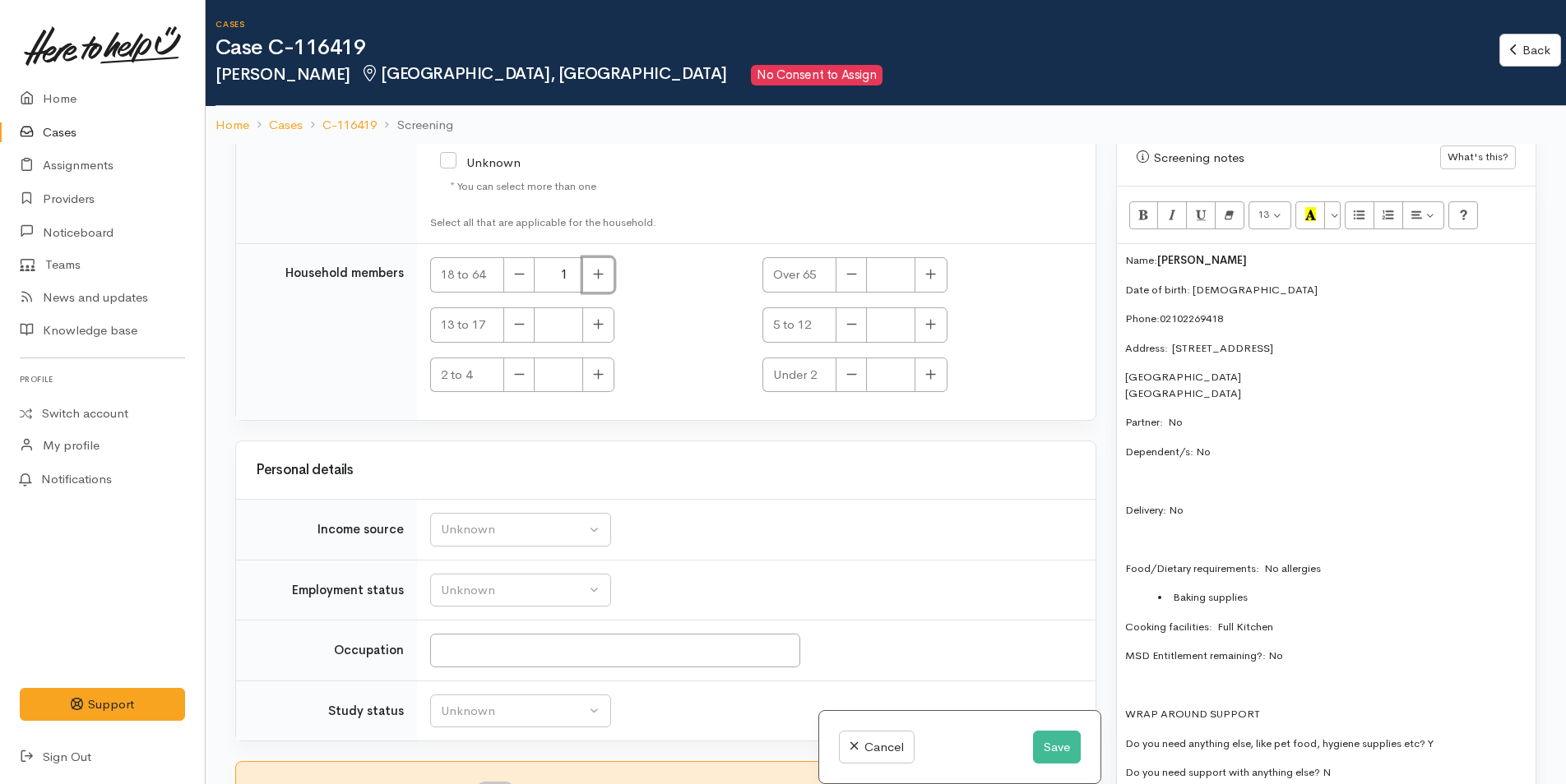
scroll to position [3241, 0]
drag, startPoint x: 512, startPoint y: 280, endPoint x: 650, endPoint y: 316, distance: 142.6
click at [515, 280] on button "button" at bounding box center [519, 274] width 31 height 35
type input "0"
click at [926, 280] on button "button" at bounding box center [930, 274] width 32 height 35
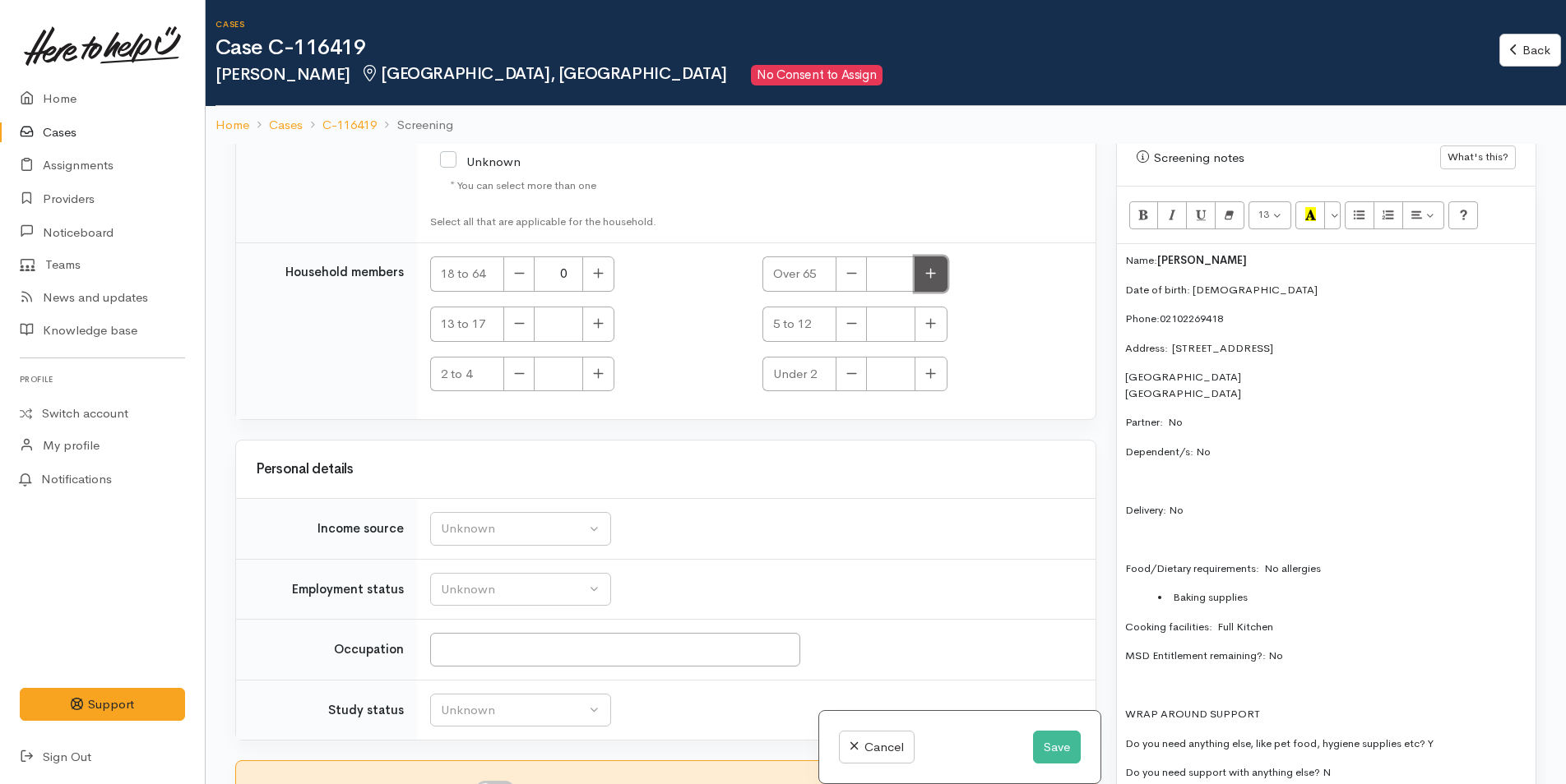
type input "1"
click at [515, 533] on div "Unknown" at bounding box center [513, 529] width 145 height 18
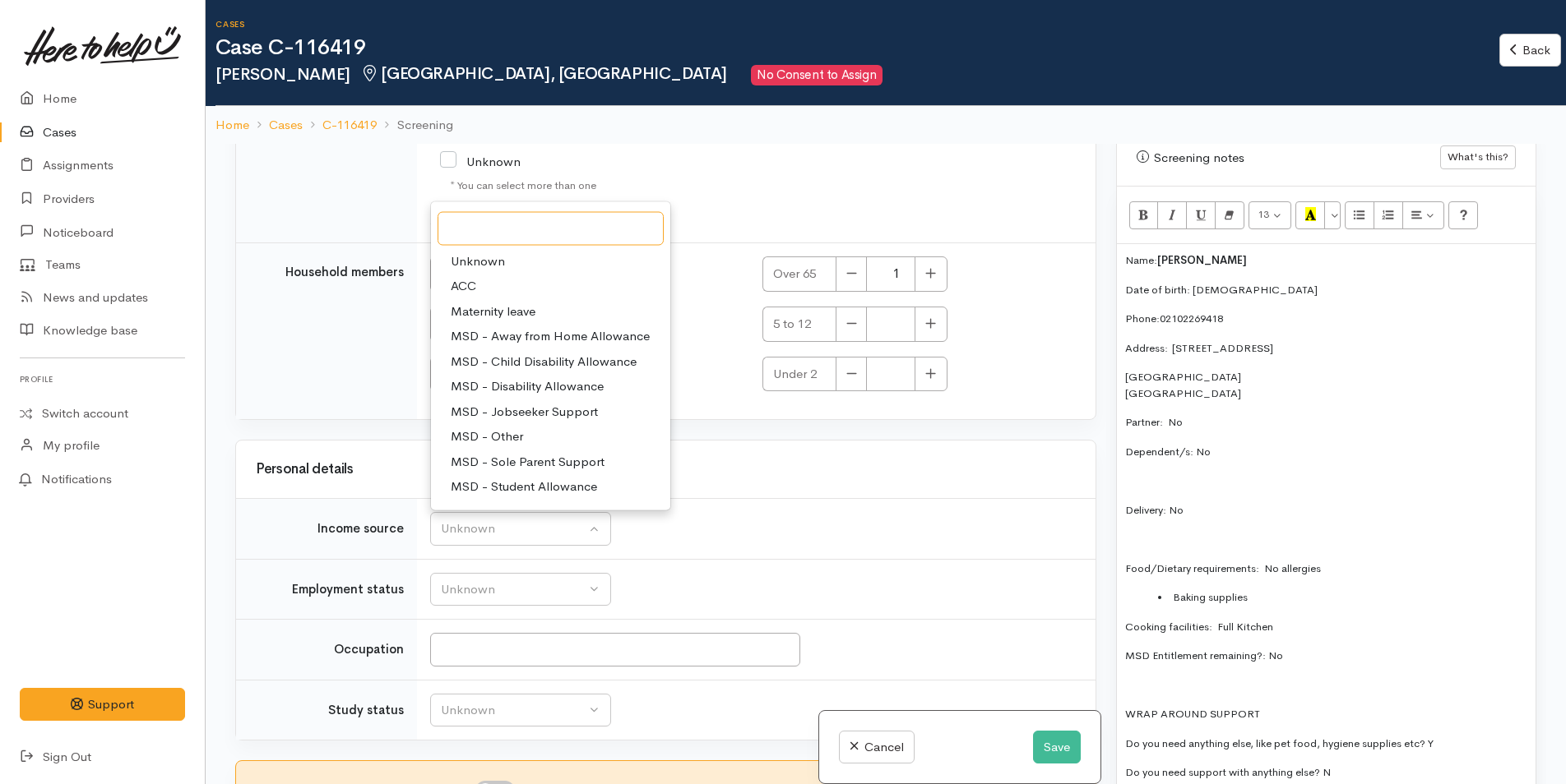
scroll to position [164, 0]
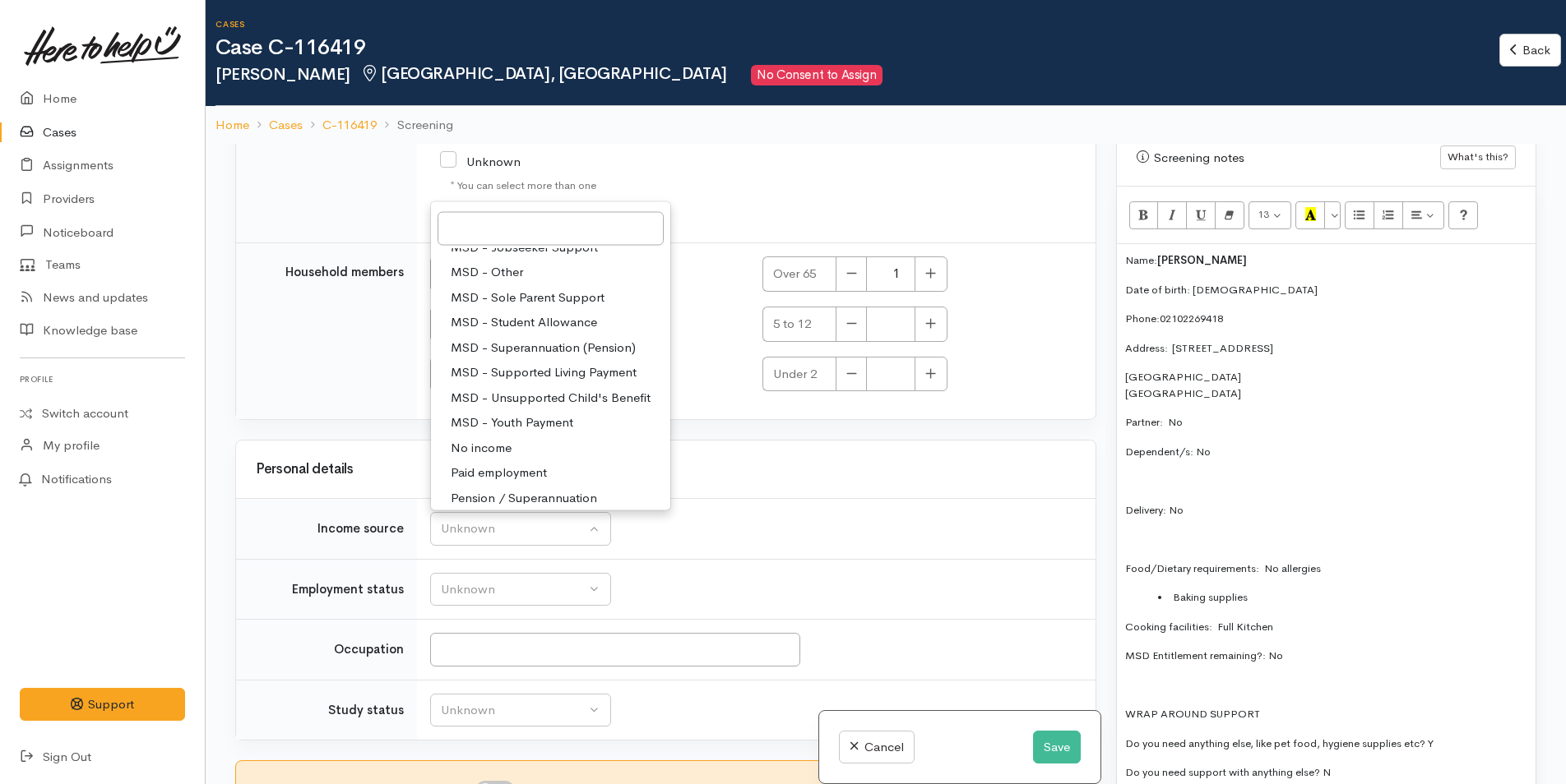
click at [563, 495] on span "Pension / Superannuation" at bounding box center [523, 497] width 147 height 18
select select "19"
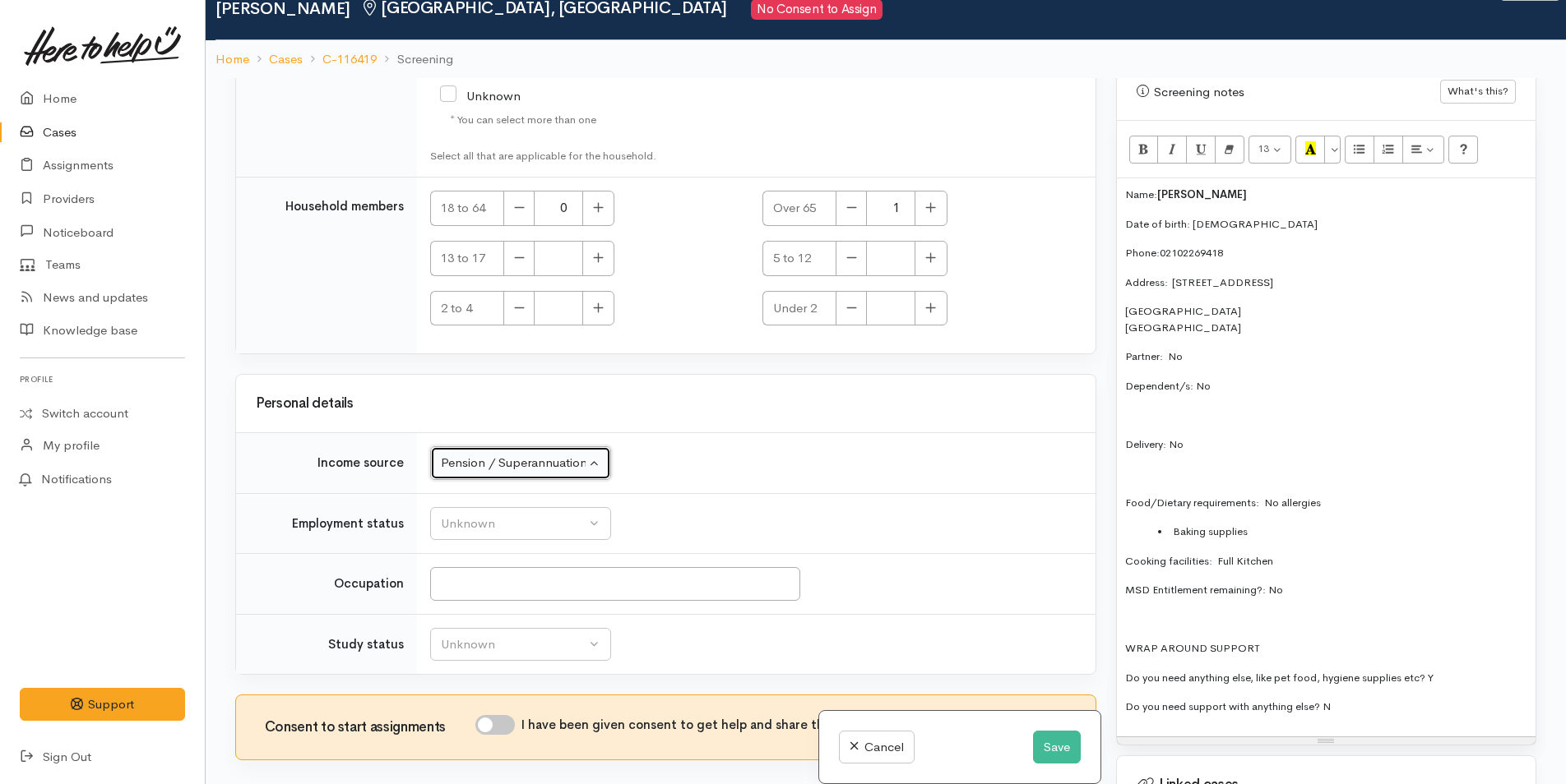
scroll to position [144, 0]
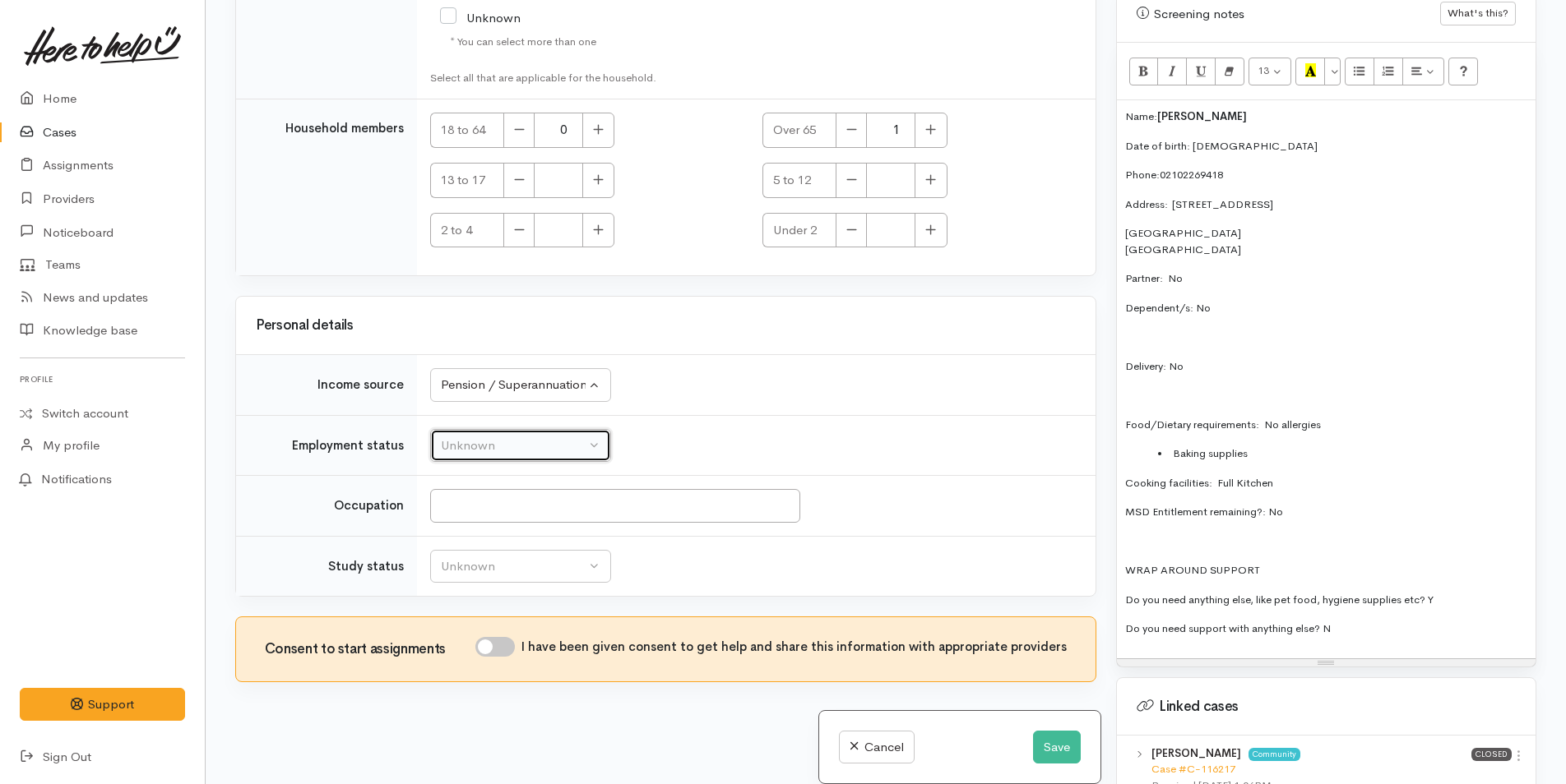
click at [500, 454] on div "Unknown" at bounding box center [513, 445] width 145 height 18
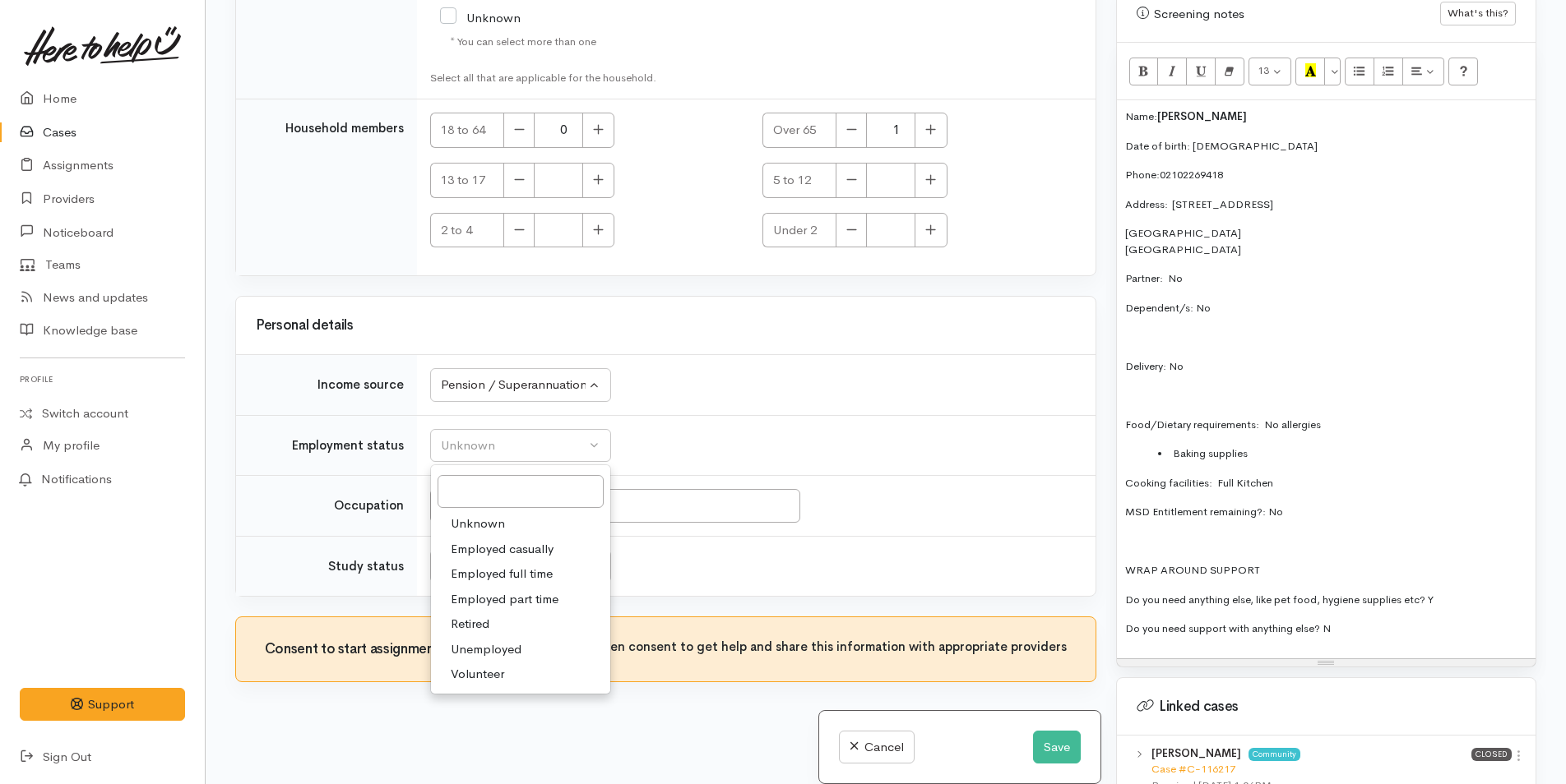
click at [490, 646] on span "Unemployed" at bounding box center [485, 649] width 71 height 18
select select "1"
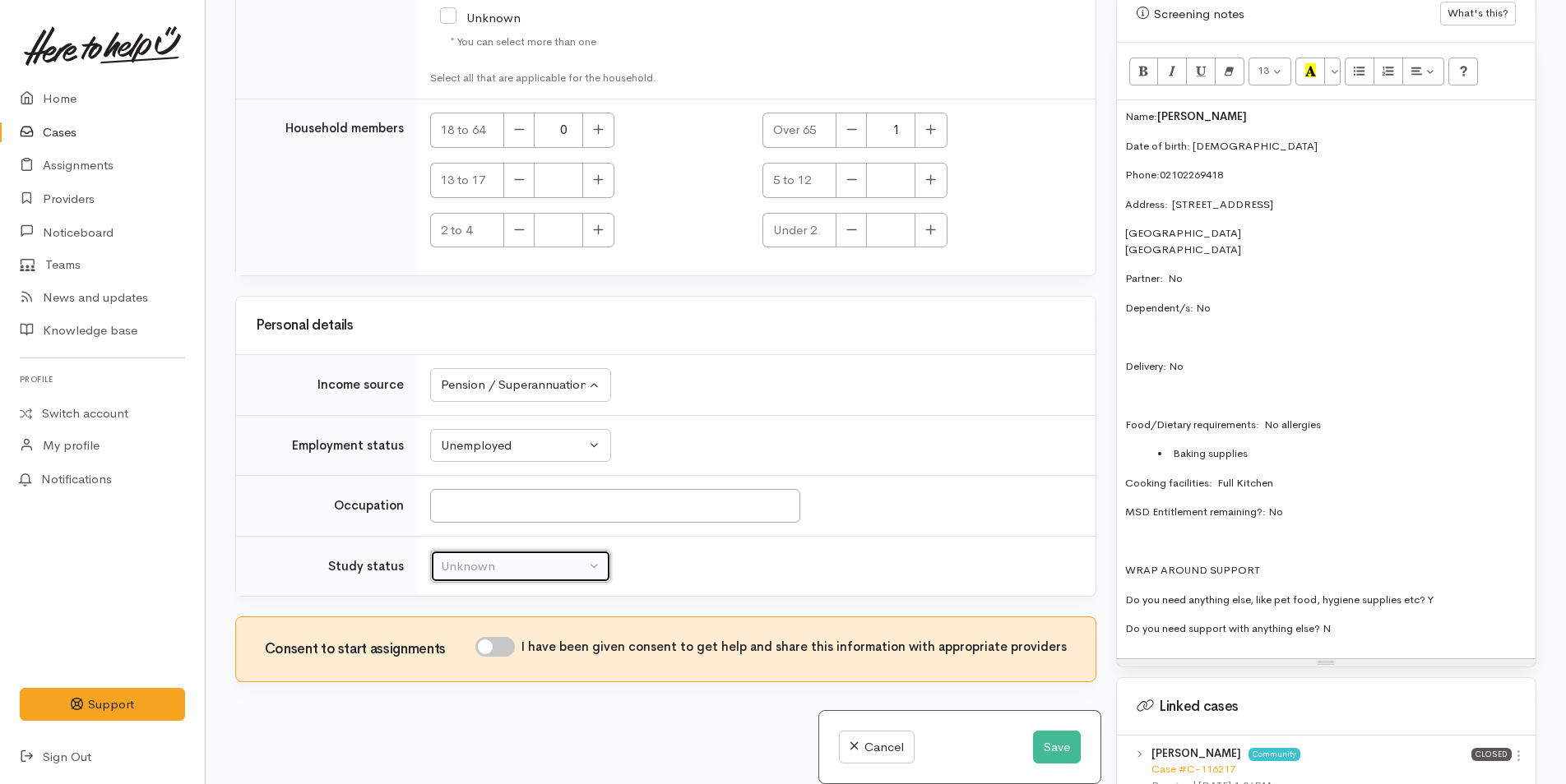
click at [521, 572] on div "Unknown" at bounding box center [513, 566] width 145 height 18
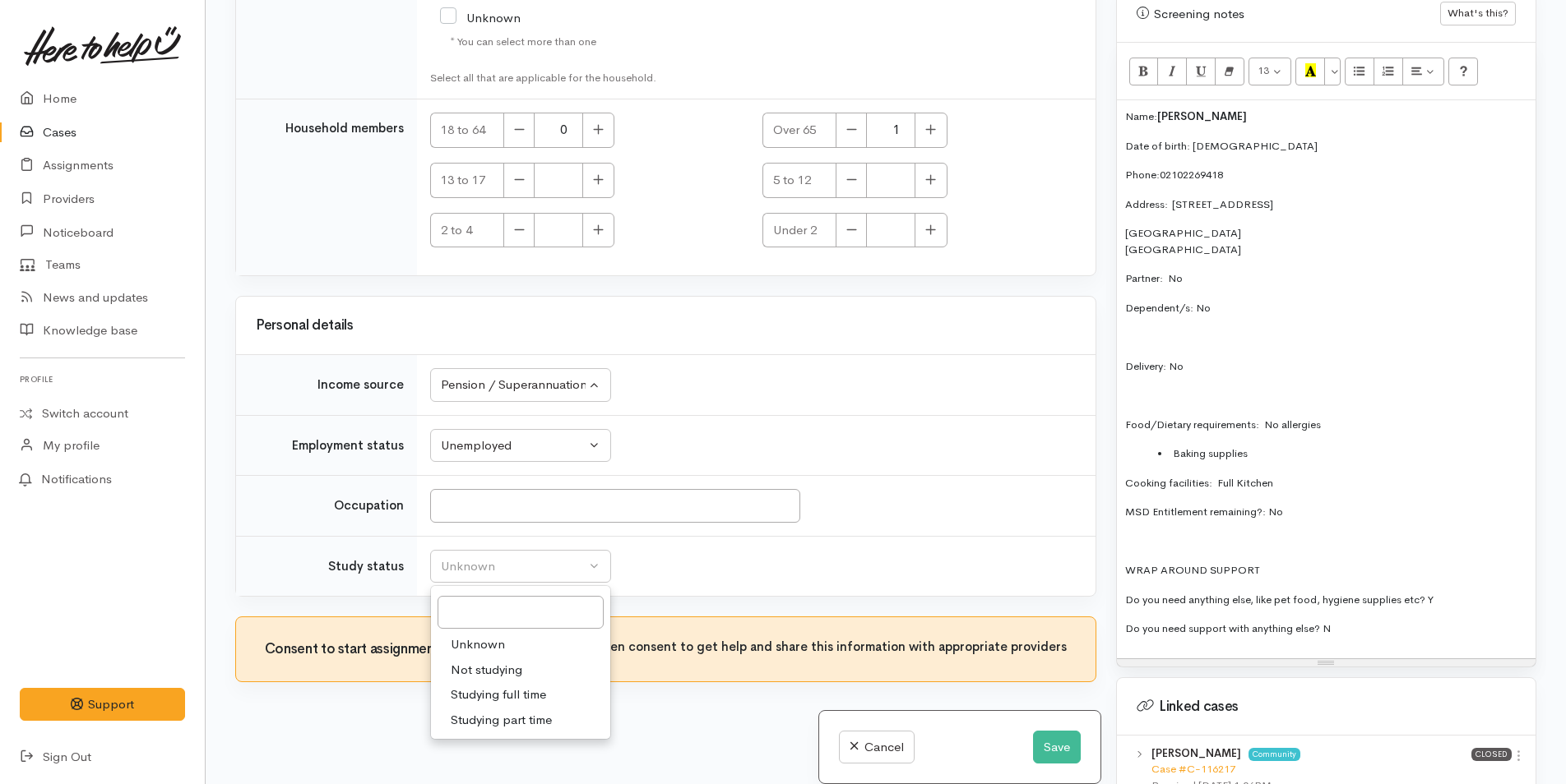
click at [492, 665] on span "Not studying" at bounding box center [486, 670] width 72 height 18
select select "1"
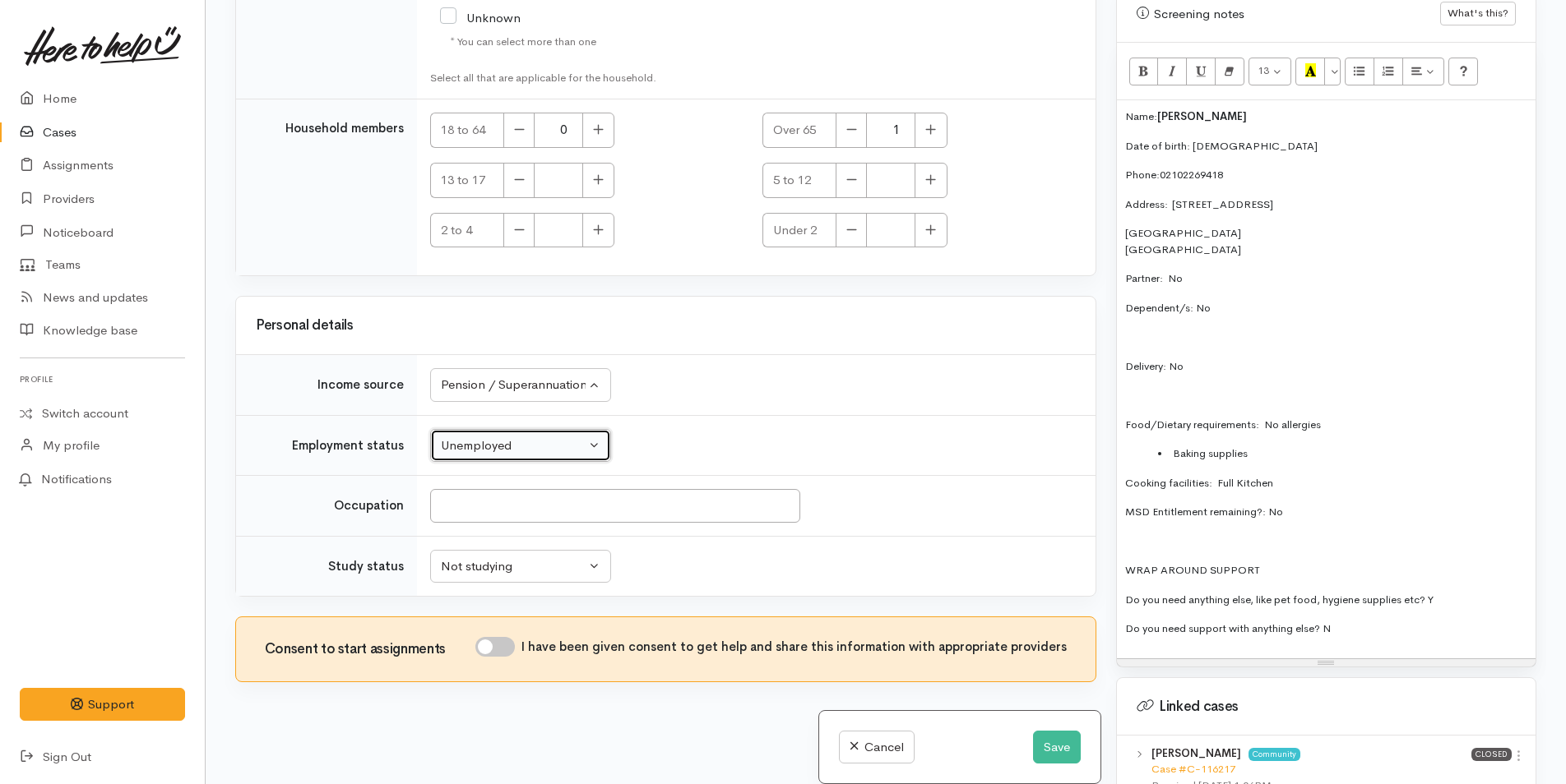
click at [515, 445] on div "Unemployed" at bounding box center [513, 445] width 145 height 18
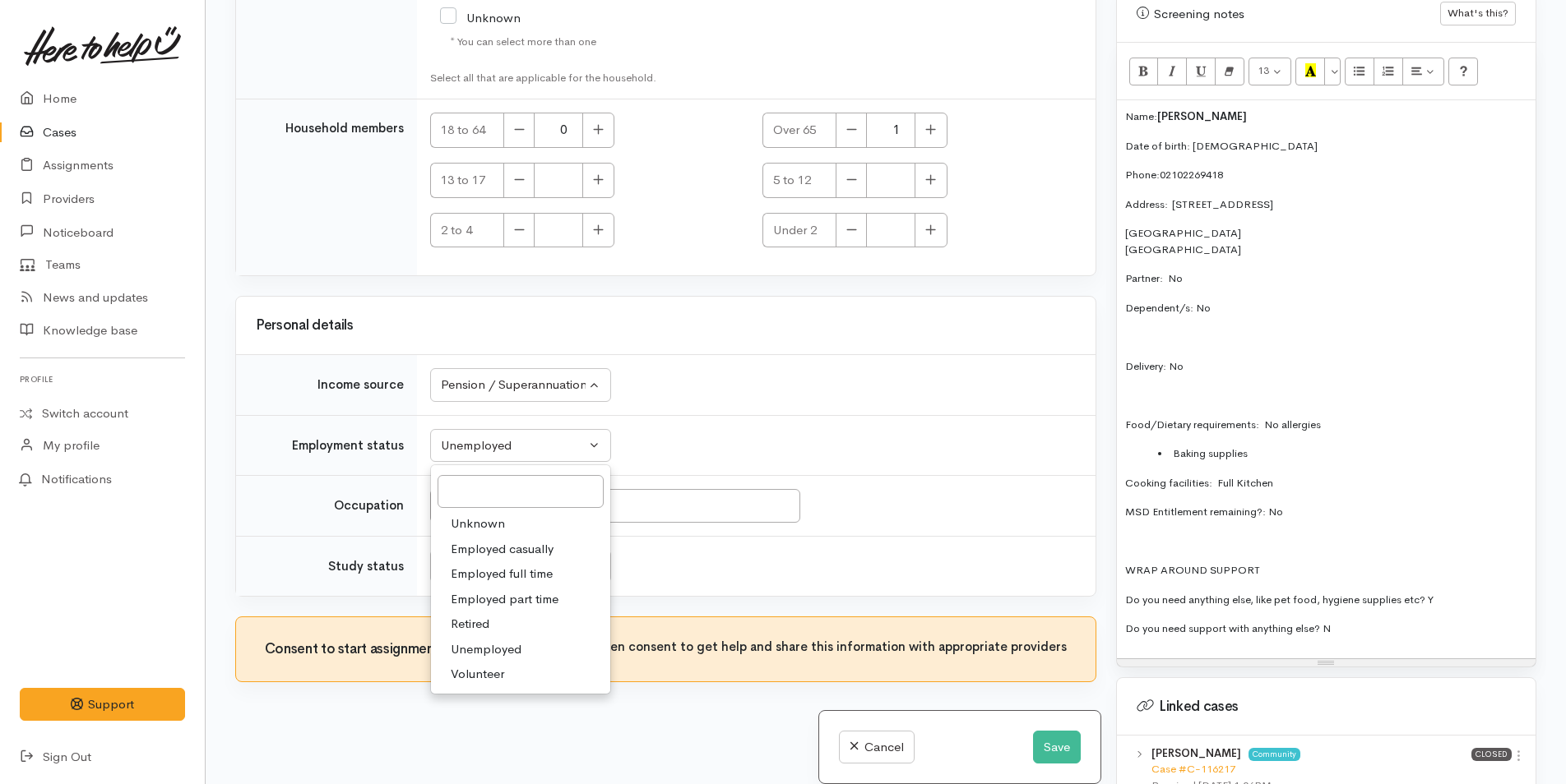
click at [489, 622] on span "Retired" at bounding box center [470, 624] width 39 height 18
select select "5"
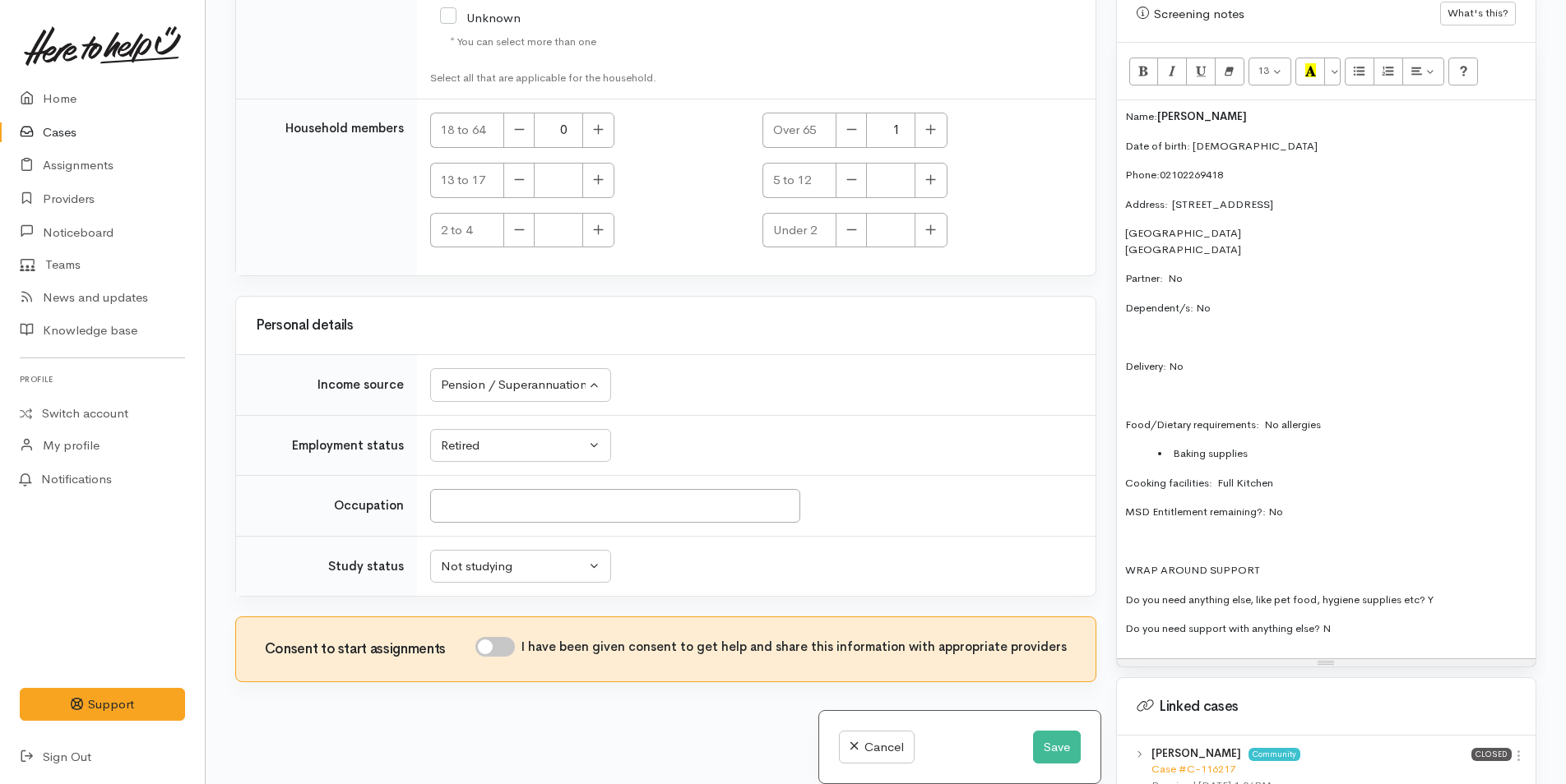
click at [507, 647] on input "I have been given consent to get help and share this information with appropria…" at bounding box center [495, 647] width 40 height 19
checkbox input "true"
drag, startPoint x: 1280, startPoint y: 452, endPoint x: 1069, endPoint y: 434, distance: 211.8
click at [1069, 434] on div "Related cases There are other cases potentially from the same person, address o…" at bounding box center [885, 392] width 1321 height 784
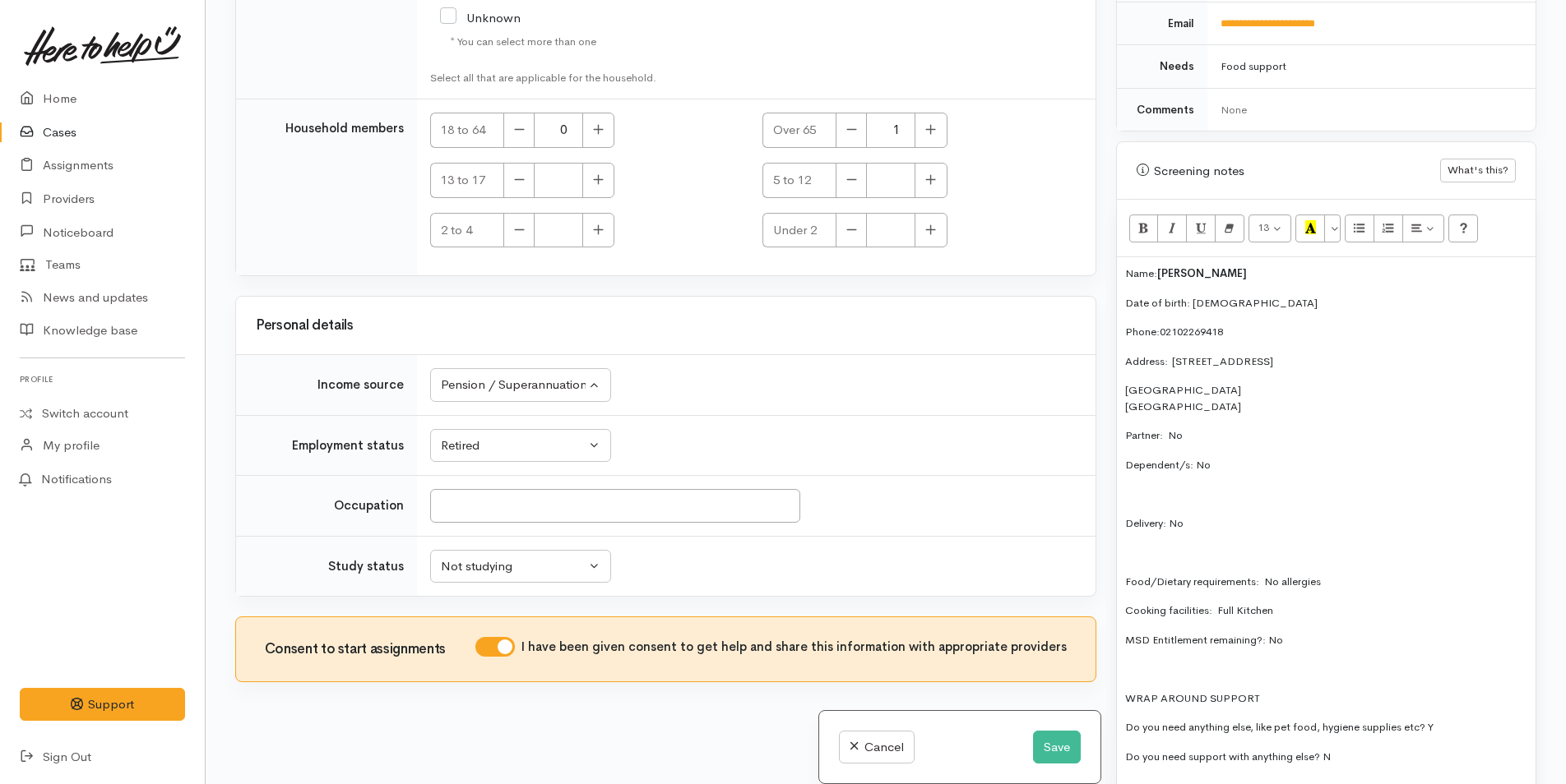
scroll to position [822, 0]
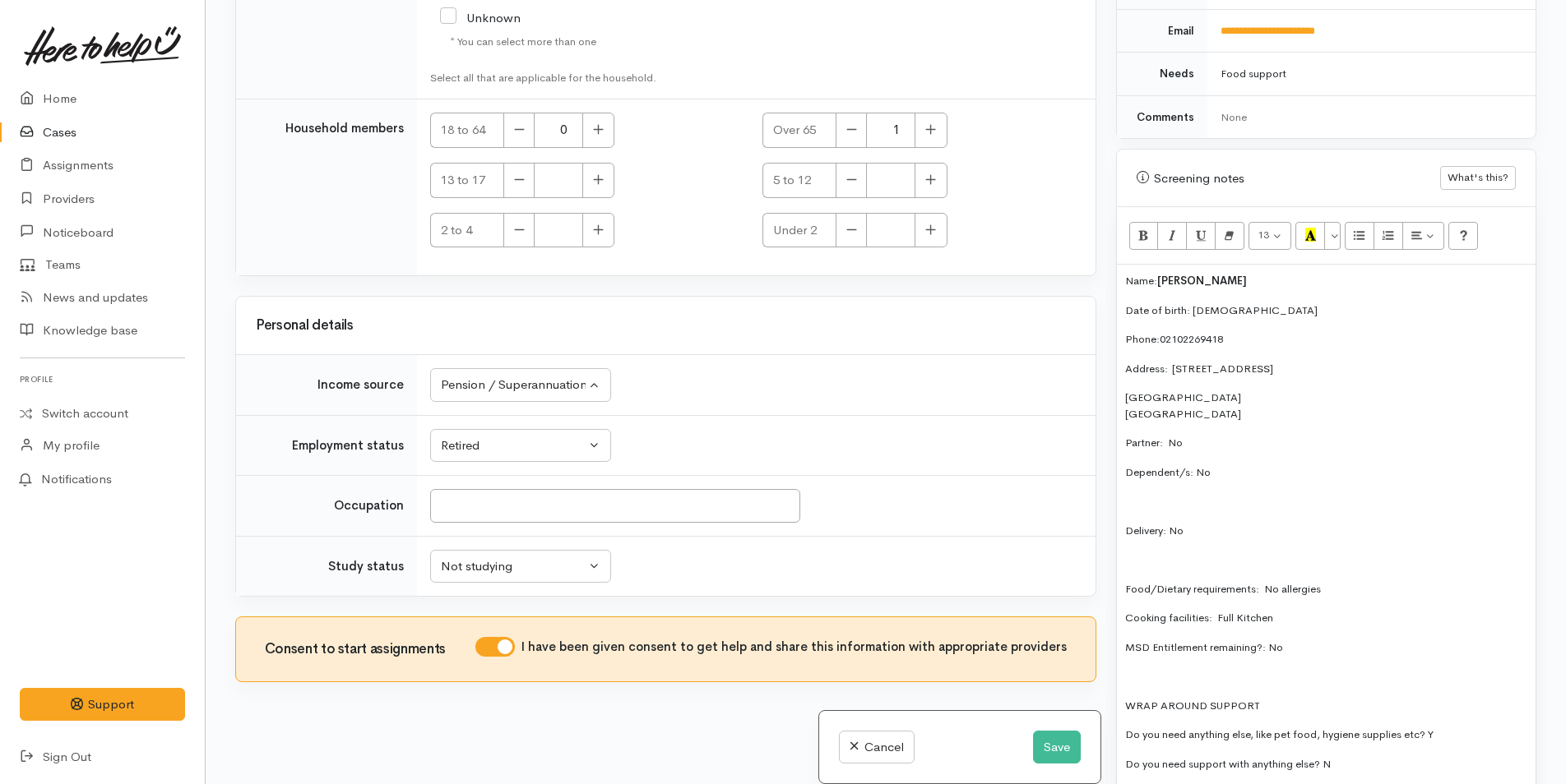
click at [1118, 280] on div "Name: Joyce Blythe Date of birth: 24/2/44 Phone:  02102269418 Address:  1/362 D…" at bounding box center [1326, 529] width 419 height 529
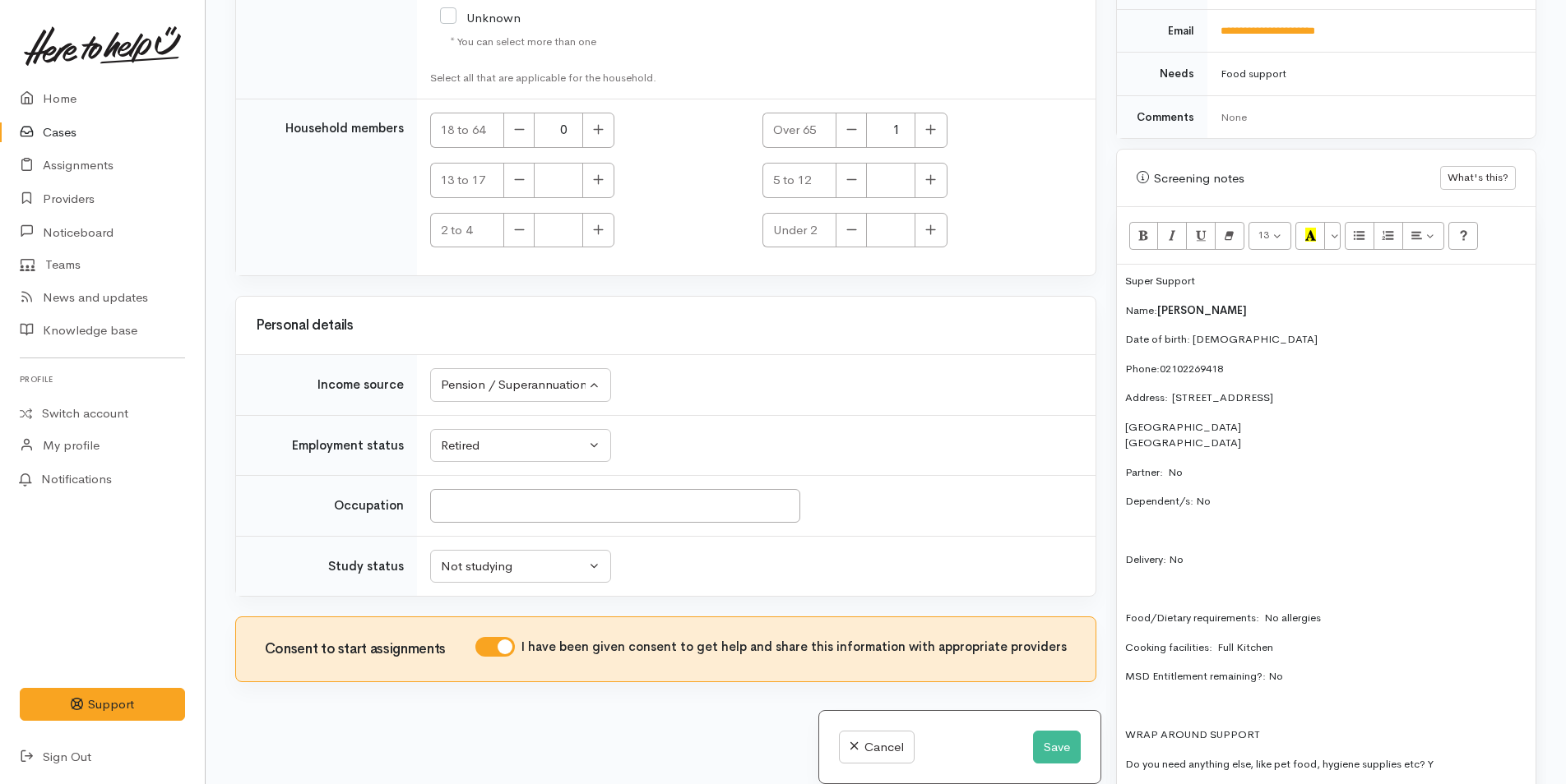
click at [1214, 282] on p "Super Support" at bounding box center [1326, 281] width 402 height 17
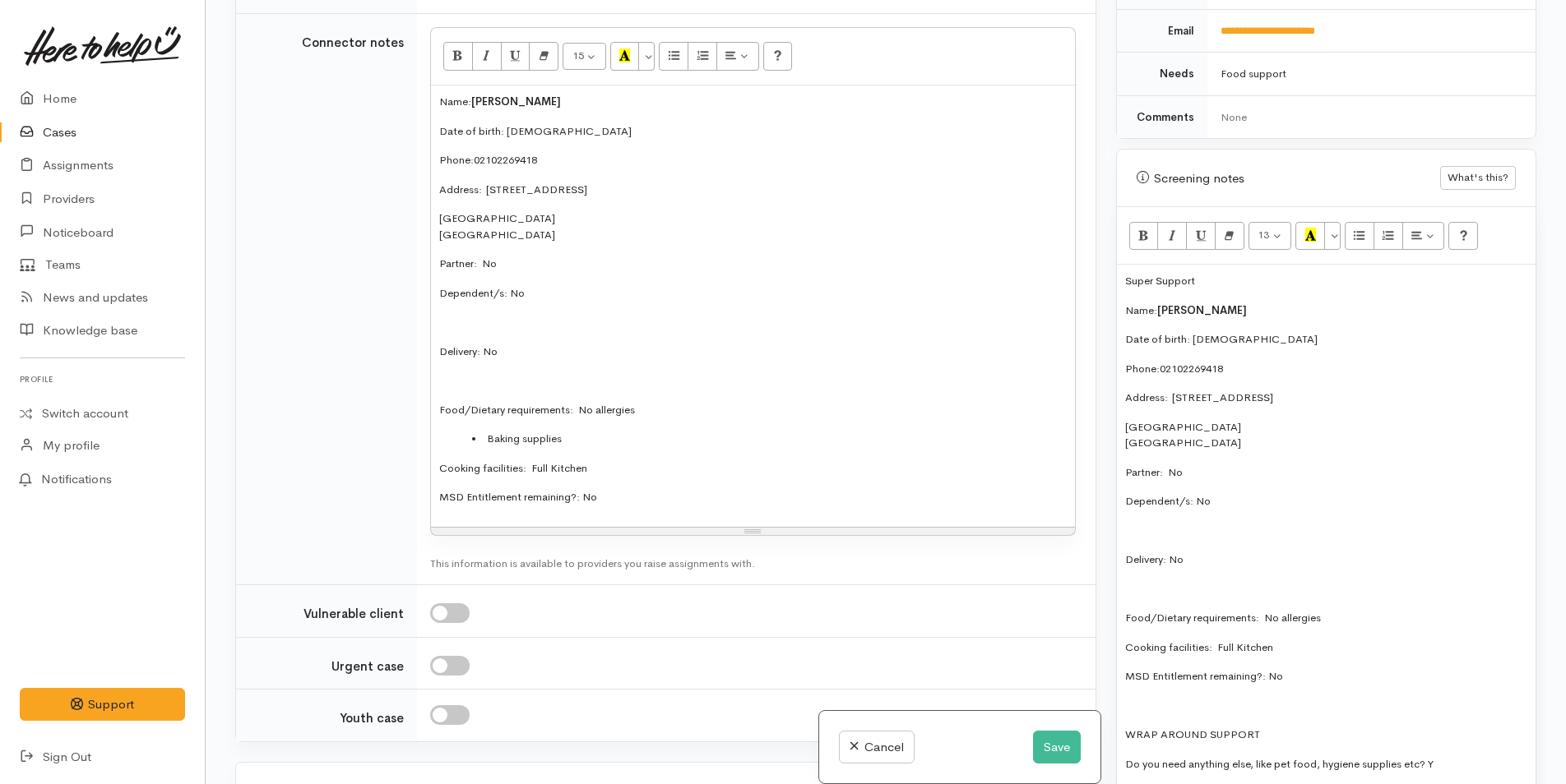
scroll to position [1268, 0]
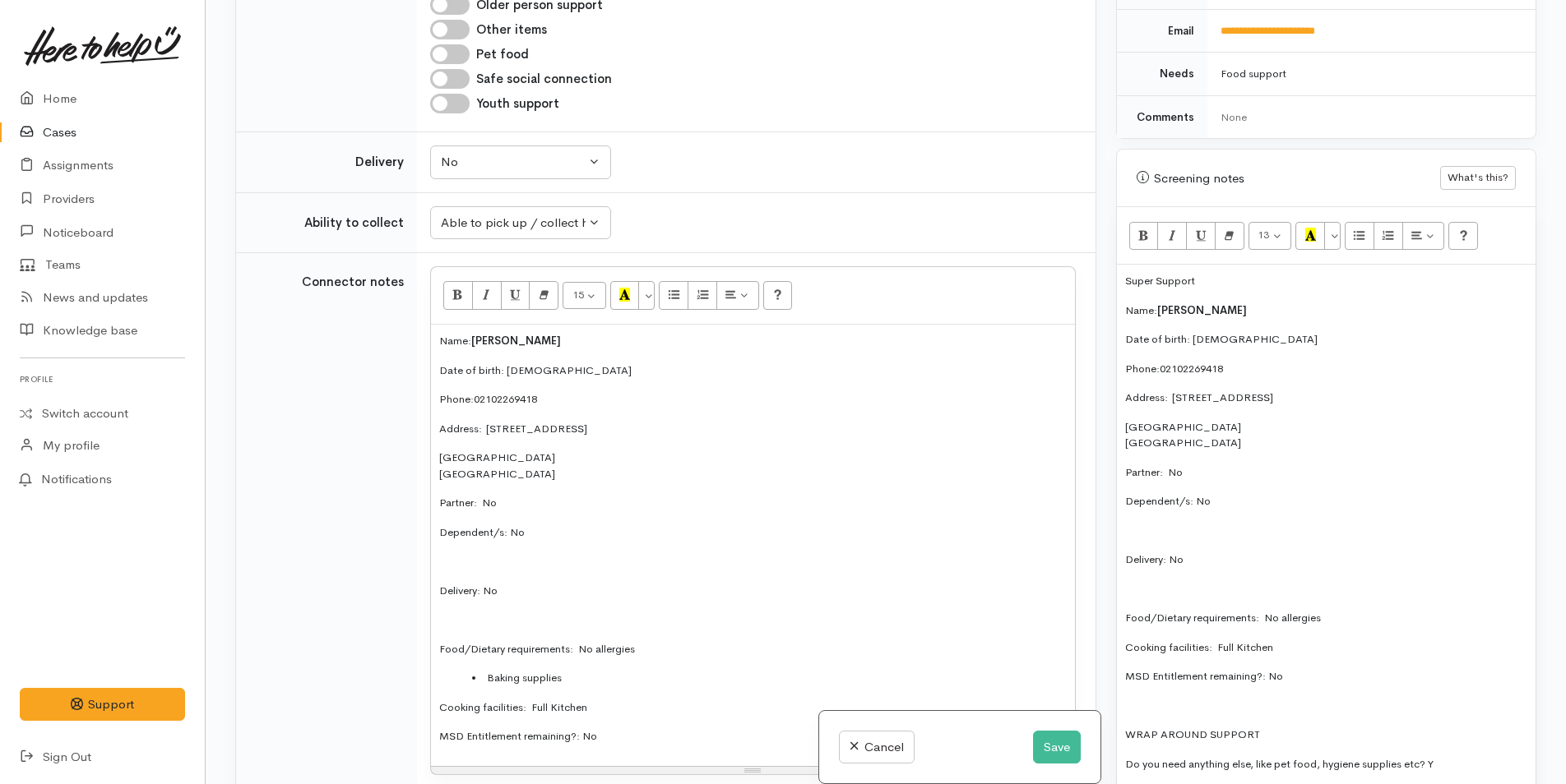
click at [441, 339] on p "Name: Joyce Blythe" at bounding box center [753, 341] width 628 height 17
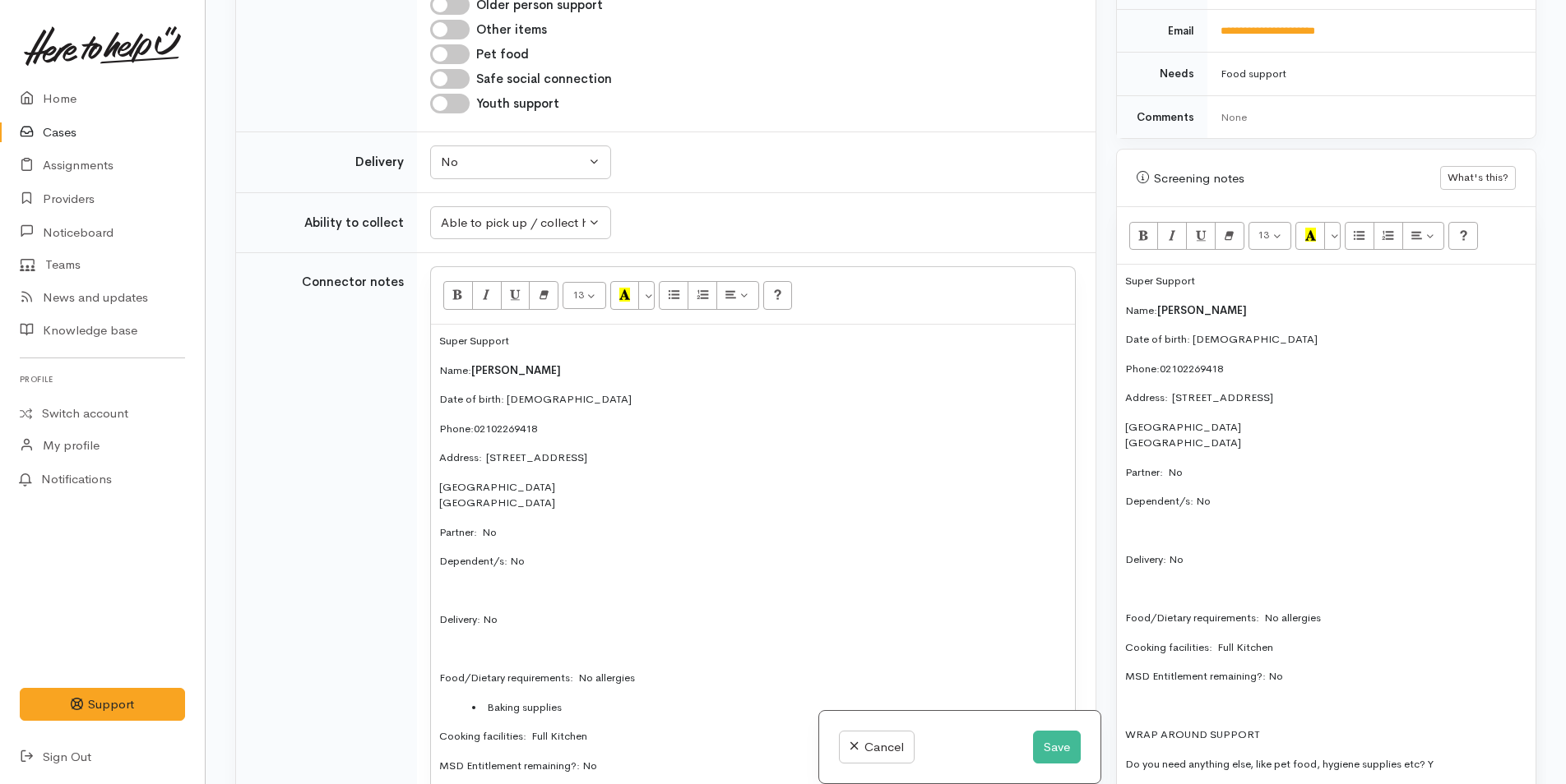
click at [1112, 279] on div "Warnings Add No warnings have been raised against this case Add Warning Title ●…" at bounding box center [1326, 392] width 440 height 784
click at [1123, 279] on div "Super Support Name: Joyce Blythe Date of birth: 24/2/44 Phone:  02102269418 Add…" at bounding box center [1326, 543] width 419 height 558
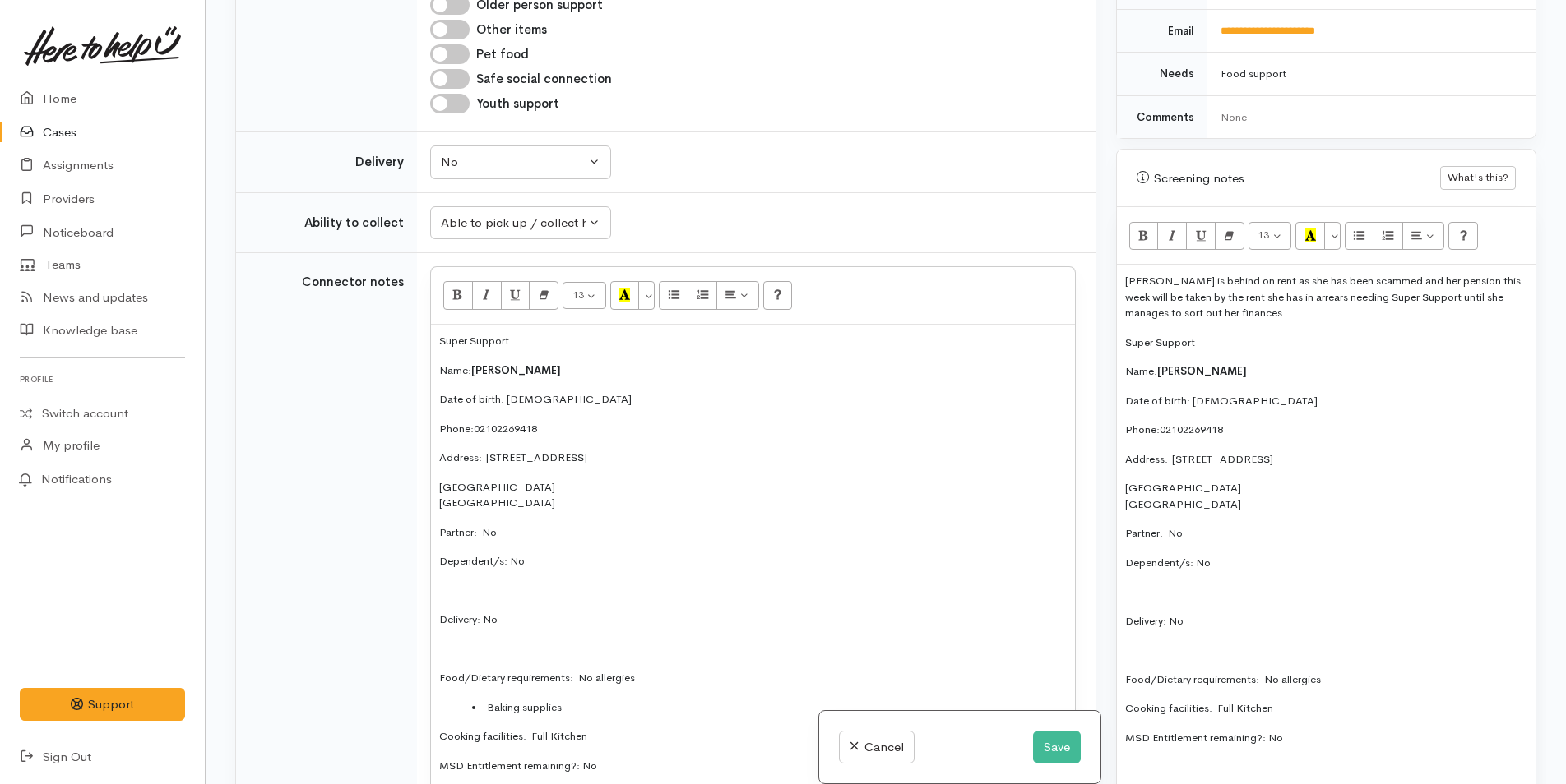
click at [1227, 623] on p "Delivery: No" at bounding box center [1326, 622] width 402 height 17
click at [563, 613] on p "Delivery: No" at bounding box center [753, 620] width 628 height 17
drag, startPoint x: 1349, startPoint y: 621, endPoint x: 1103, endPoint y: 342, distance: 372.0
click at [1103, 342] on div "Related cases There are other cases potentially from the same person, address o…" at bounding box center [885, 392] width 1321 height 784
copy div "Super Support Name: Joyce Blythe Date of birth: 24/2/44 Phone:  02102269418 Add…"
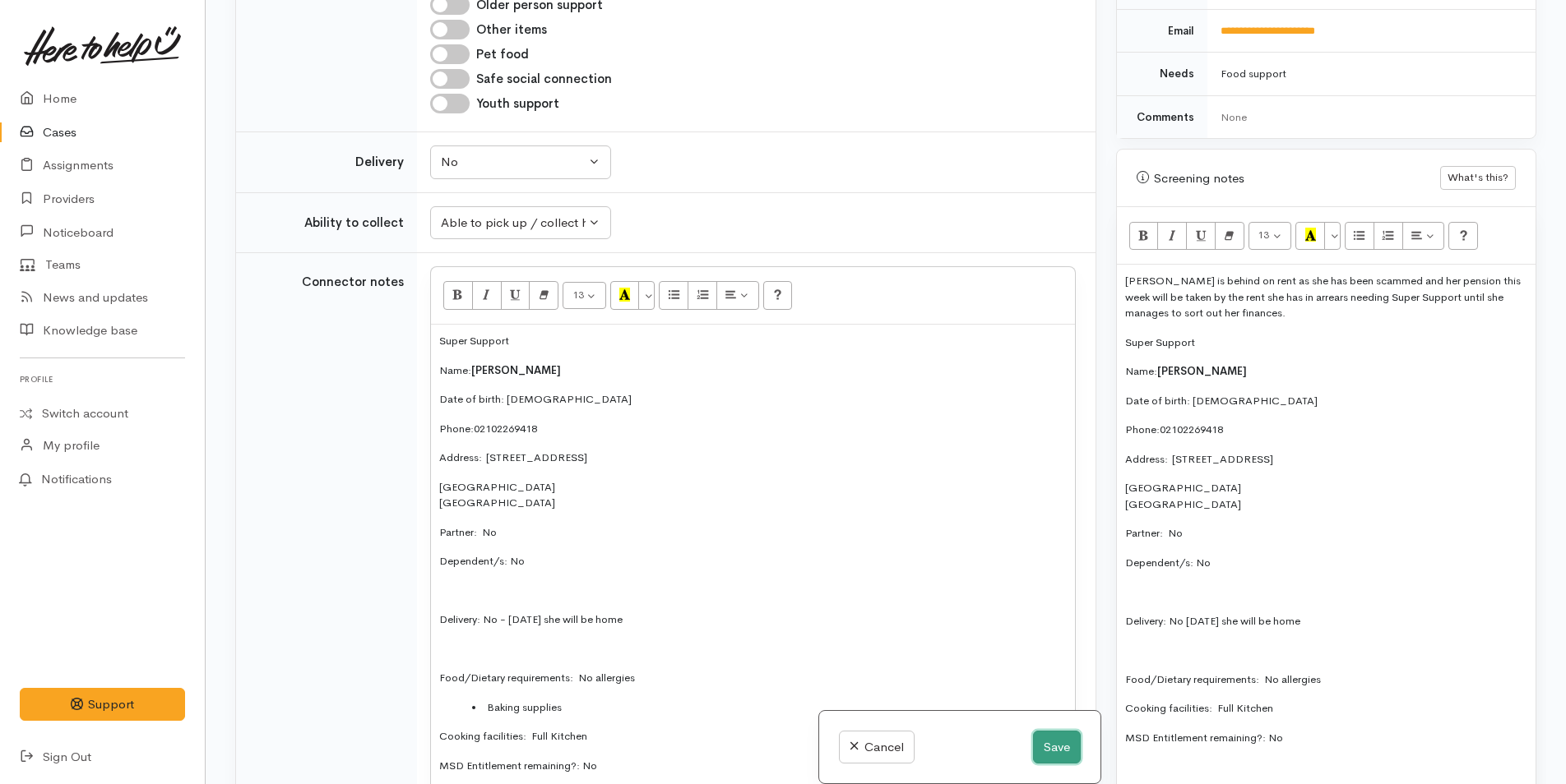
click at [1041, 744] on button "Save" at bounding box center [1057, 747] width 48 height 34
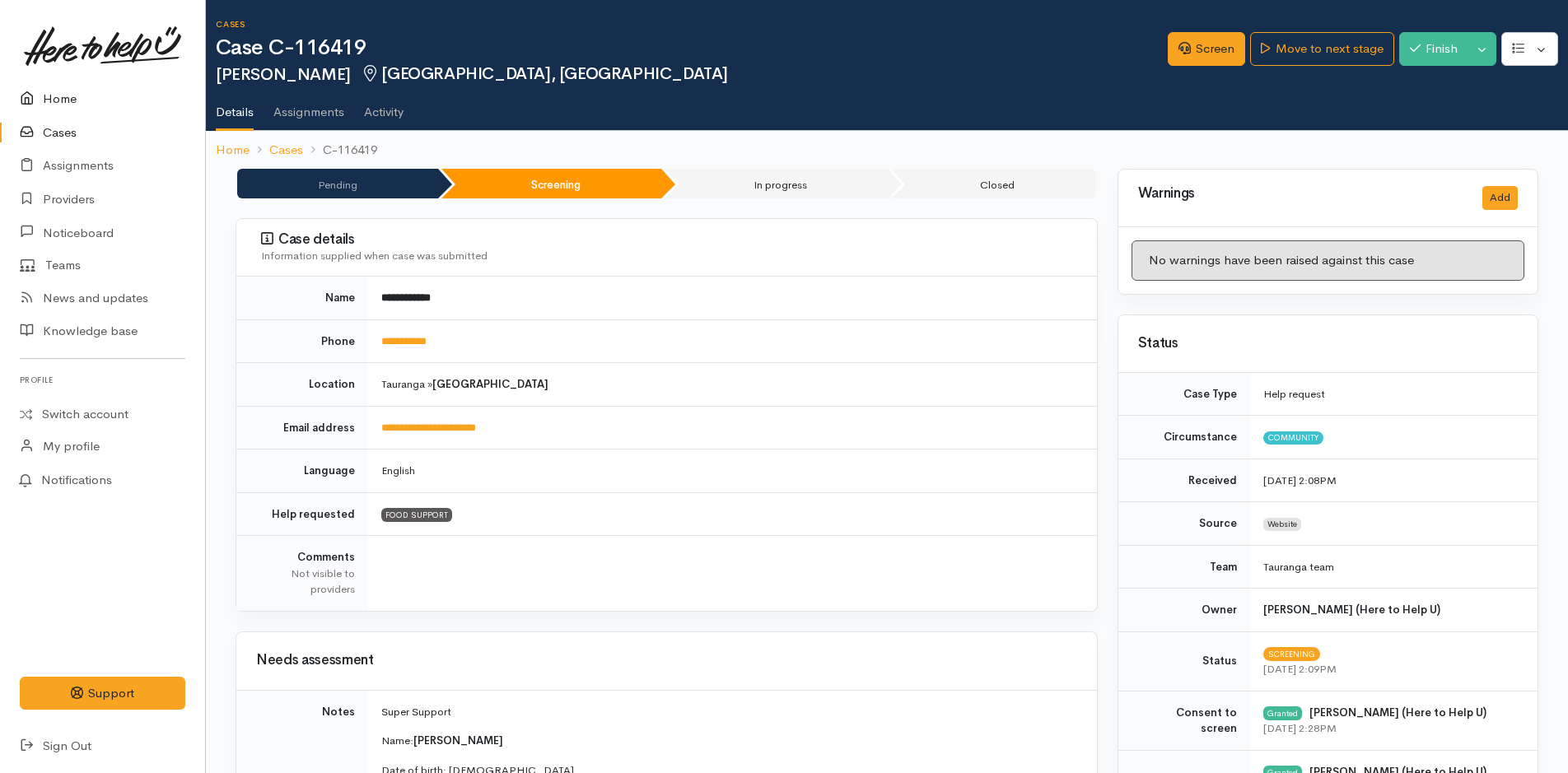
click at [64, 94] on link "Home" at bounding box center [103, 99] width 205 height 34
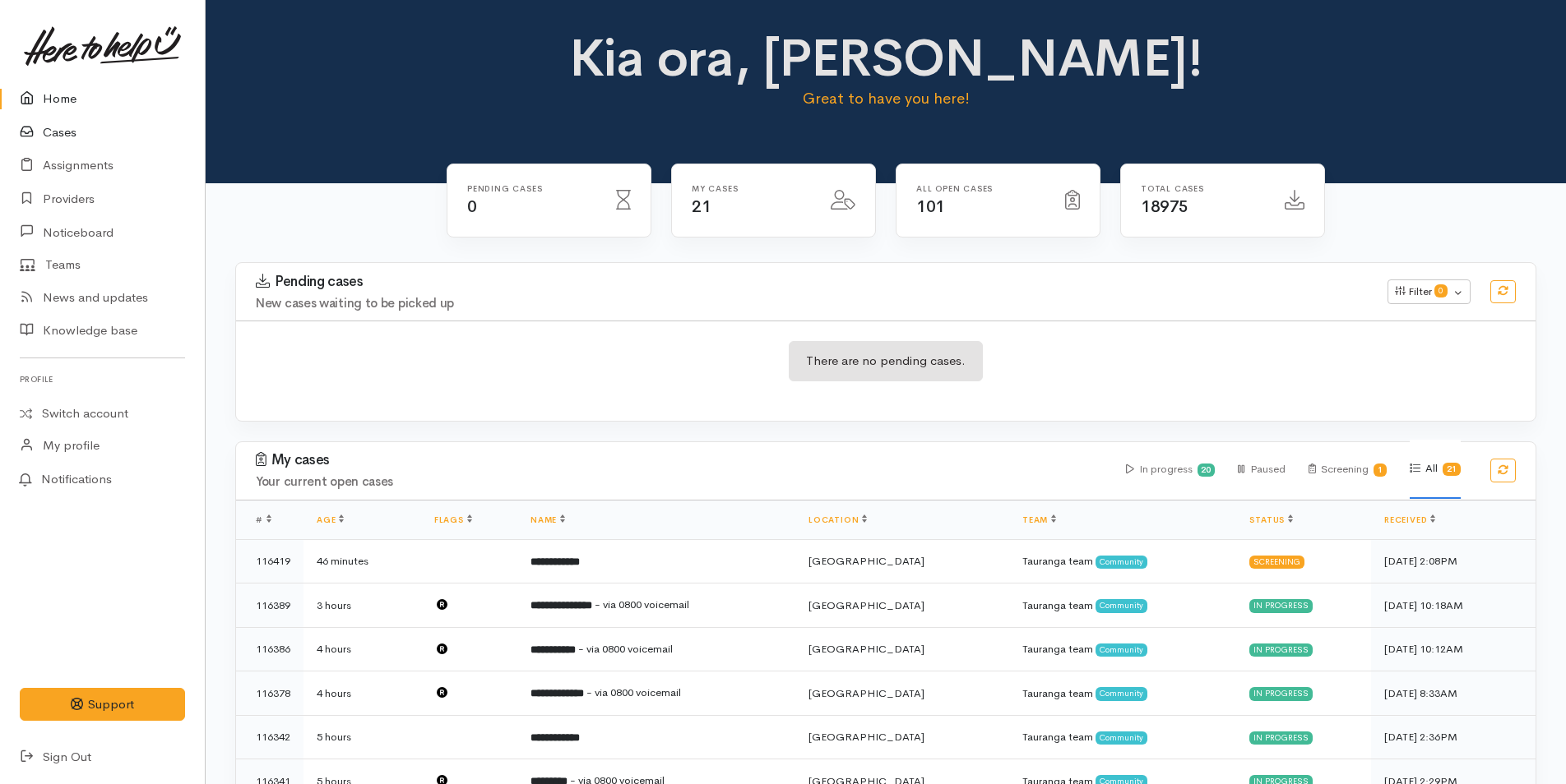
click at [65, 127] on link "Cases" at bounding box center [102, 133] width 205 height 34
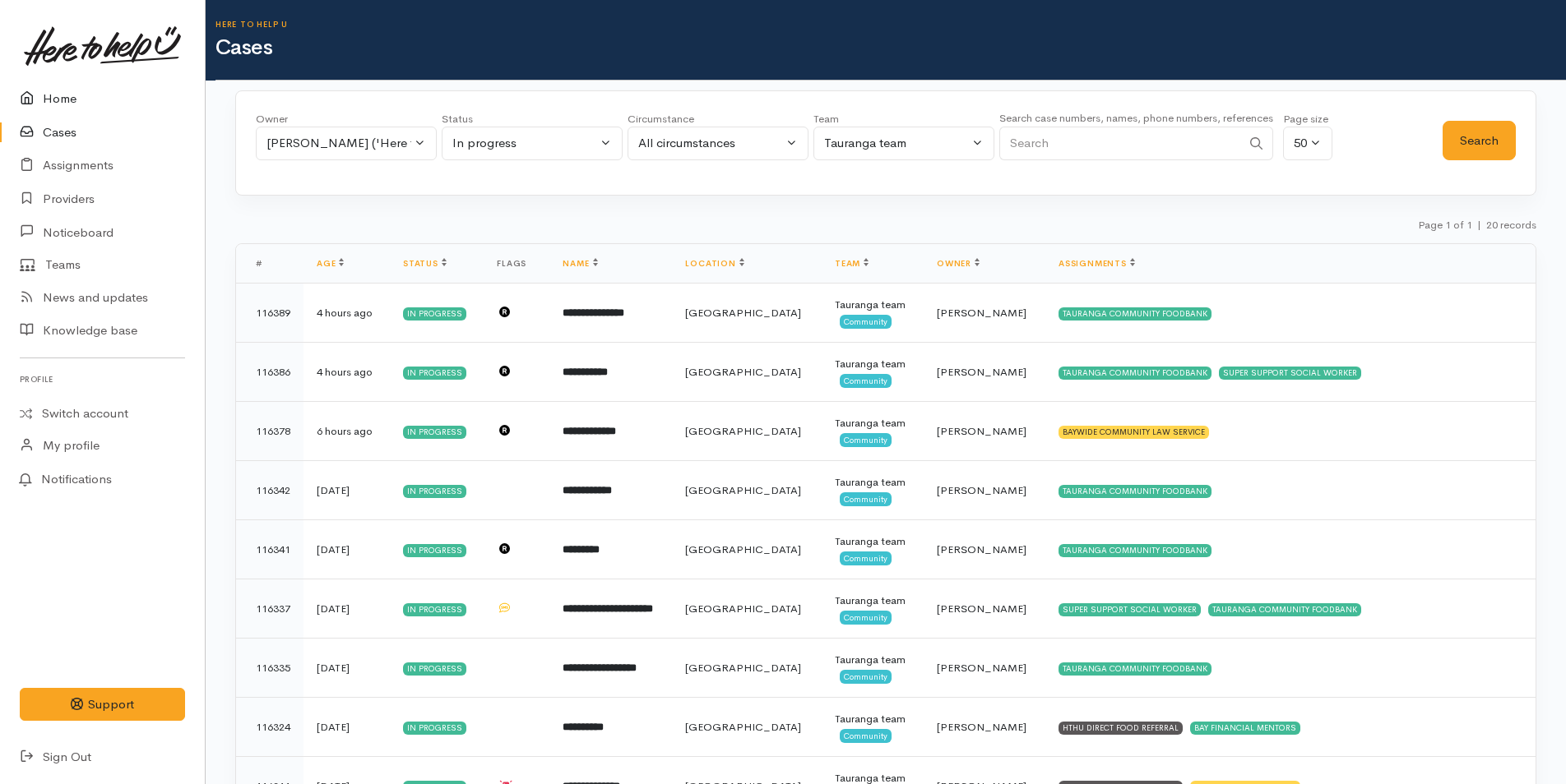
click at [58, 96] on link "Home" at bounding box center [102, 99] width 205 height 34
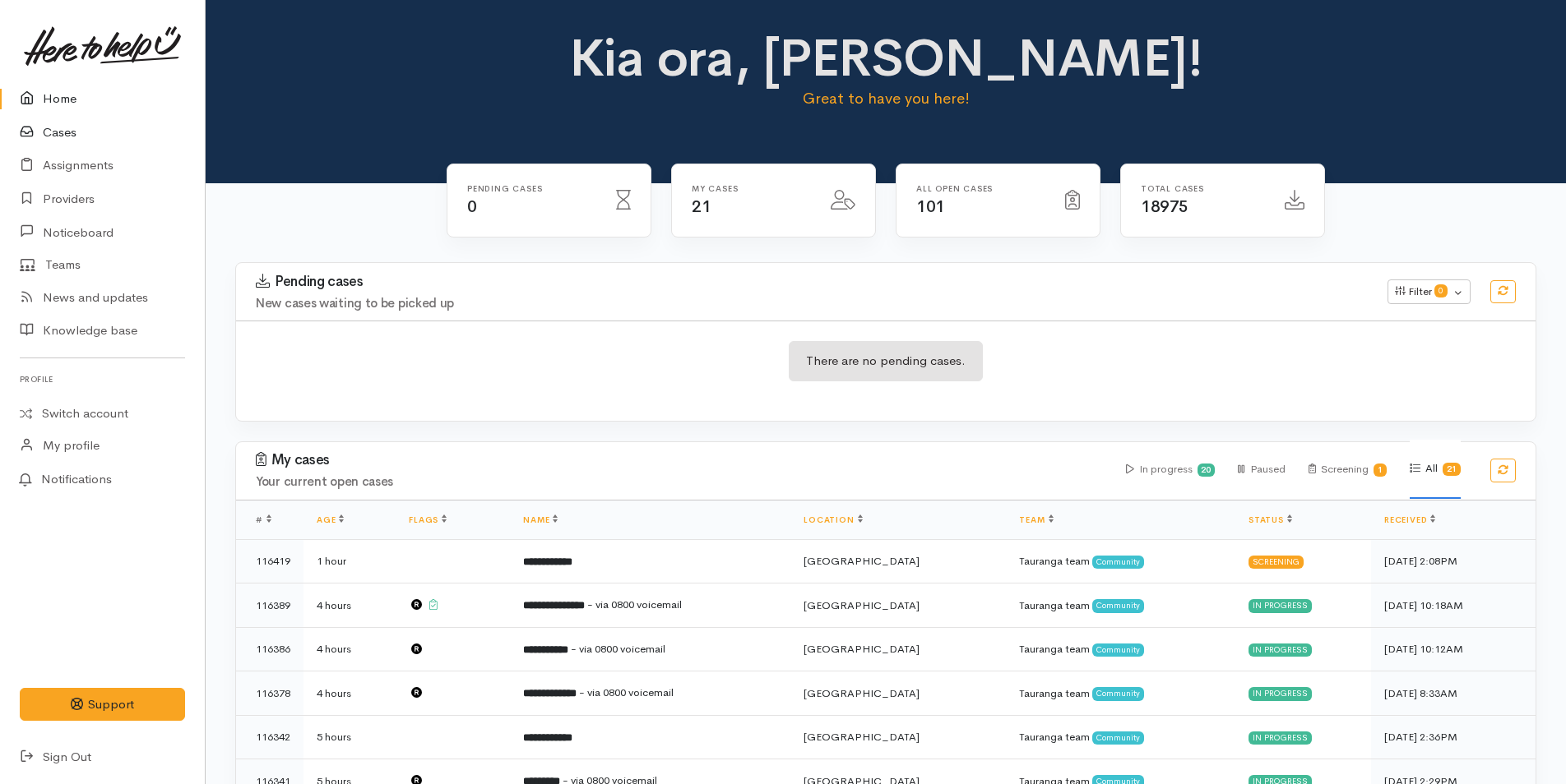
click at [52, 136] on link "Cases" at bounding box center [102, 133] width 205 height 34
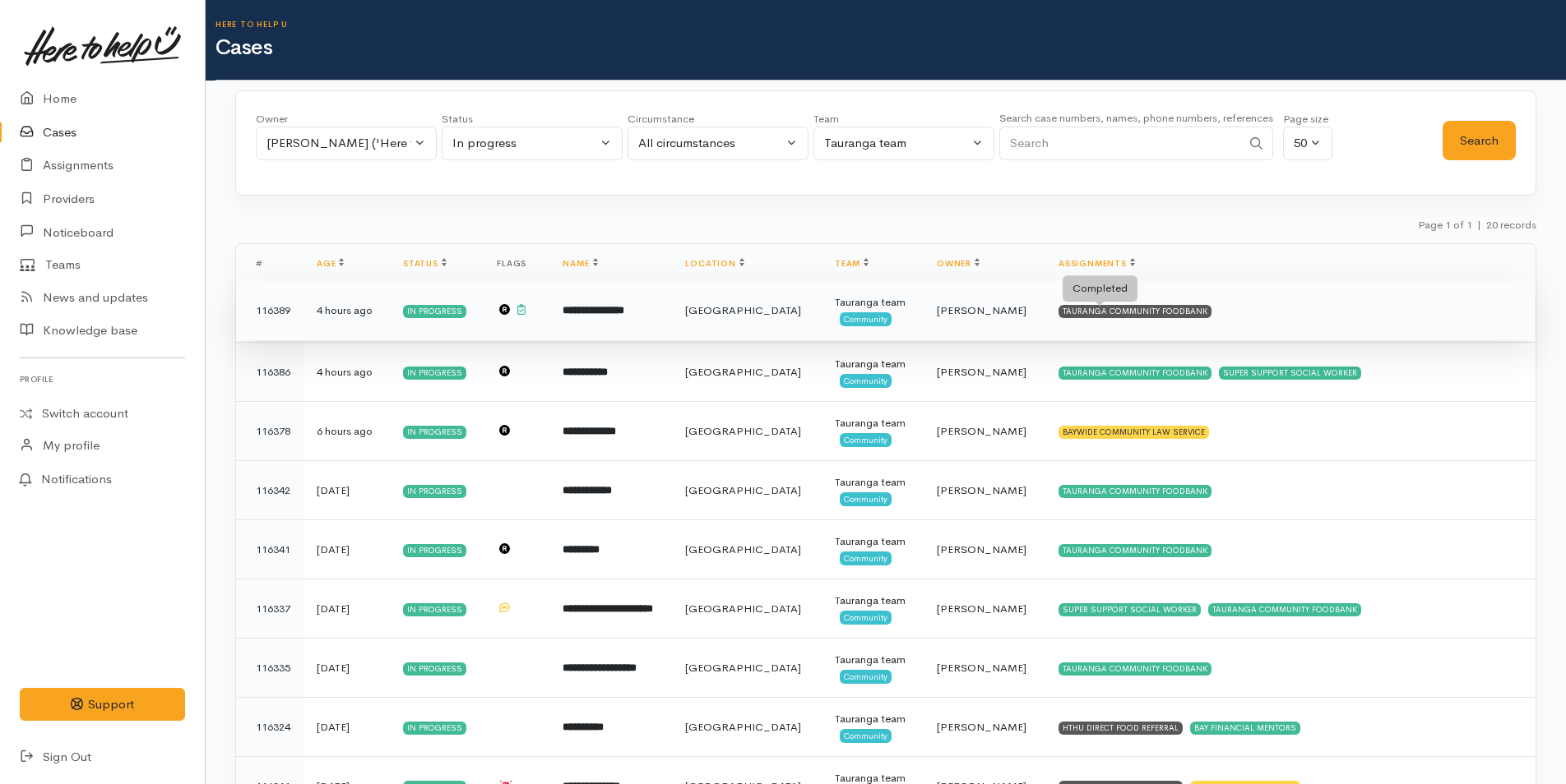
click at [1127, 312] on div "TAURANGA COMMUNITY FOODBANK" at bounding box center [1135, 312] width 153 height 13
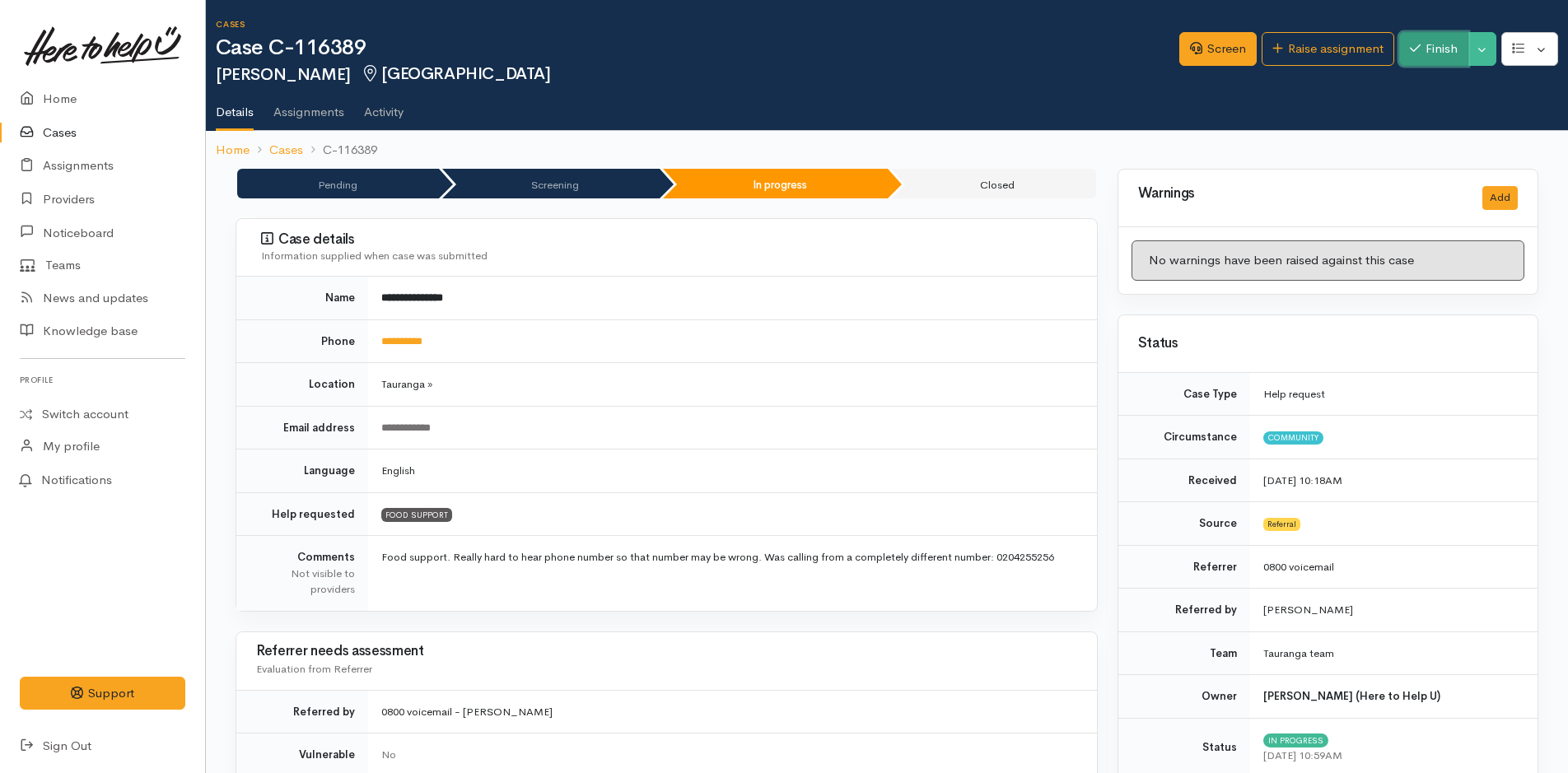
click at [1441, 49] on button "Finish" at bounding box center [1433, 49] width 69 height 34
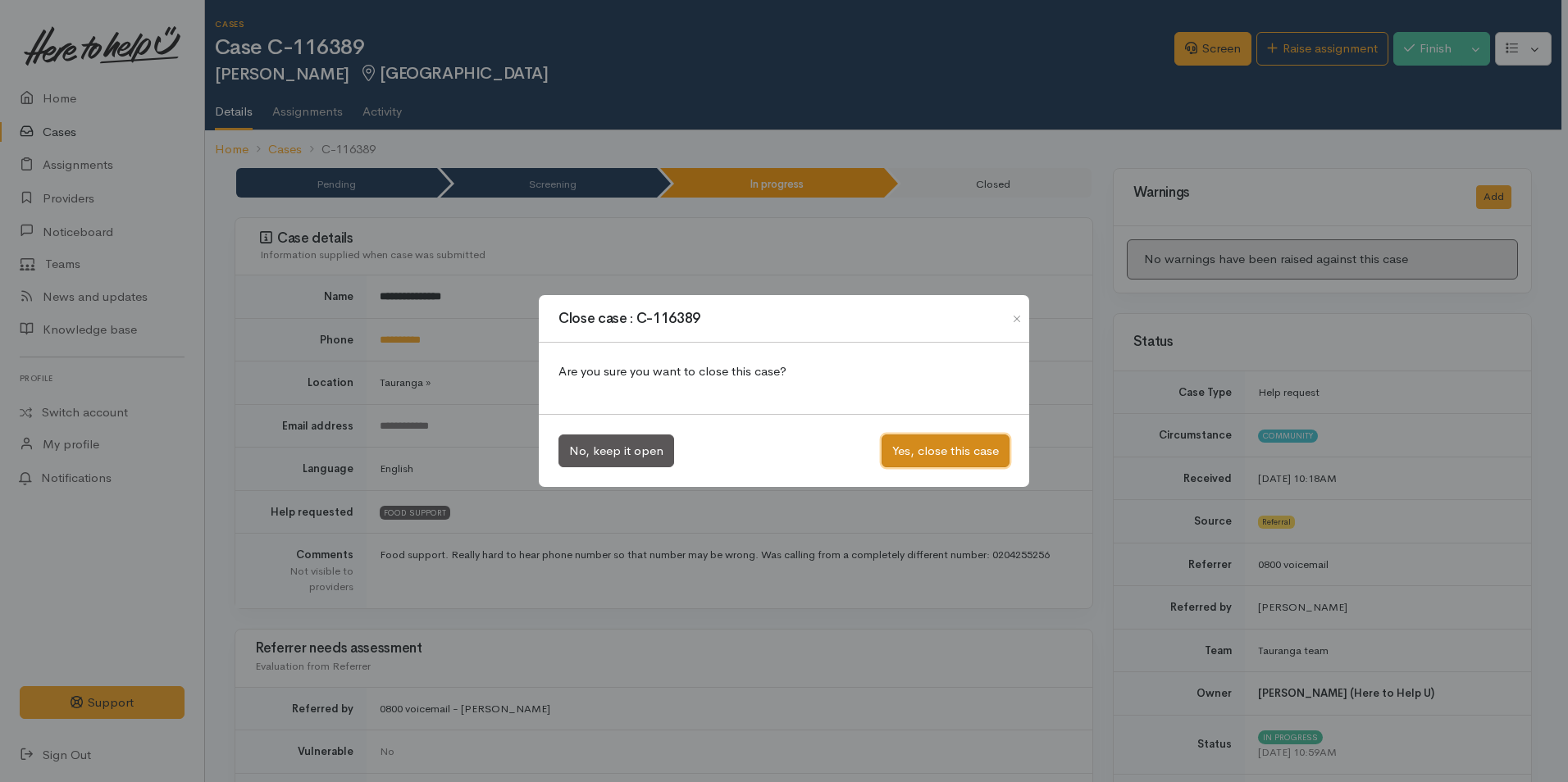
drag, startPoint x: 953, startPoint y: 451, endPoint x: 674, endPoint y: 393, distance: 285.0
click at [953, 451] on button "Yes, close this case" at bounding box center [945, 451] width 128 height 34
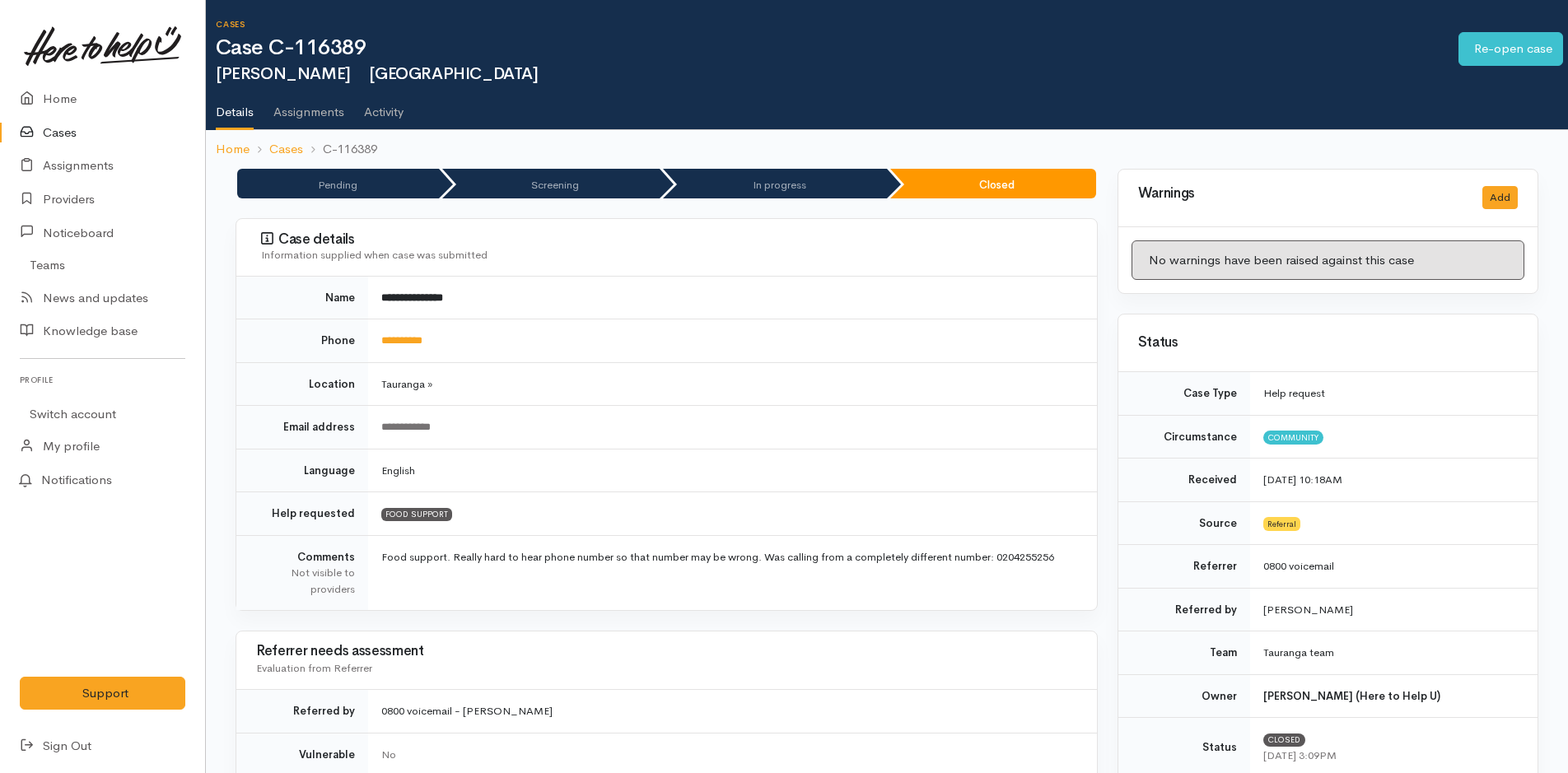
click at [59, 130] on link "Cases" at bounding box center [103, 133] width 205 height 34
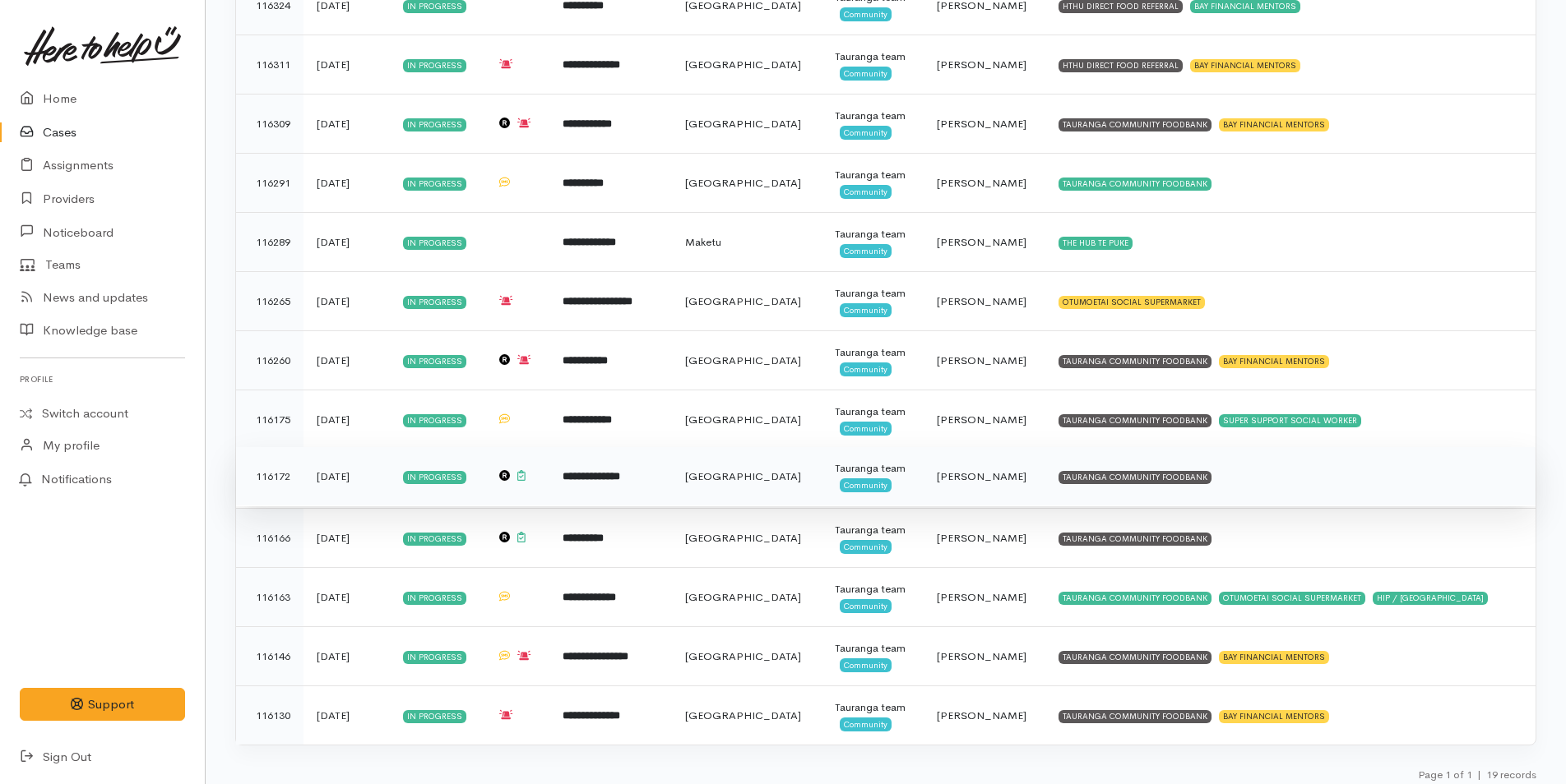
scroll to position [672, 0]
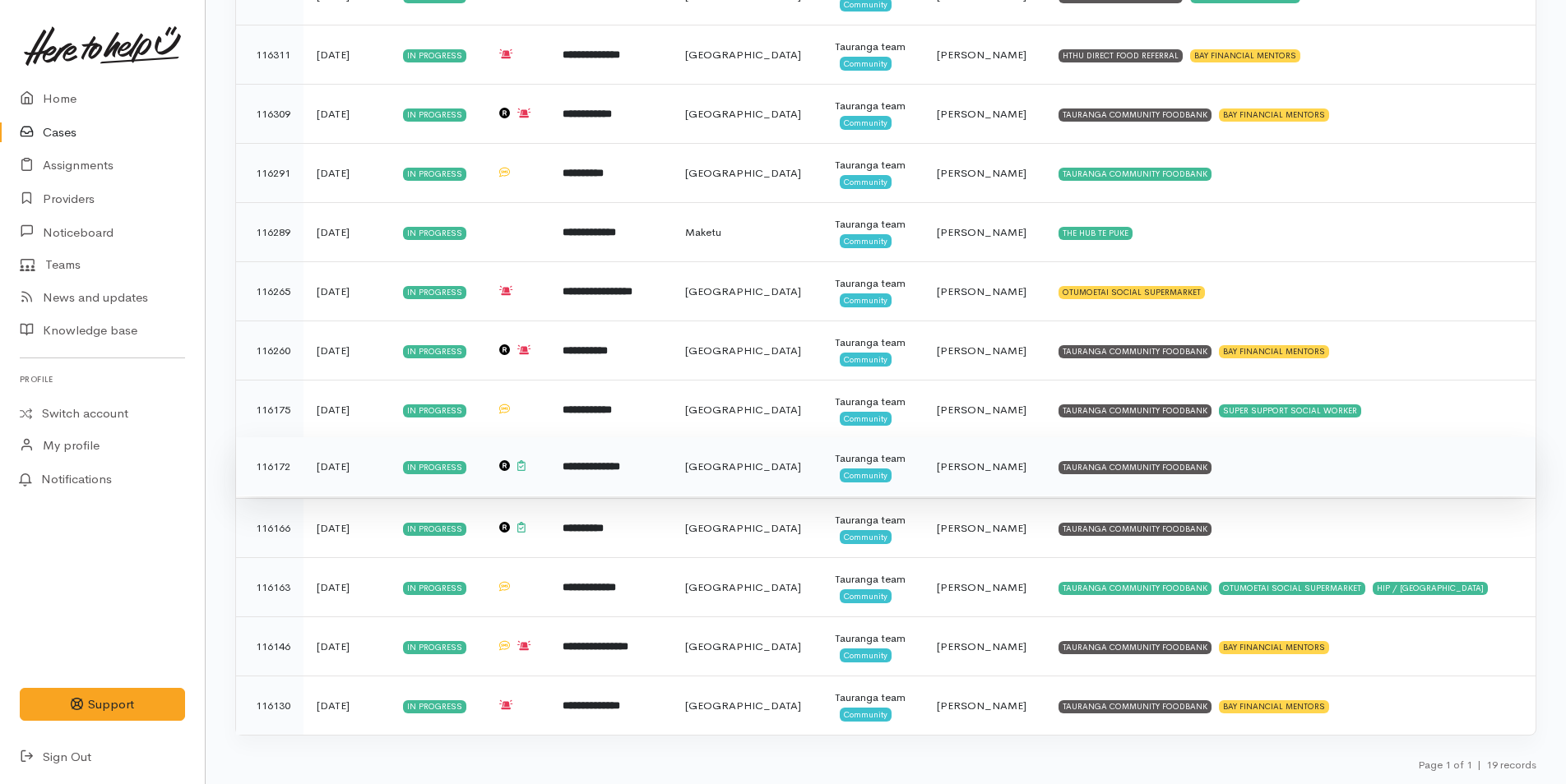
click at [1166, 459] on td "TAURANGA COMMUNITY FOODBANK" at bounding box center [1290, 467] width 490 height 59
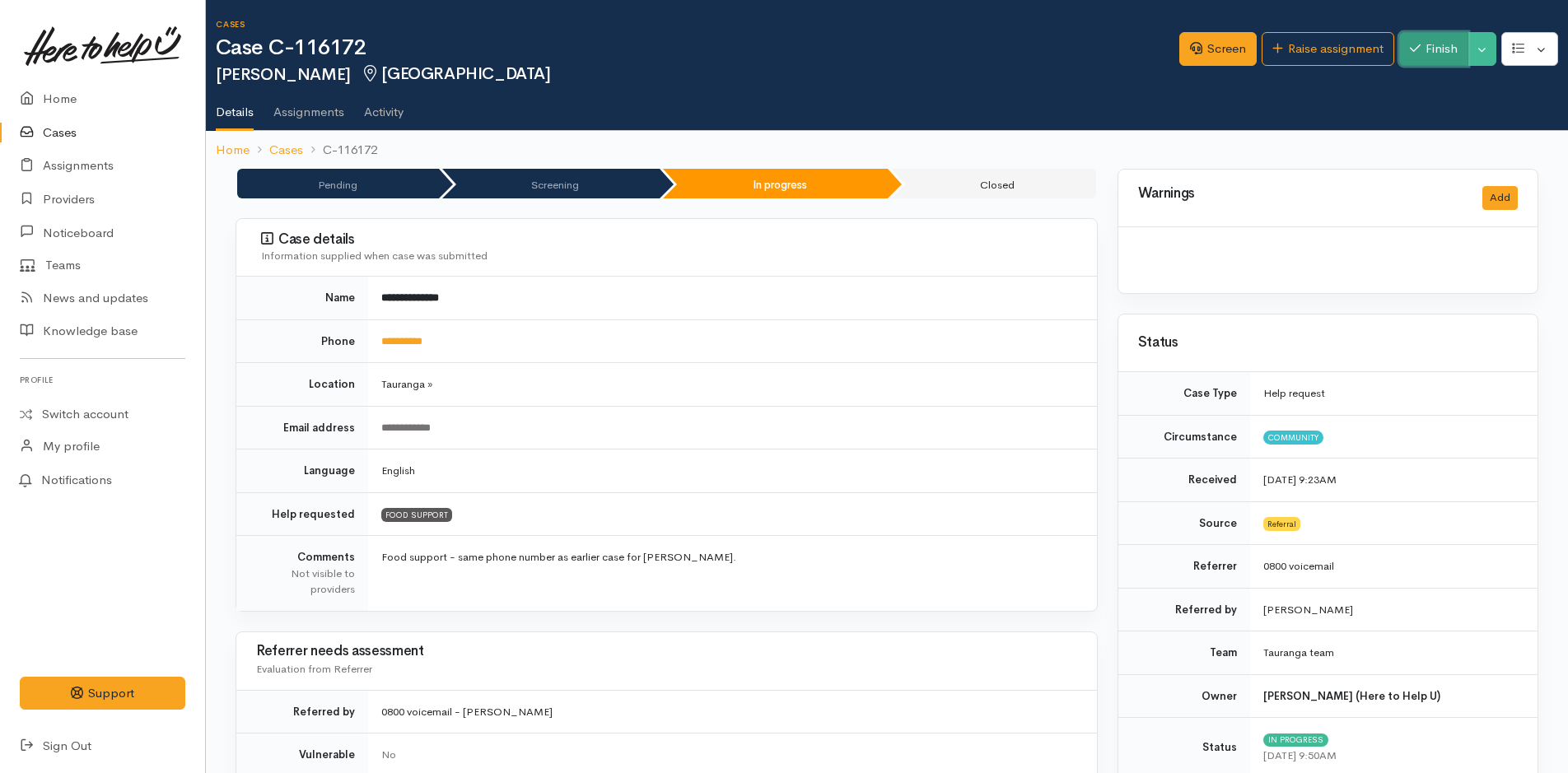
click at [1434, 56] on button "Finish" at bounding box center [1433, 49] width 69 height 34
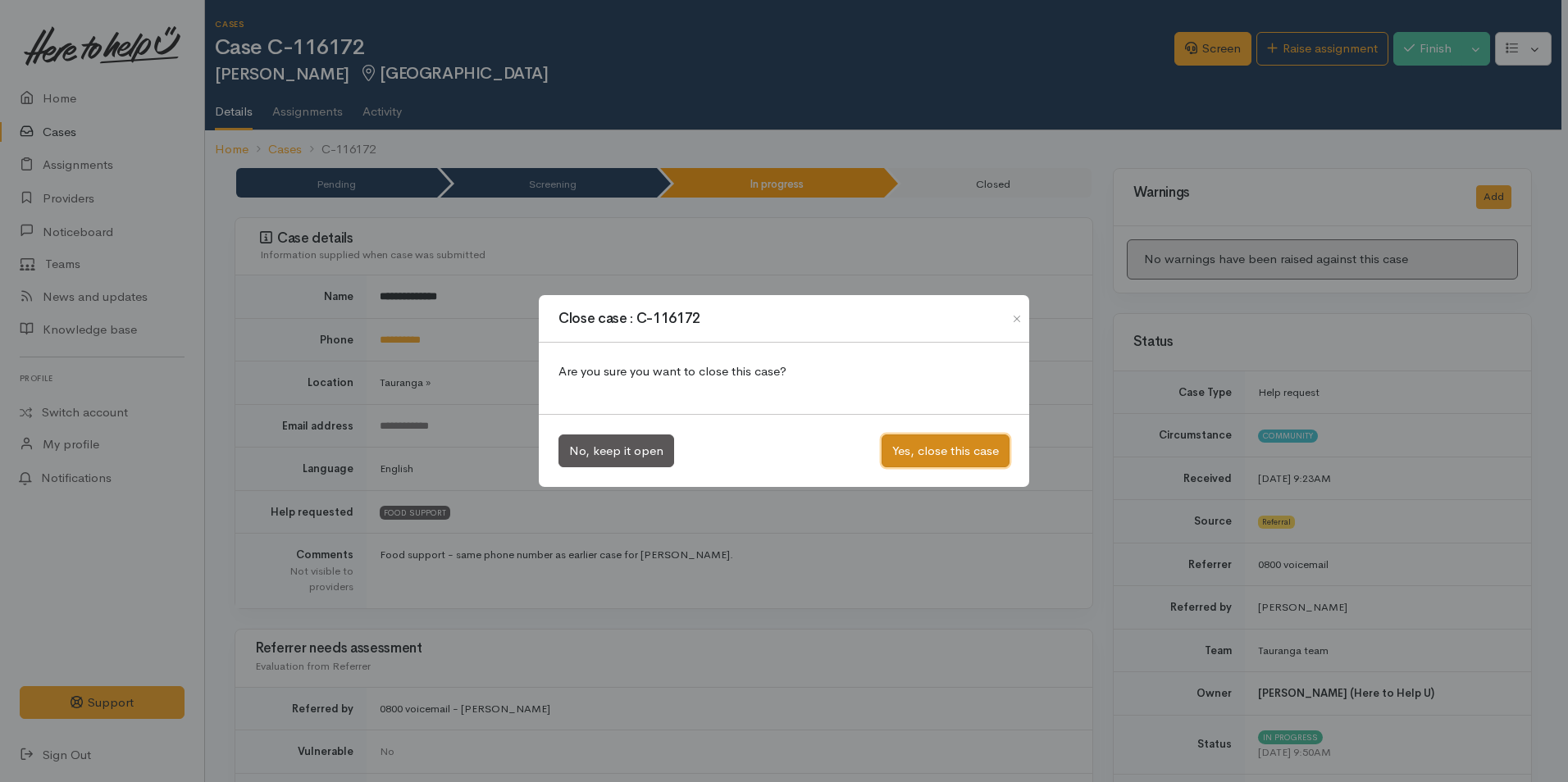
click at [983, 443] on button "Yes, close this case" at bounding box center [945, 451] width 128 height 34
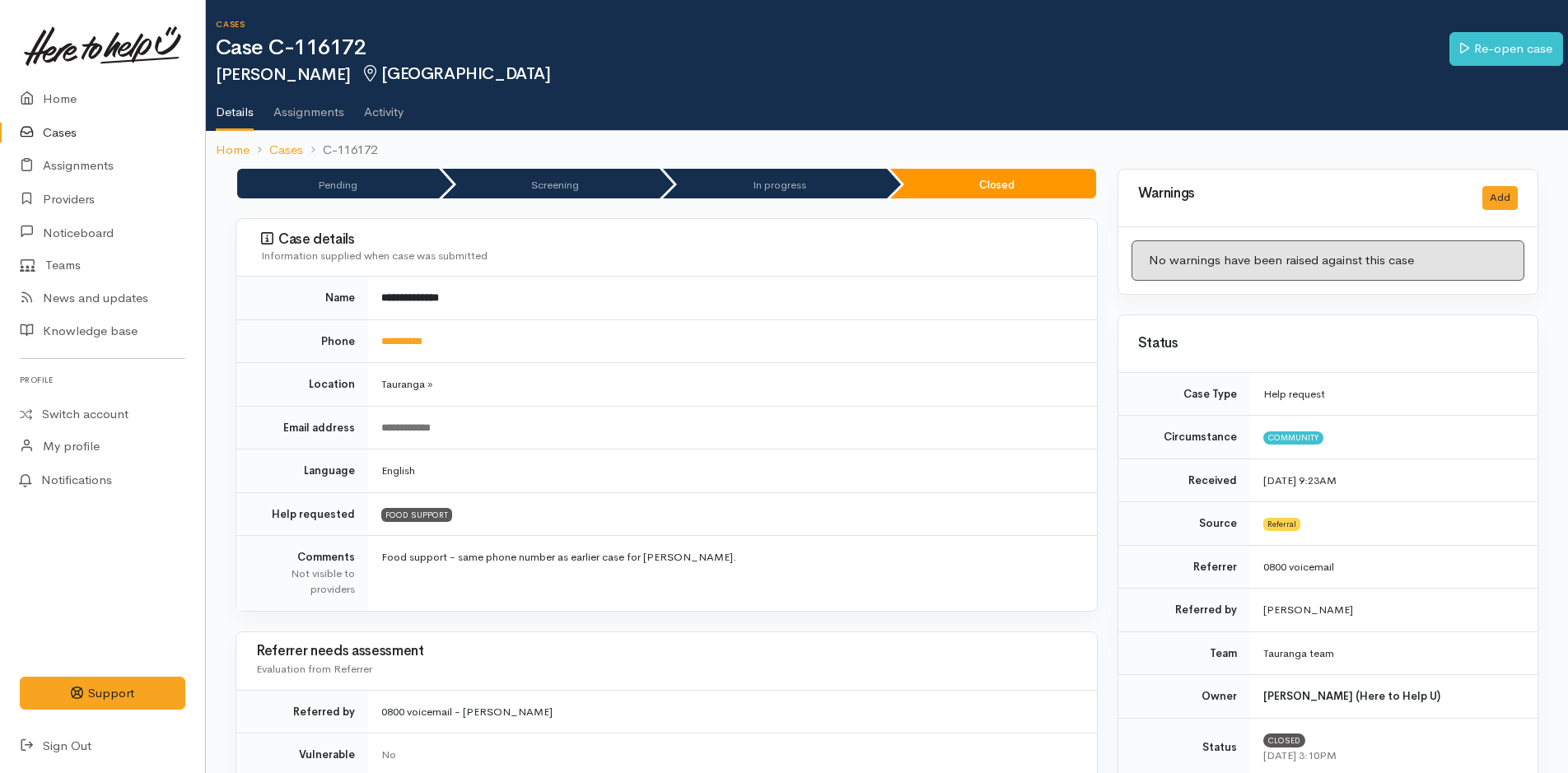
click at [55, 136] on link "Cases" at bounding box center [103, 133] width 205 height 34
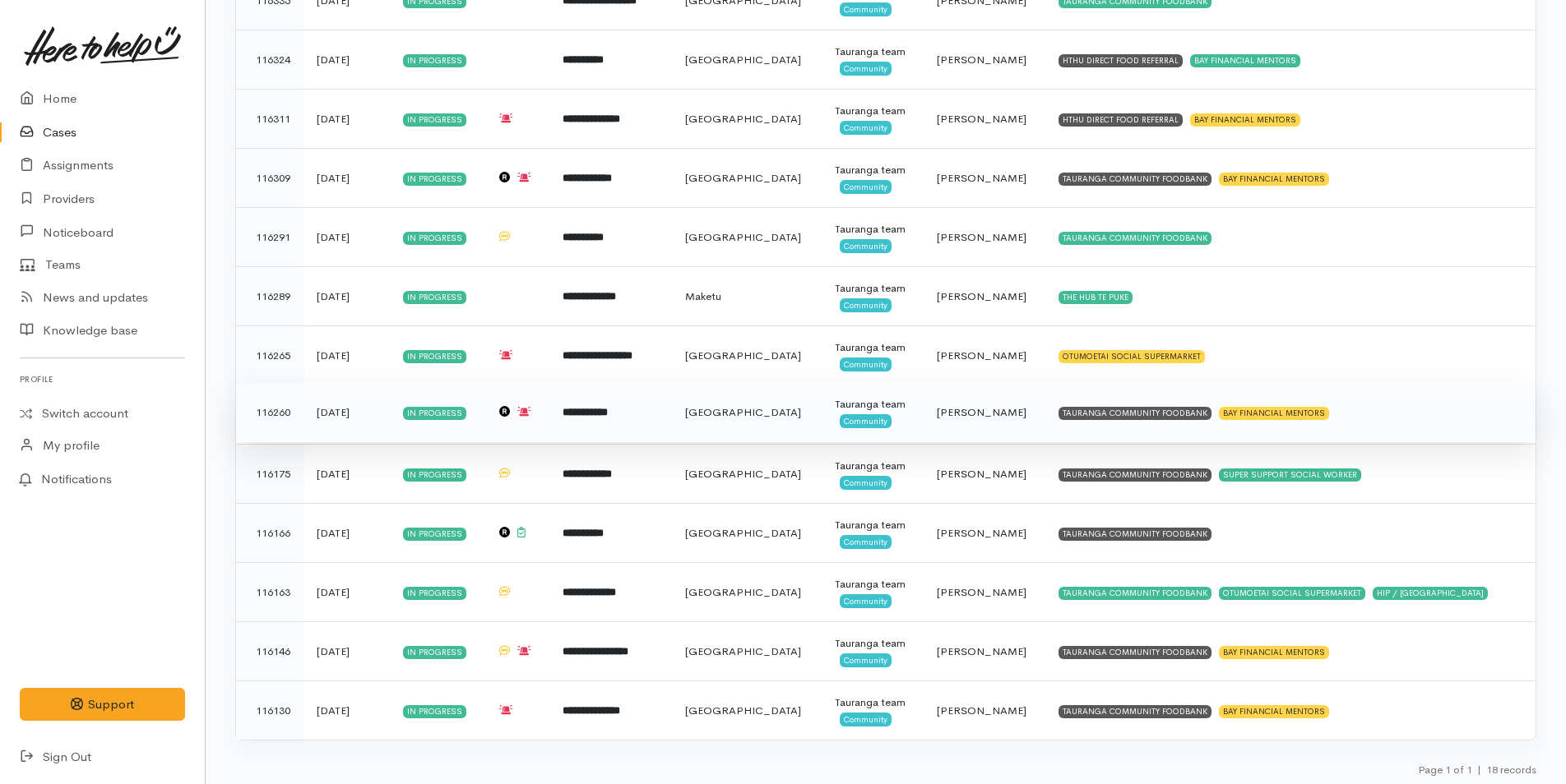
scroll to position [613, 0]
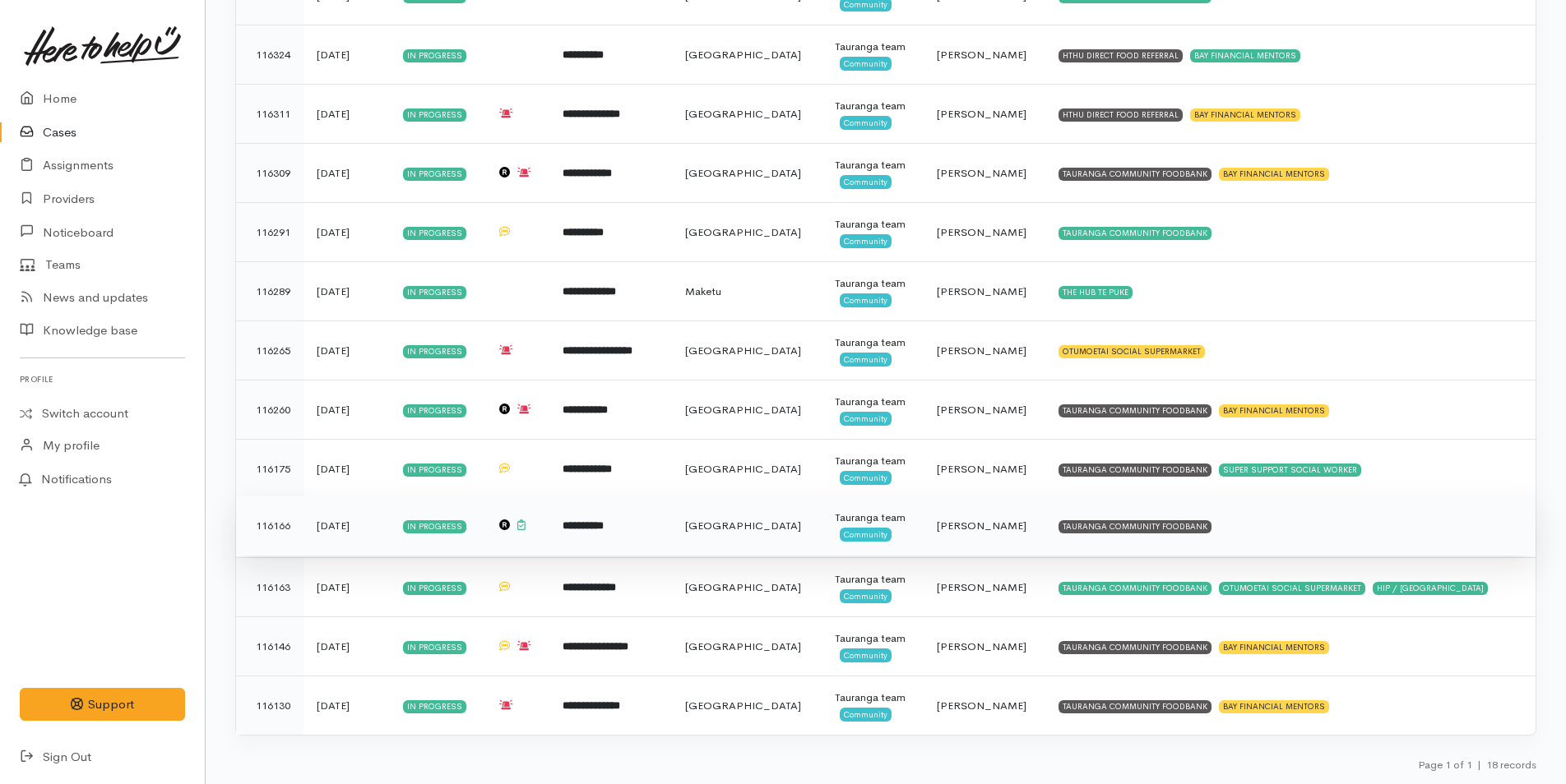
click at [1189, 526] on td "TAURANGA COMMUNITY FOODBANK" at bounding box center [1290, 526] width 490 height 59
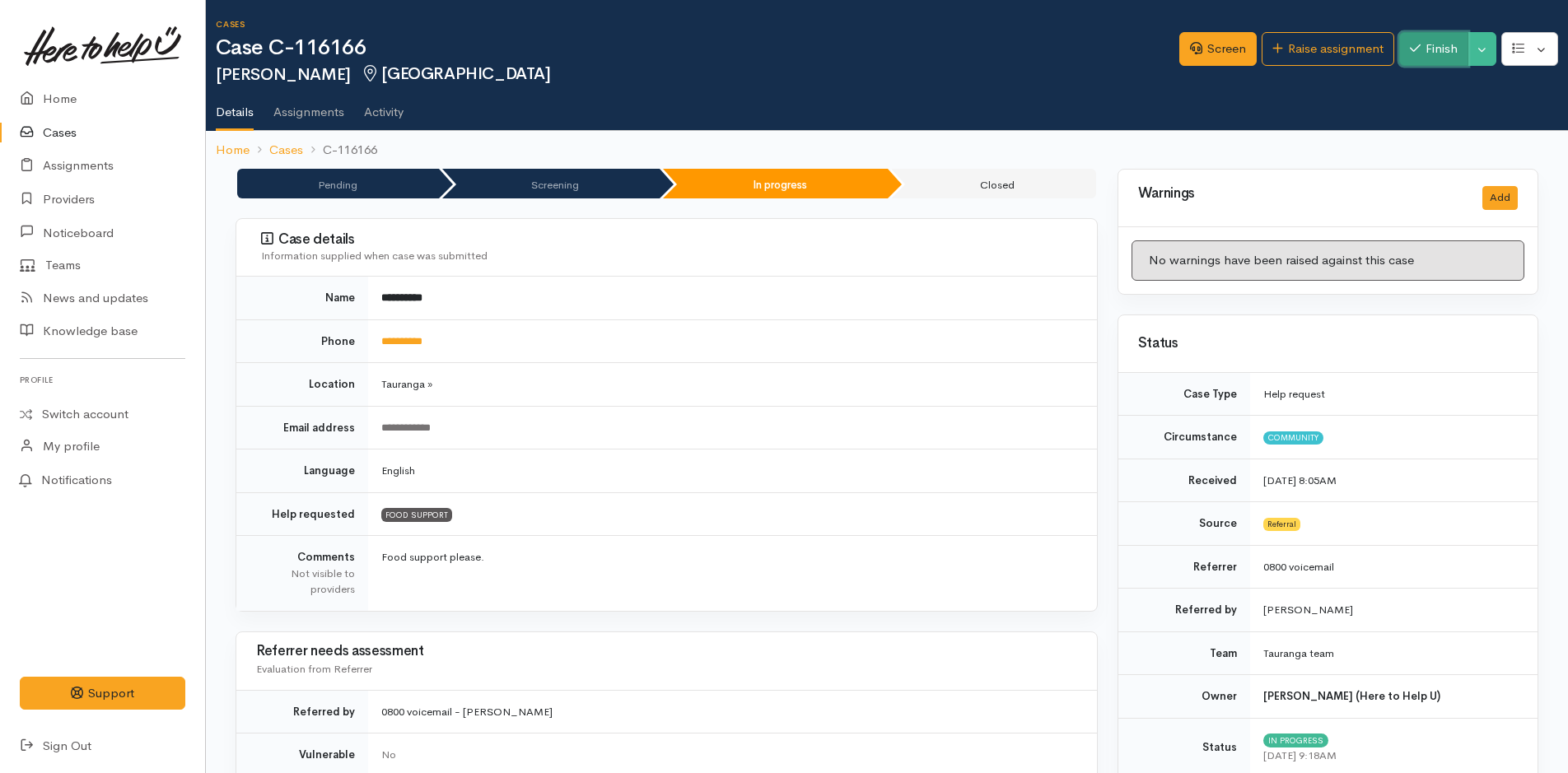
click at [1443, 48] on button "Finish" at bounding box center [1433, 49] width 69 height 34
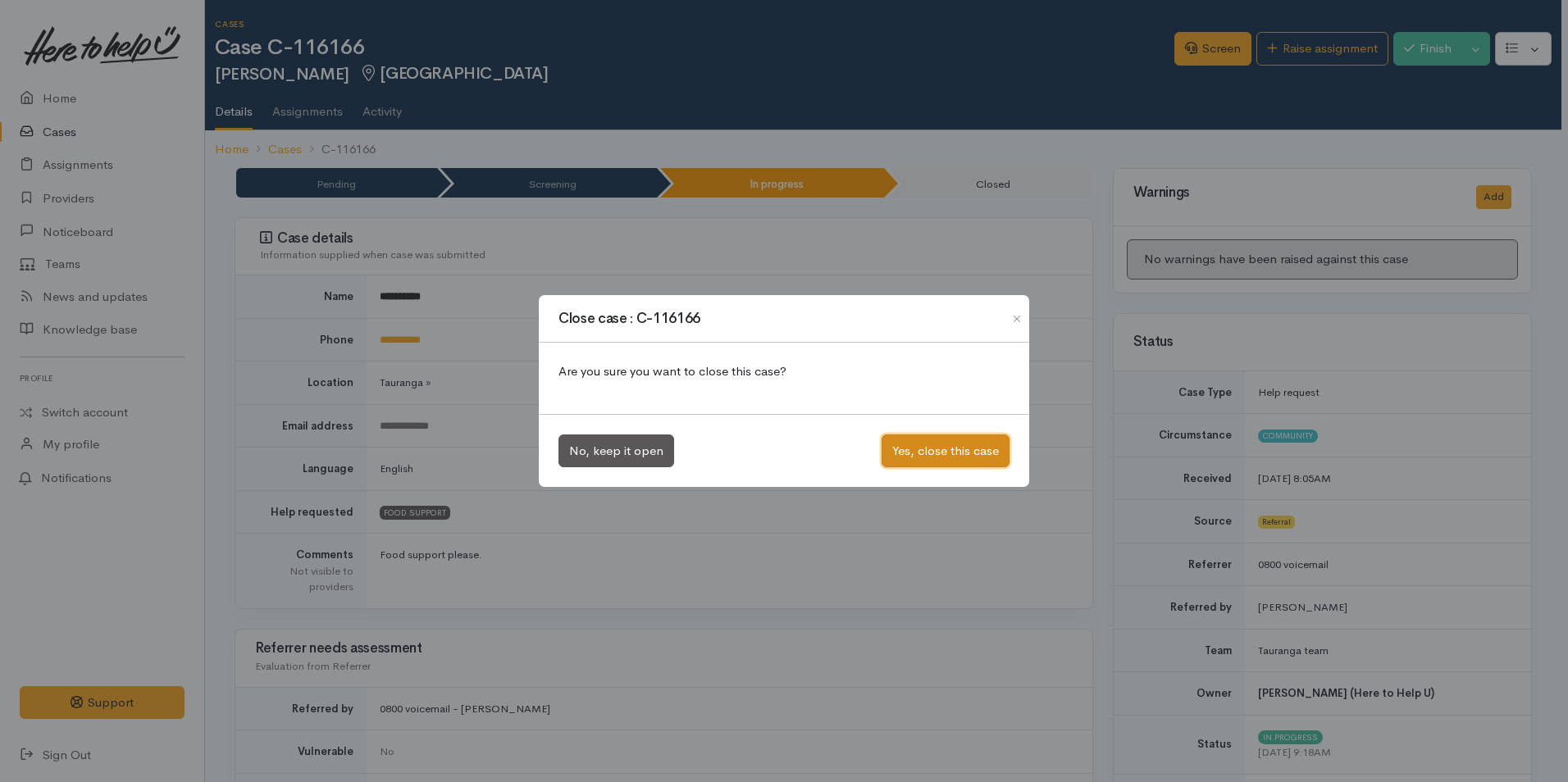
click at [961, 450] on button "Yes, close this case" at bounding box center [945, 451] width 128 height 34
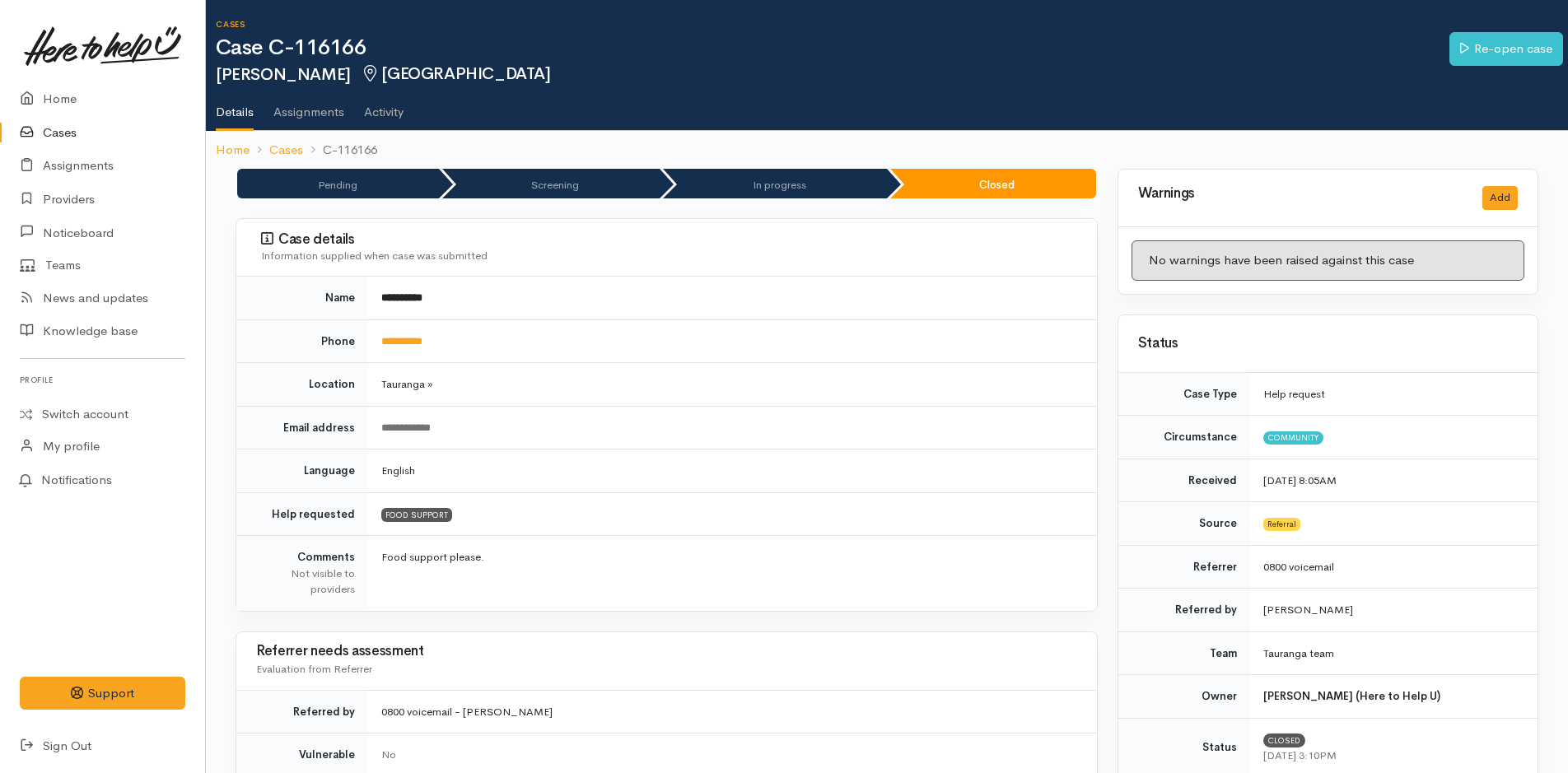
click at [57, 134] on link "Cases" at bounding box center [103, 133] width 205 height 34
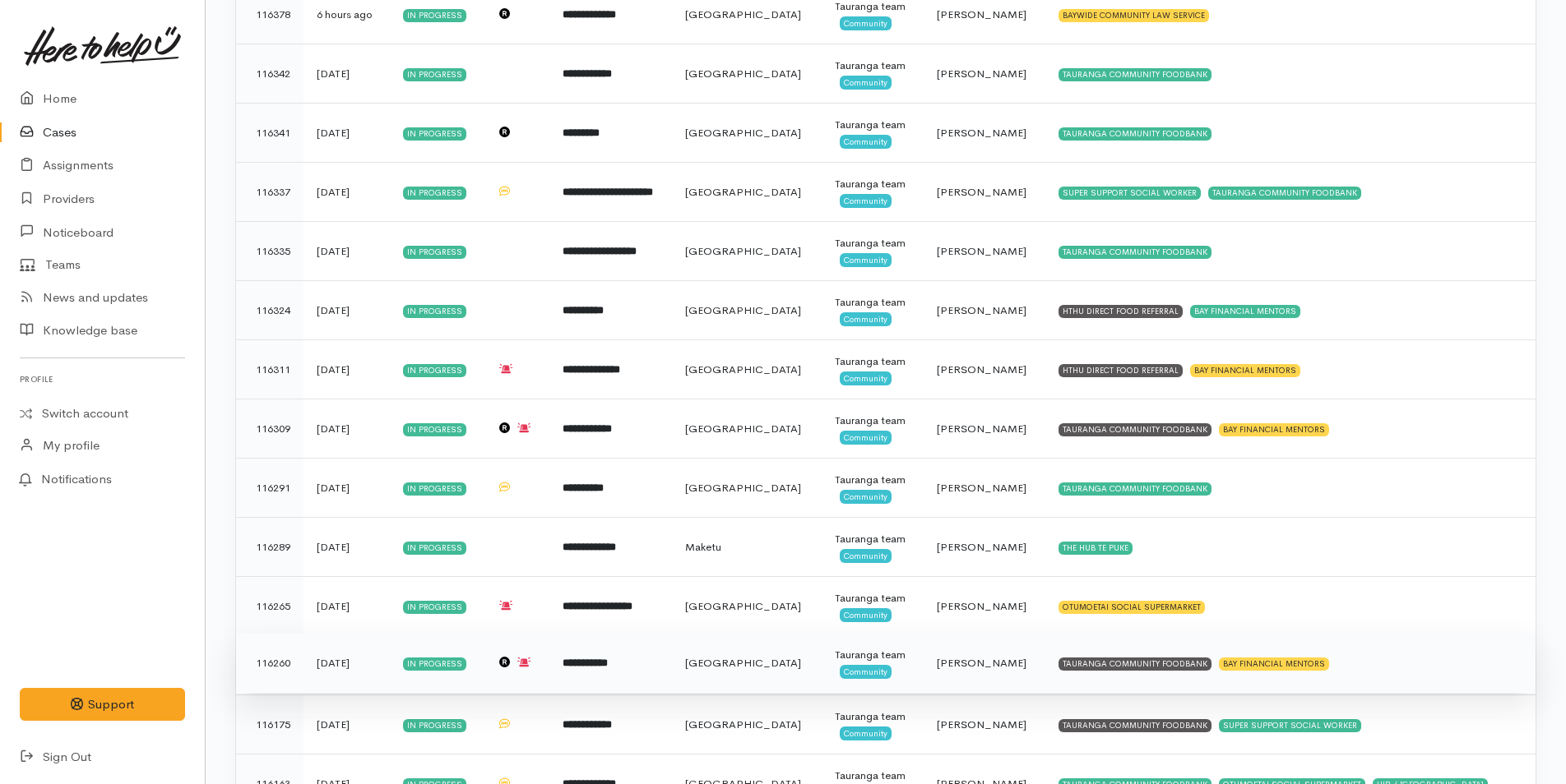
scroll to position [143, 0]
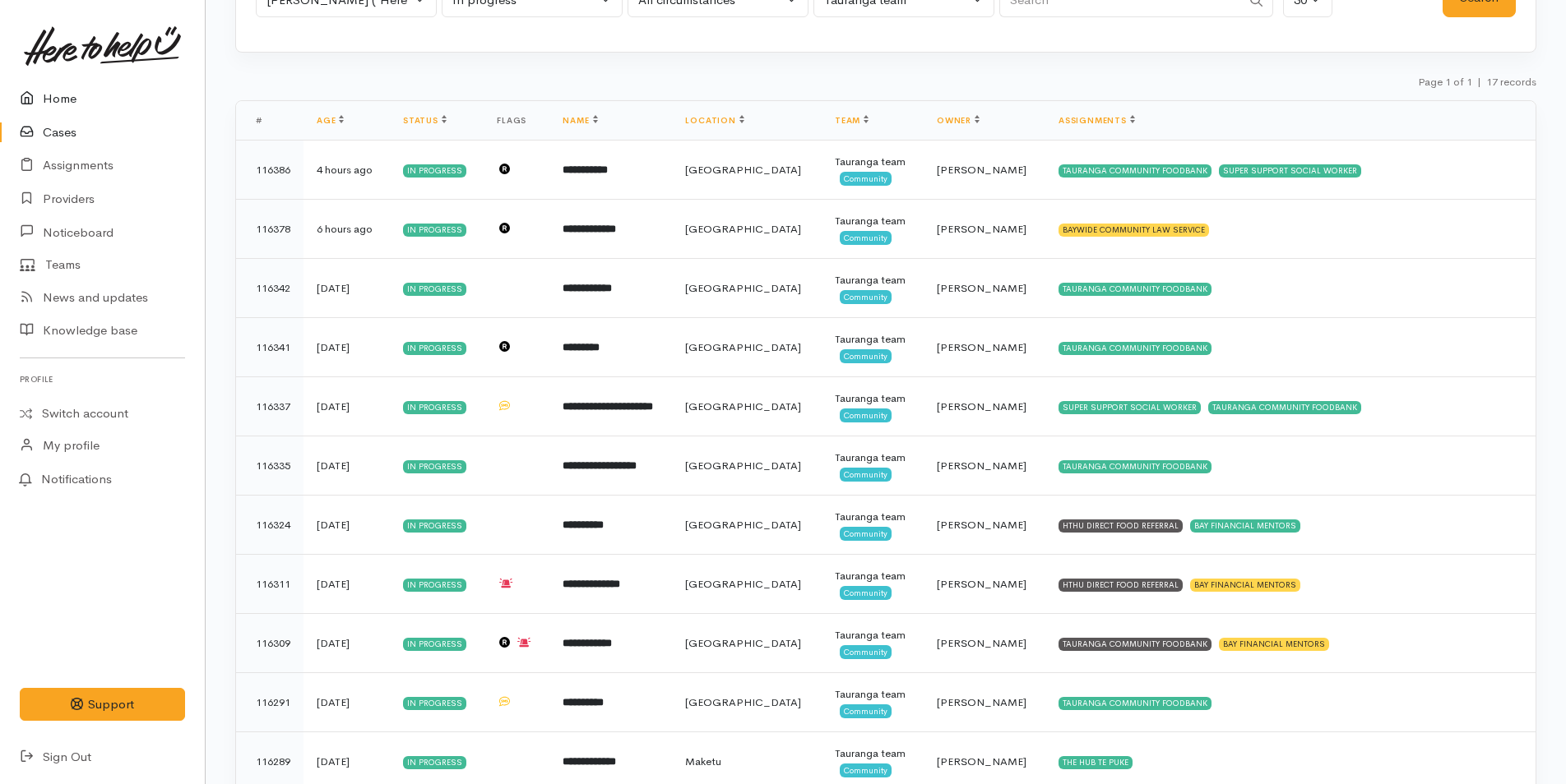
click at [57, 95] on link "Home" at bounding box center [102, 99] width 205 height 34
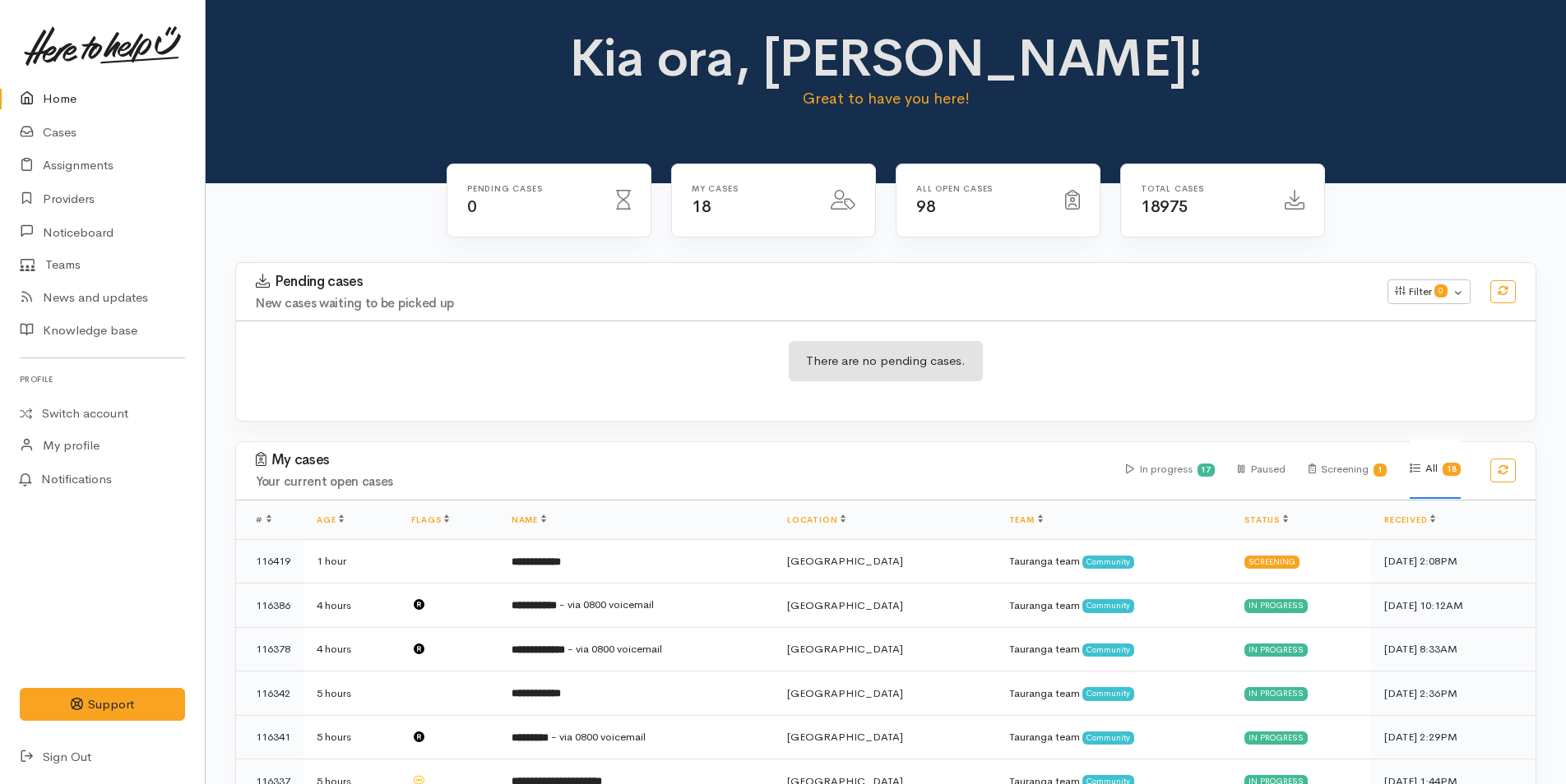
click at [48, 93] on link "Home" at bounding box center [102, 99] width 205 height 34
